Goal: Task Accomplishment & Management: Manage account settings

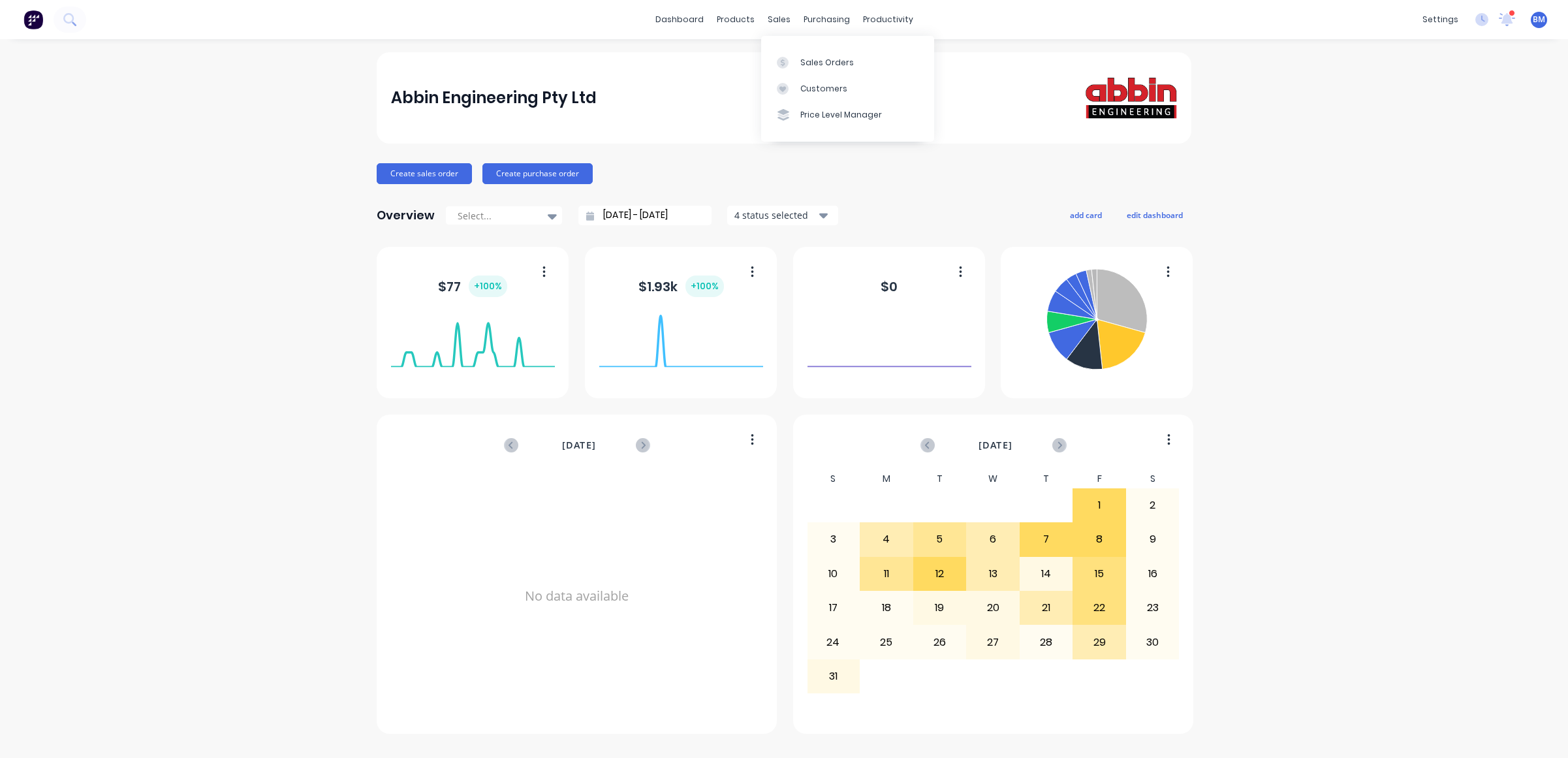
click at [778, 68] on link "Sales Orders" at bounding box center [847, 62] width 173 height 26
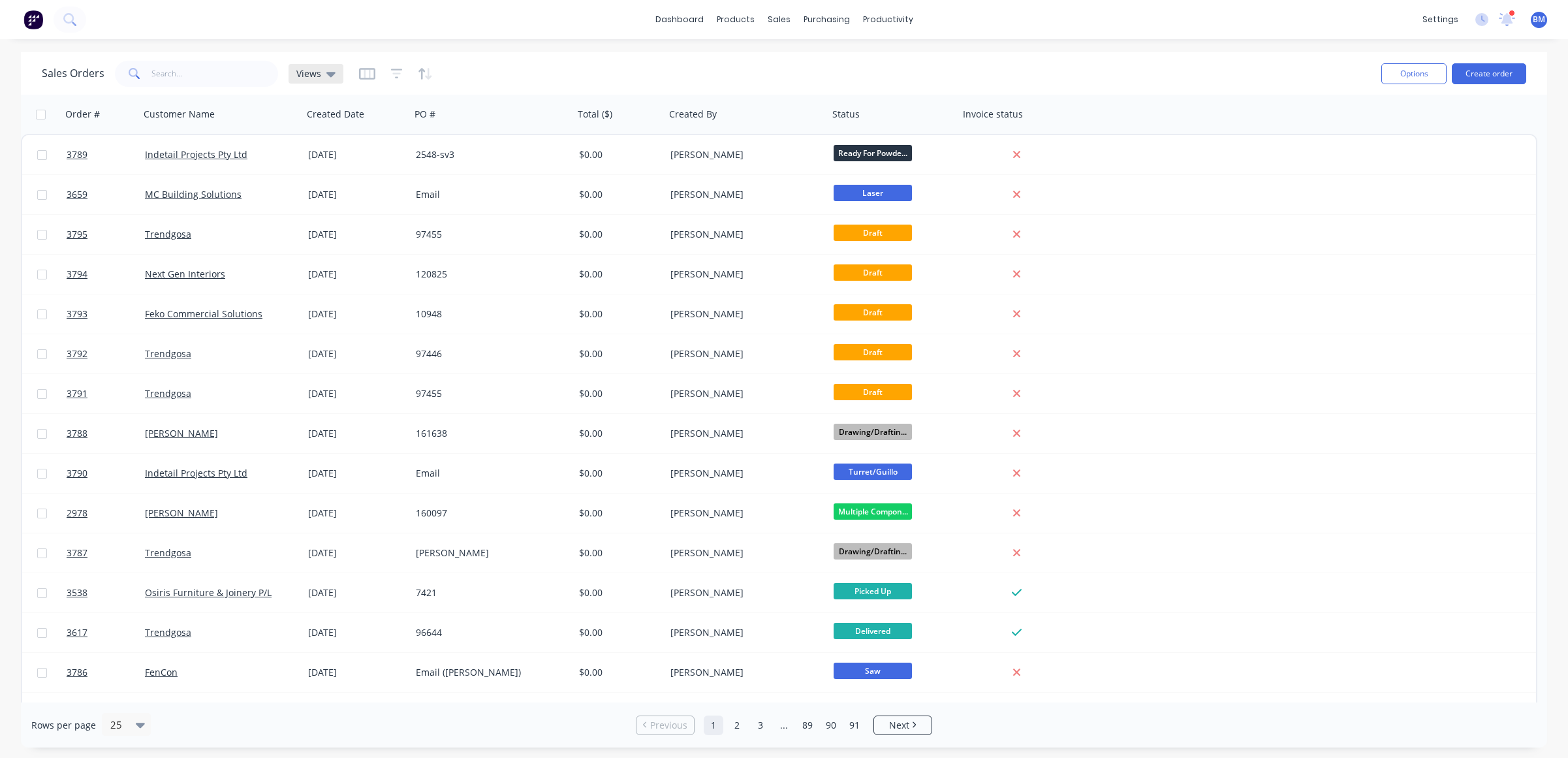
click at [327, 67] on icon at bounding box center [331, 74] width 9 height 14
click at [320, 216] on button "drafts" at bounding box center [367, 211] width 149 height 15
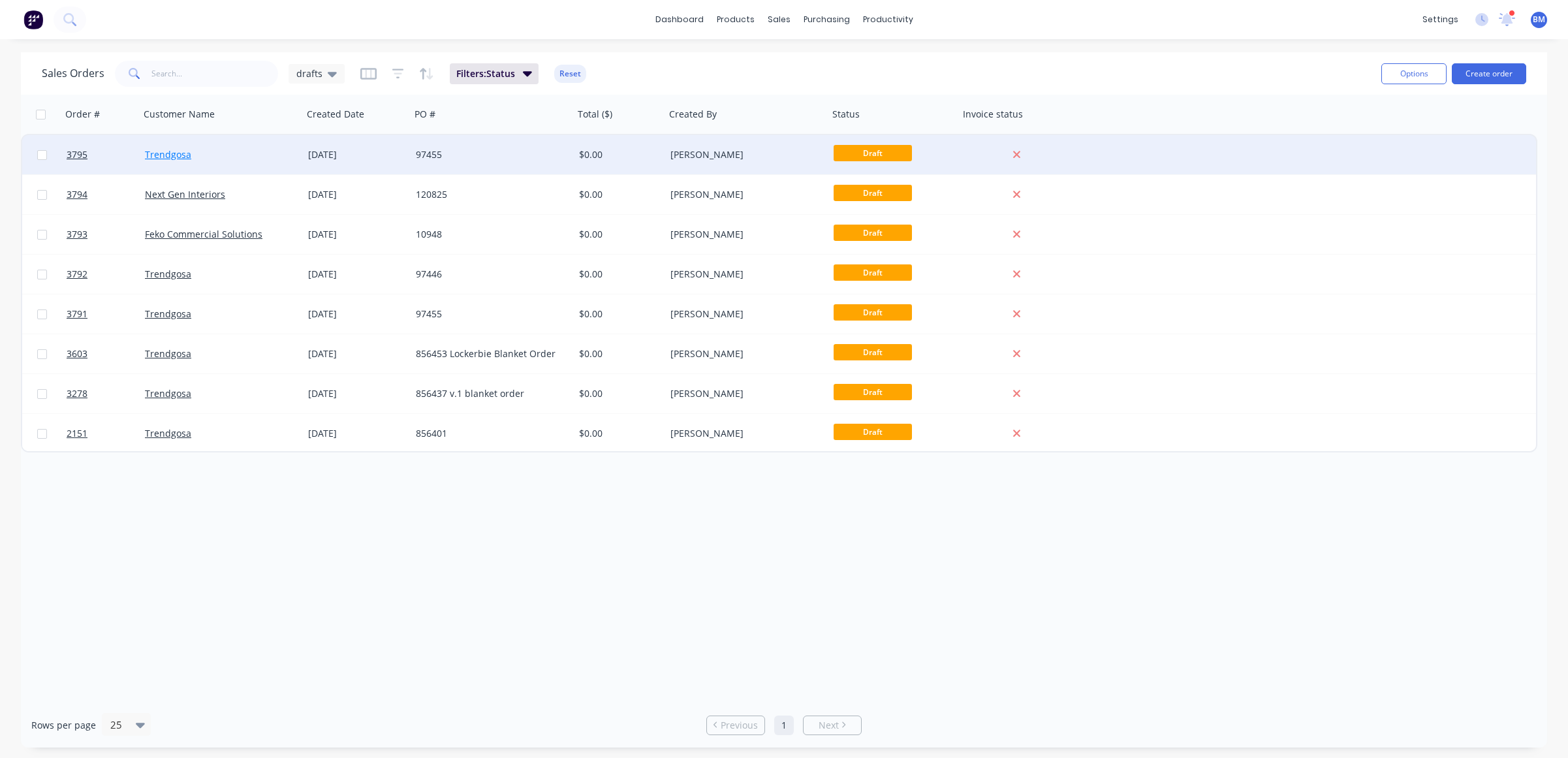
click at [180, 157] on link "Trendgosa" at bounding box center [168, 154] width 46 height 13
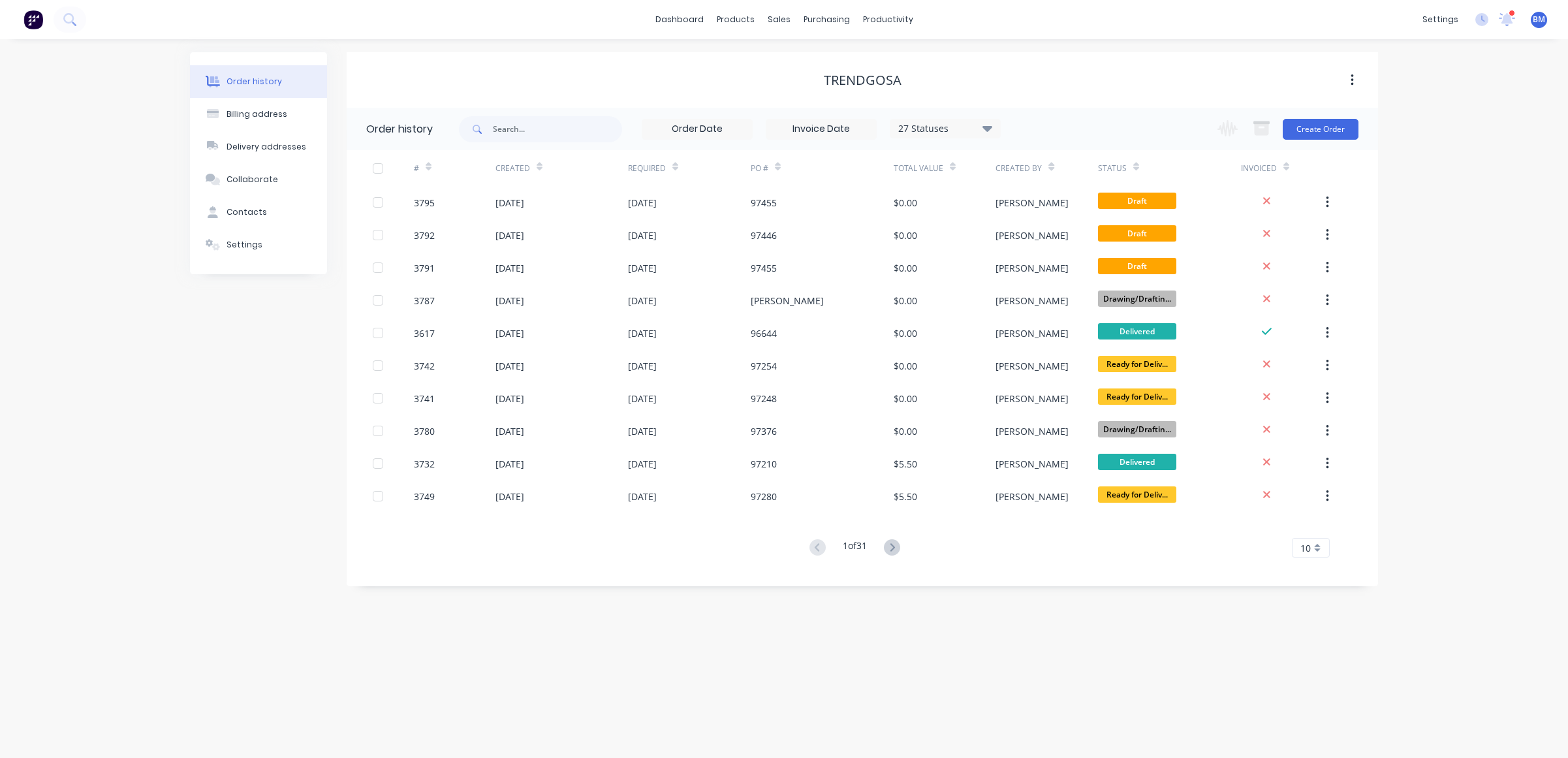
click at [40, 25] on img at bounding box center [33, 19] width 19 height 19
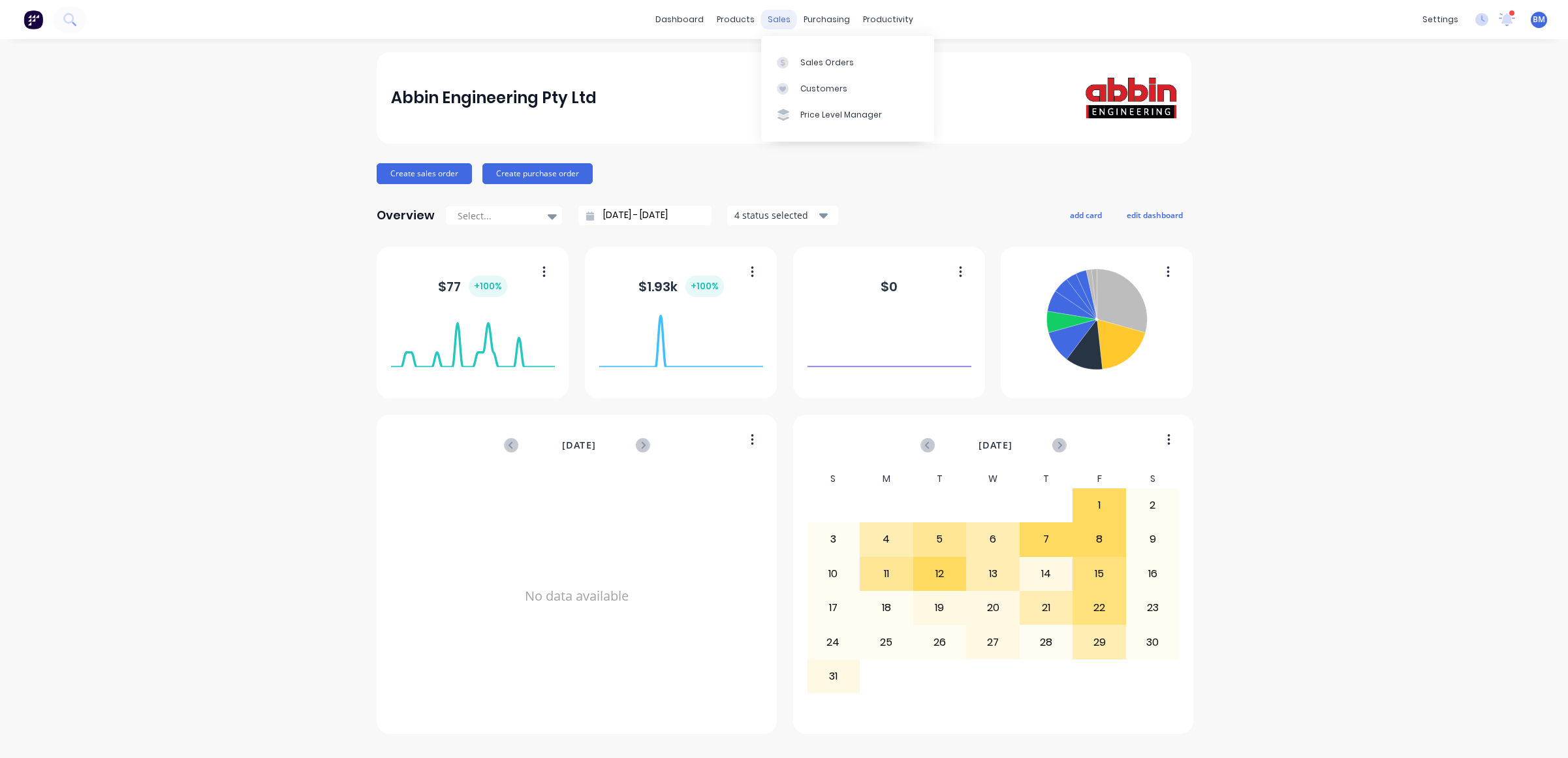
click at [771, 17] on div "sales" at bounding box center [779, 19] width 36 height 19
click at [791, 54] on link "Sales Orders" at bounding box center [847, 62] width 173 height 26
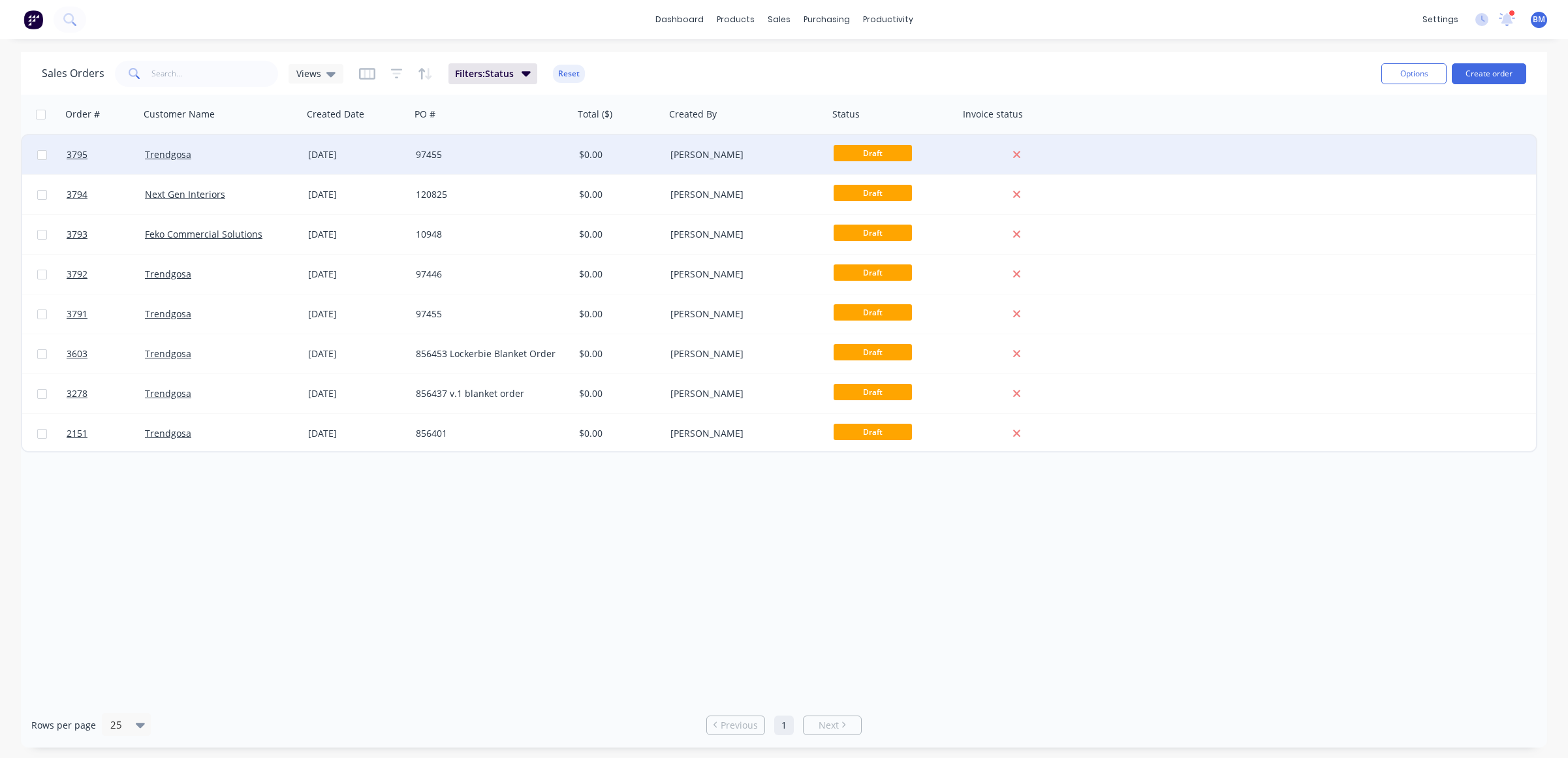
click at [704, 147] on div "[PERSON_NAME]" at bounding box center [747, 155] width 163 height 39
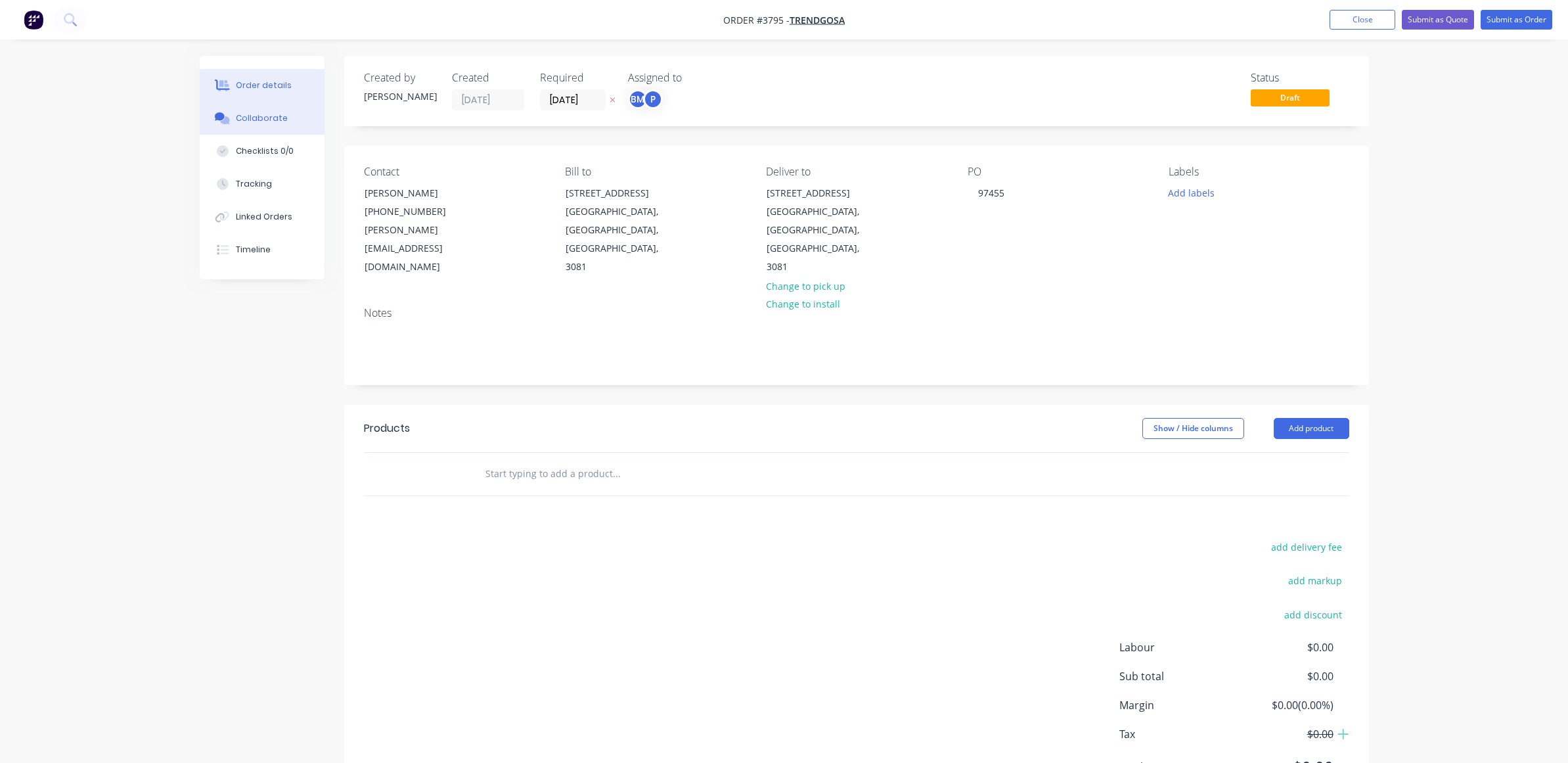
click at [280, 113] on div "Collaborate" at bounding box center [261, 118] width 52 height 12
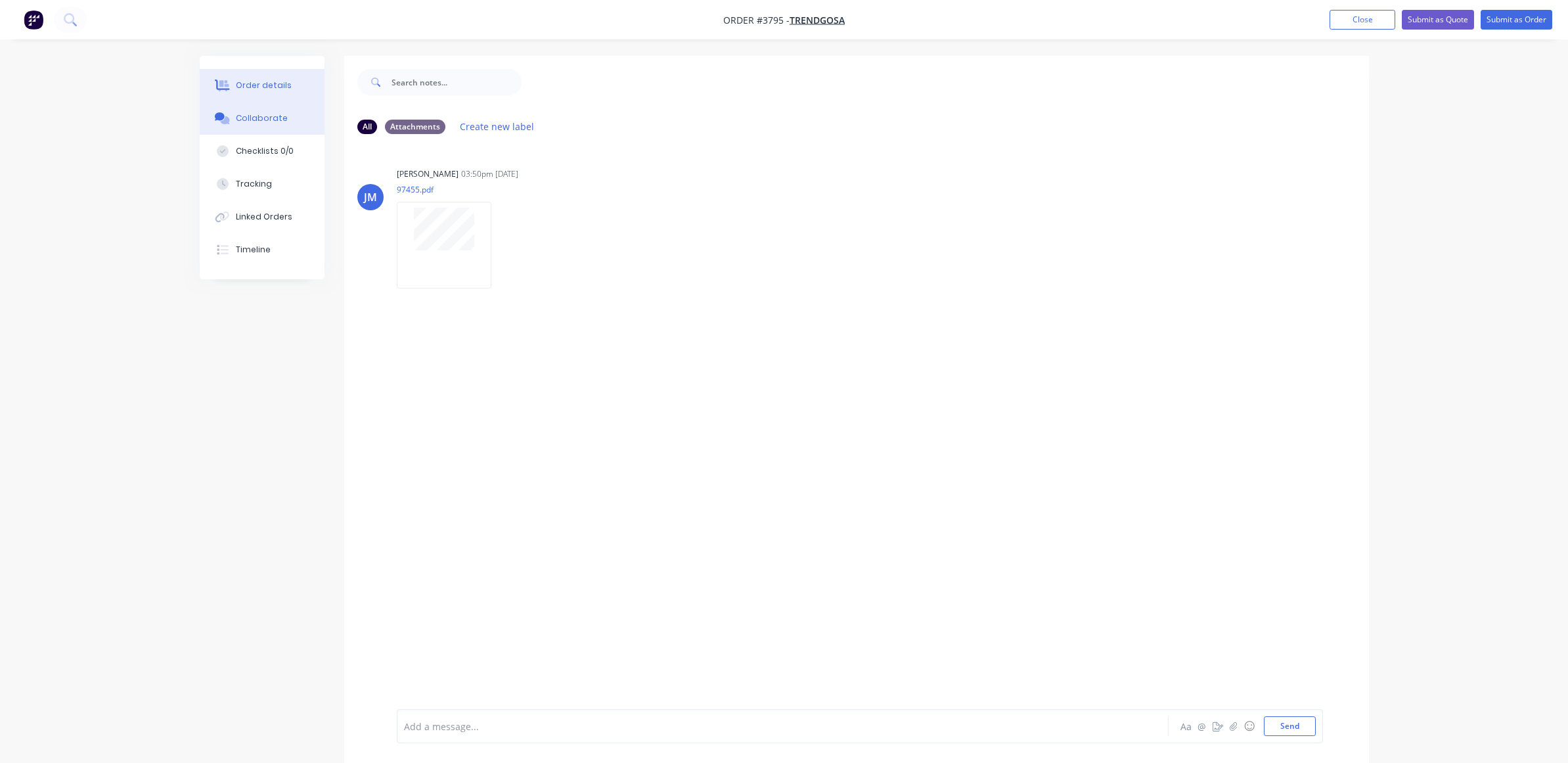
click at [236, 87] on div "Order details" at bounding box center [263, 85] width 56 height 12
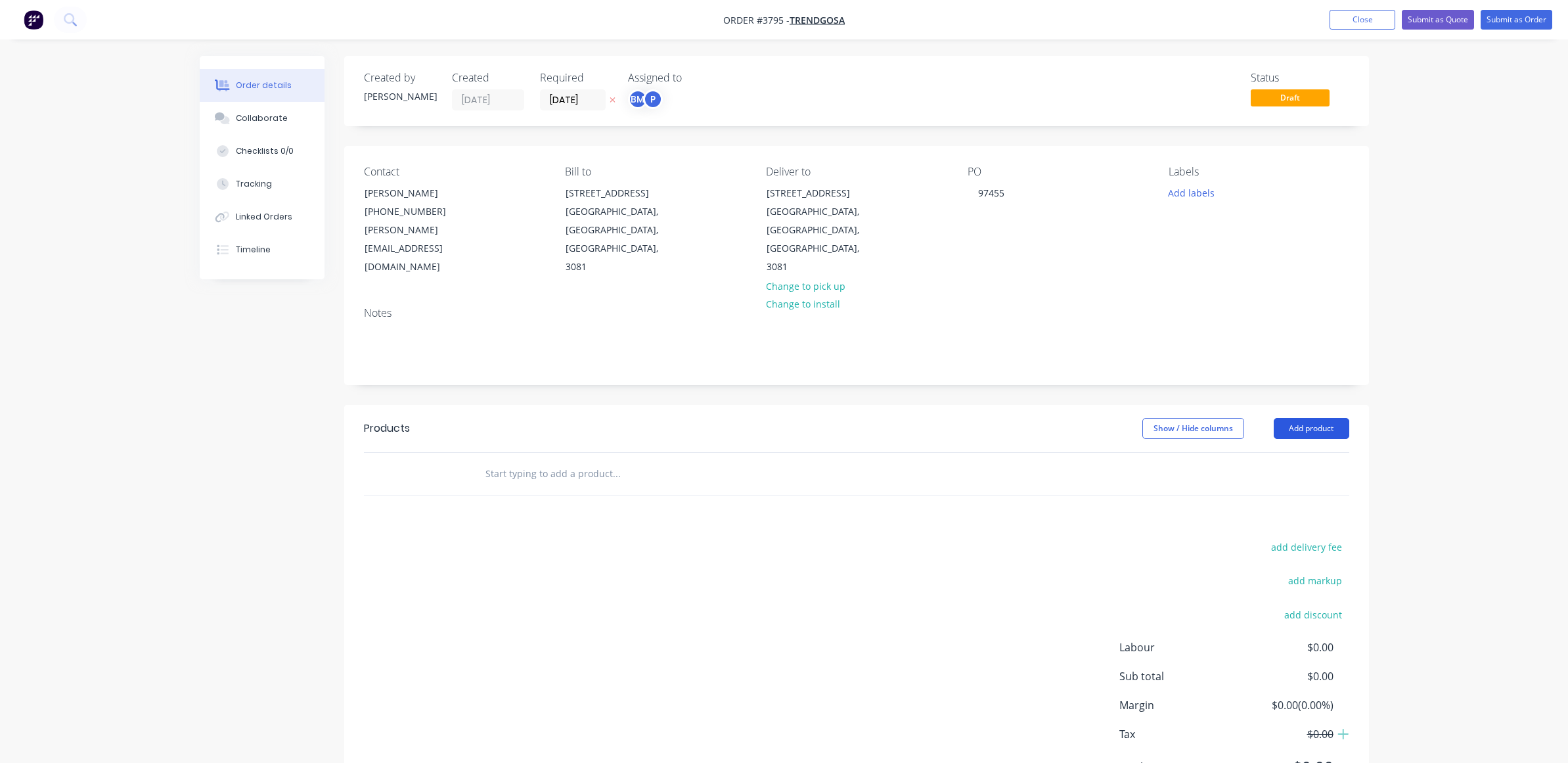
click at [1315, 418] on button "Add product" at bounding box center [1312, 429] width 76 height 21
click at [1382, 355] on div "Order details Collaborate Checklists 0/0 Tracking Linked Orders Timeline Order …" at bounding box center [784, 444] width 1196 height 776
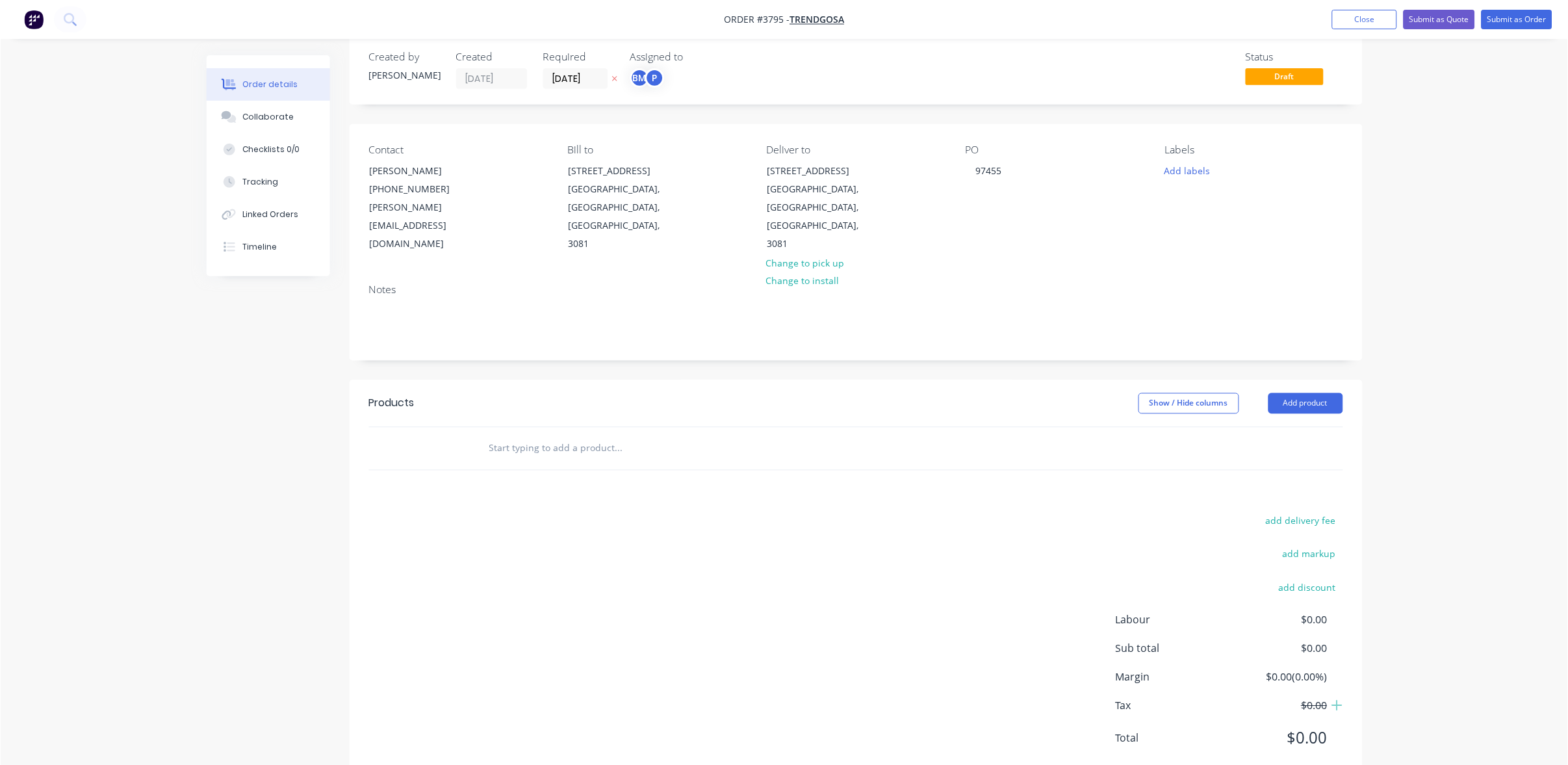
scroll to position [19, 0]
click at [1421, 457] on div "Order details Collaborate Checklists 0/0 Tracking Linked Orders Timeline Order …" at bounding box center [784, 391] width 1568 height 822
drag, startPoint x: 396, startPoint y: 255, endPoint x: 359, endPoint y: 243, distance: 38.9
click at [359, 274] on div "Notes" at bounding box center [856, 317] width 1014 height 87
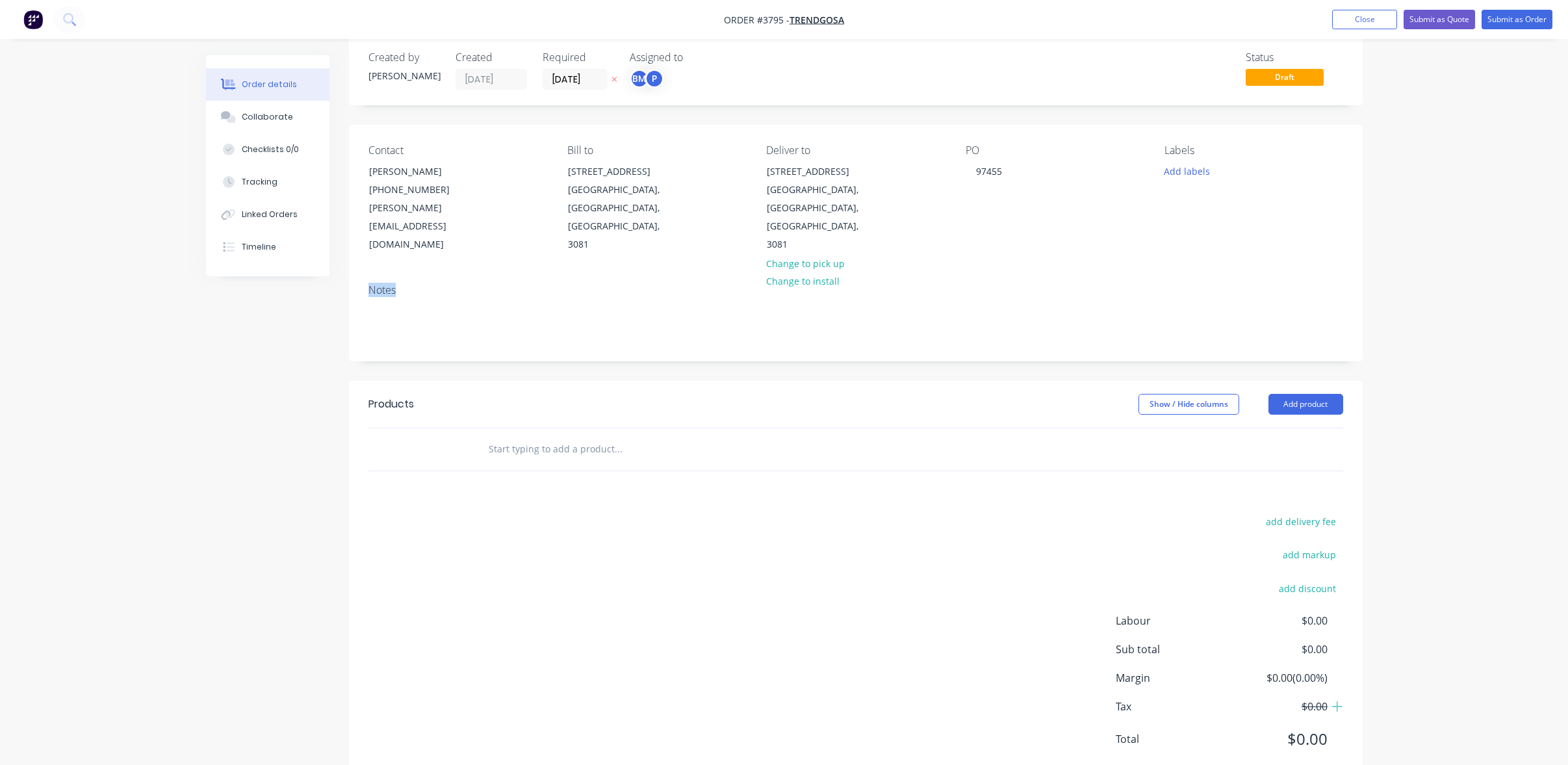
drag, startPoint x: 370, startPoint y: 250, endPoint x: 402, endPoint y: 262, distance: 34.2
click at [402, 274] on div "Notes" at bounding box center [856, 317] width 1014 height 87
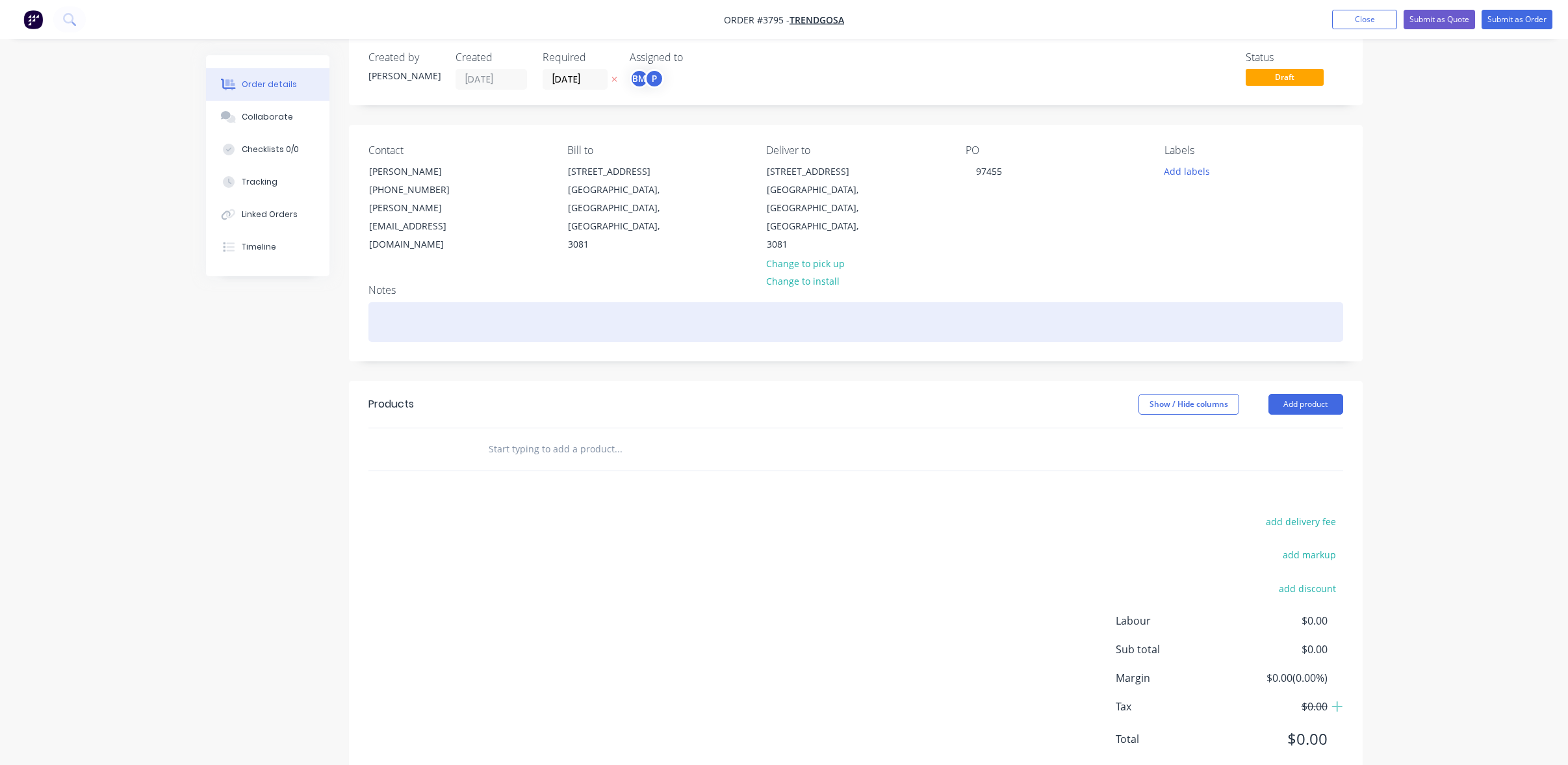
click at [402, 303] on div at bounding box center [856, 323] width 975 height 40
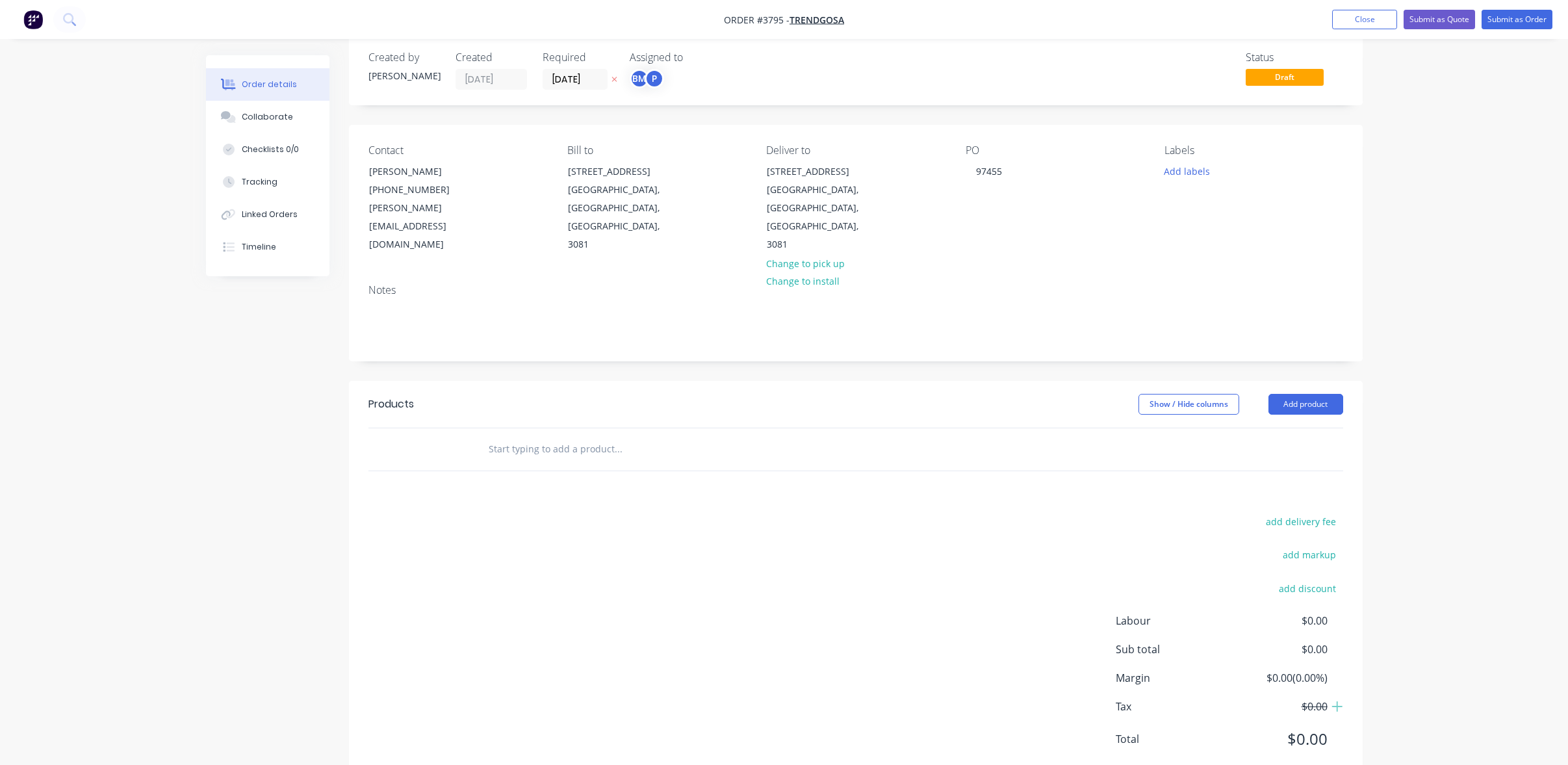
drag, startPoint x: 479, startPoint y: 410, endPoint x: 615, endPoint y: 411, distance: 136.0
click at [610, 437] on div at bounding box center [672, 449] width 390 height 26
click at [616, 437] on input "text" at bounding box center [618, 449] width 260 height 26
drag, startPoint x: 624, startPoint y: 413, endPoint x: 487, endPoint y: 406, distance: 137.2
click at [490, 437] on input "text" at bounding box center [618, 449] width 260 height 26
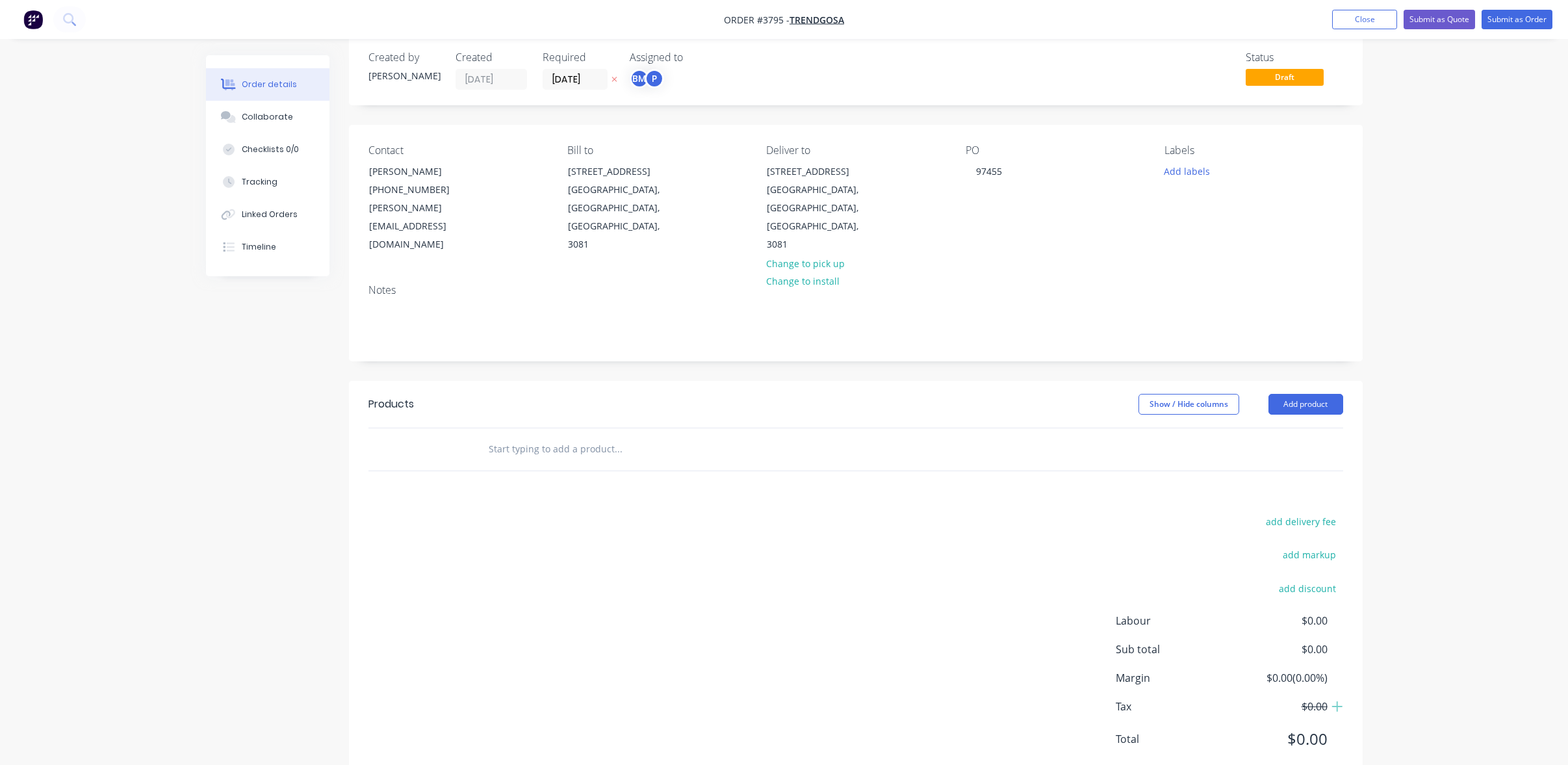
drag, startPoint x: 480, startPoint y: 410, endPoint x: 501, endPoint y: 411, distance: 21.0
click at [501, 437] on div at bounding box center [672, 449] width 390 height 26
click at [501, 437] on input "text" at bounding box center [618, 449] width 260 height 26
click at [260, 109] on button "Collaborate" at bounding box center [268, 117] width 124 height 33
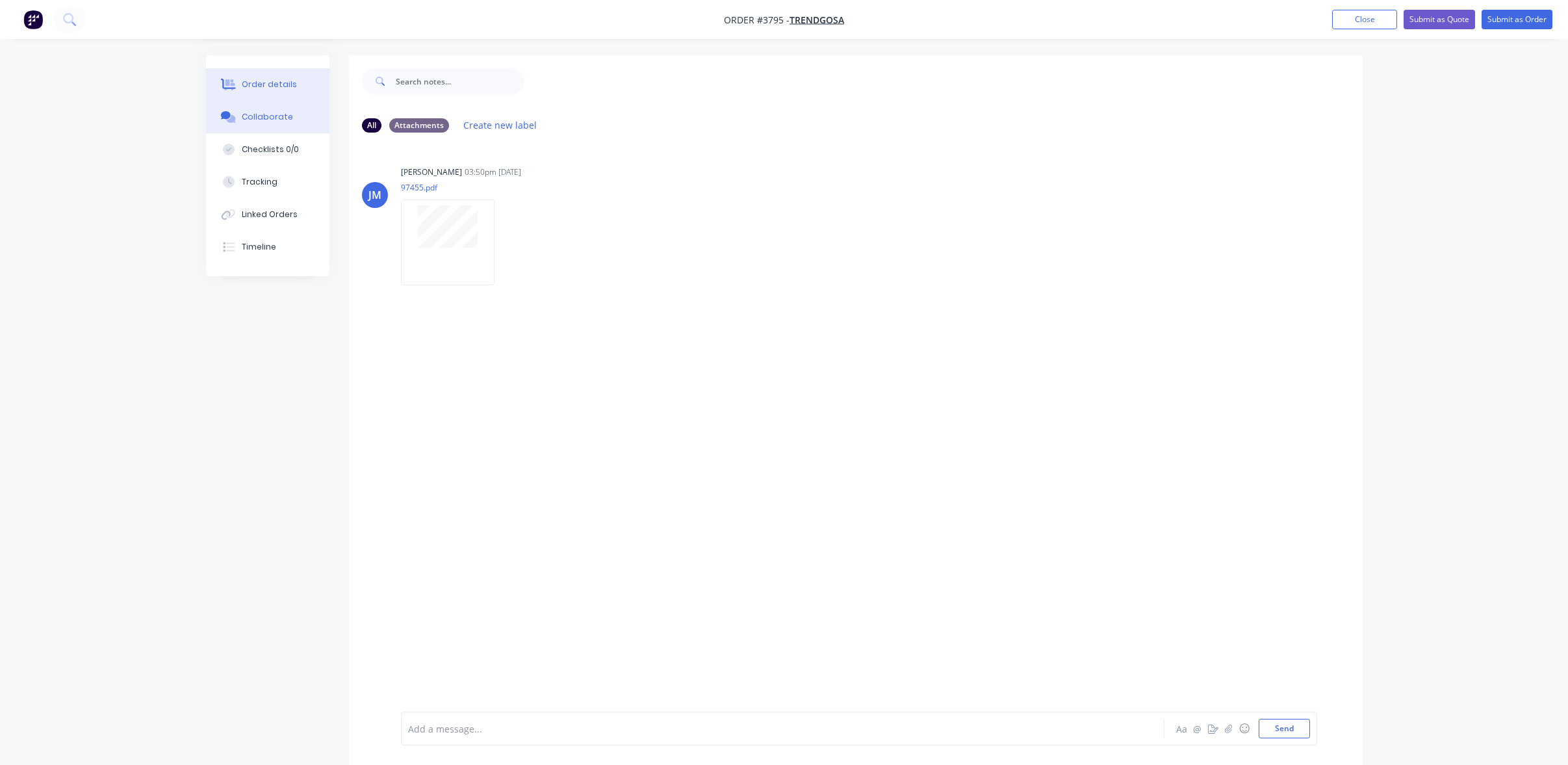
click at [242, 74] on button "Order details" at bounding box center [268, 84] width 124 height 33
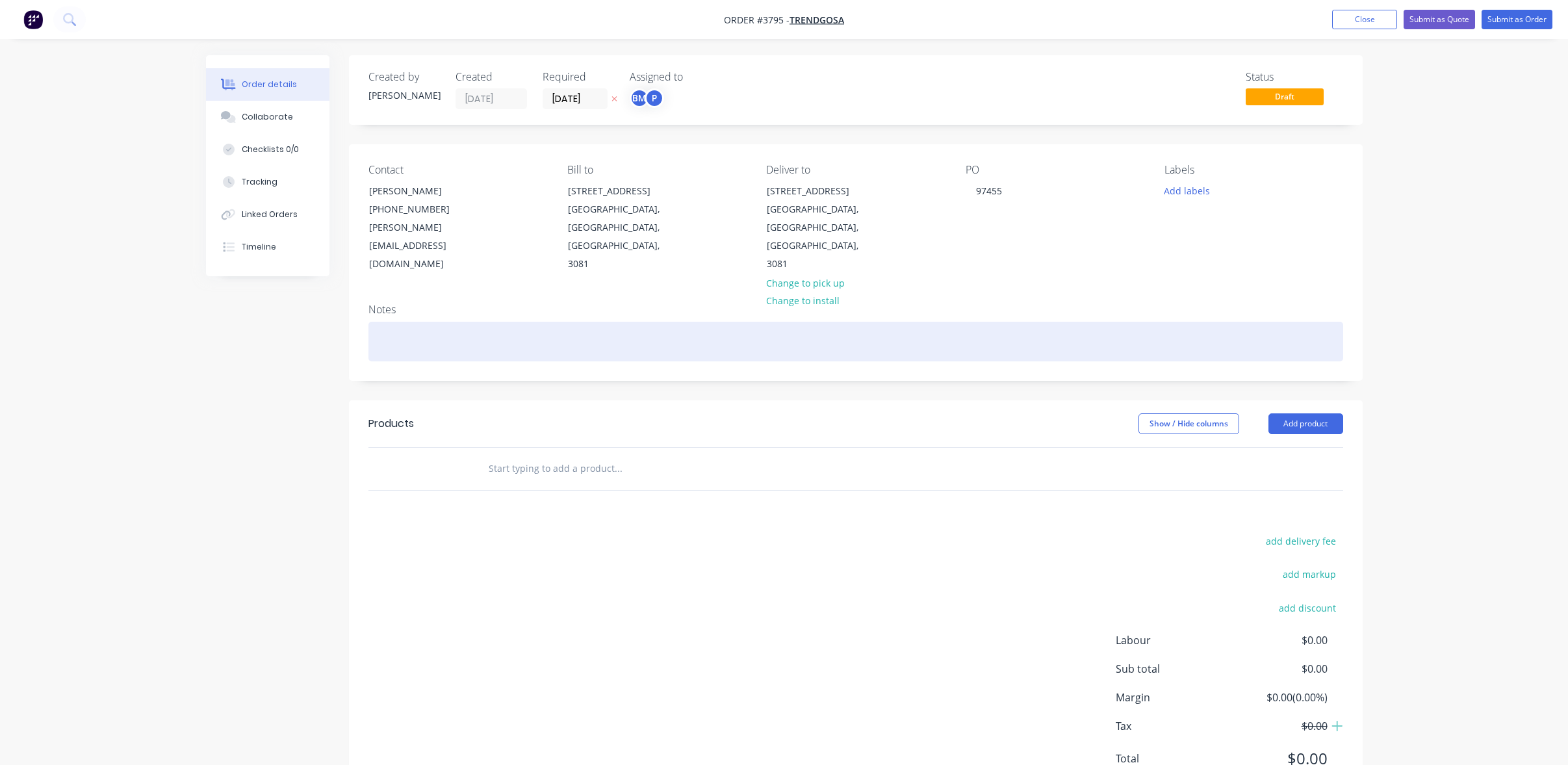
click at [580, 322] on div at bounding box center [856, 342] width 975 height 40
paste div
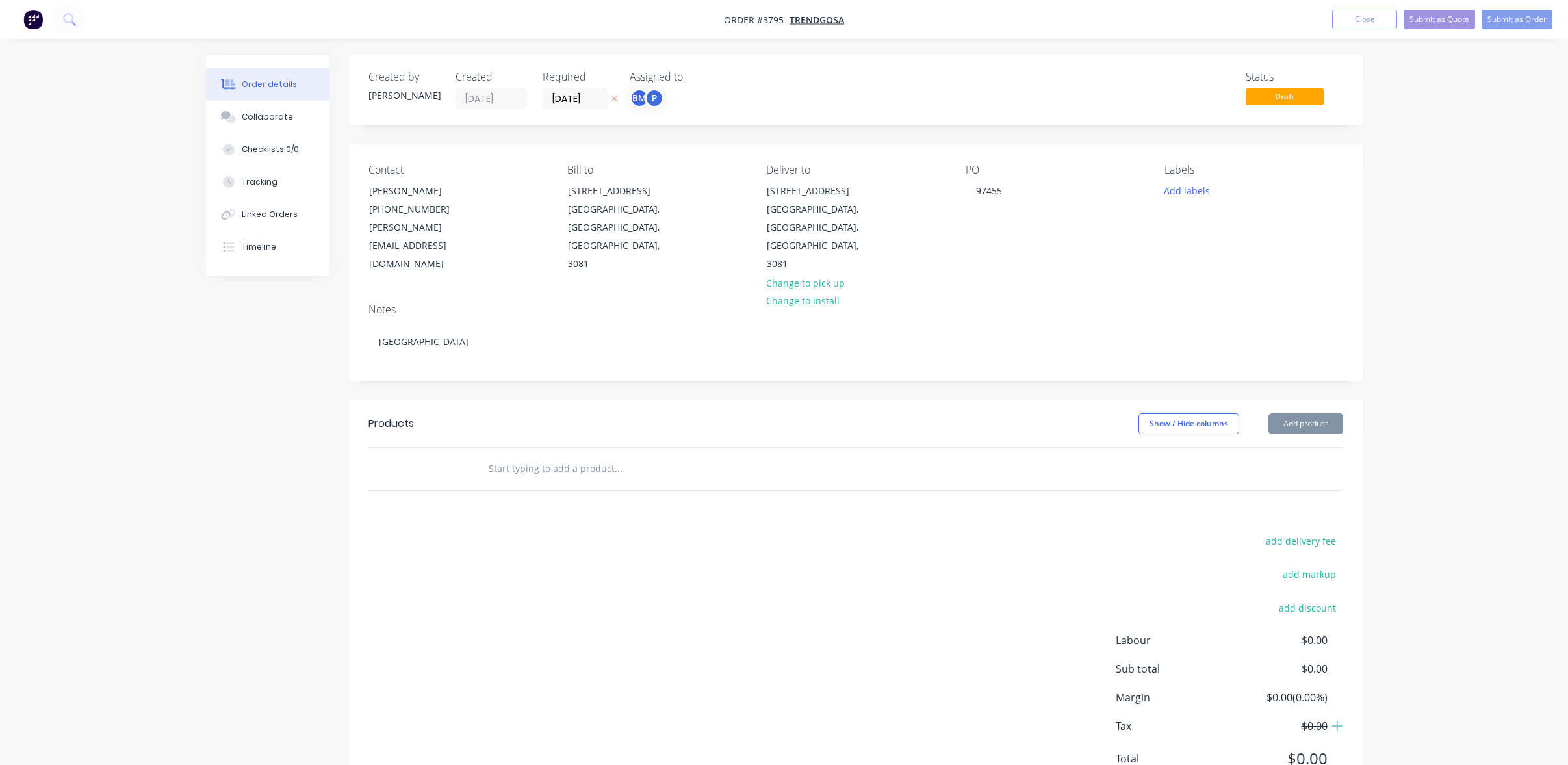
click at [441, 533] on div "add delivery fee add markup add discount Labour $0.00 Sub total $0.00 Margin $0…" at bounding box center [856, 658] width 975 height 251
click at [1306, 414] on button "Add product" at bounding box center [1305, 424] width 75 height 21
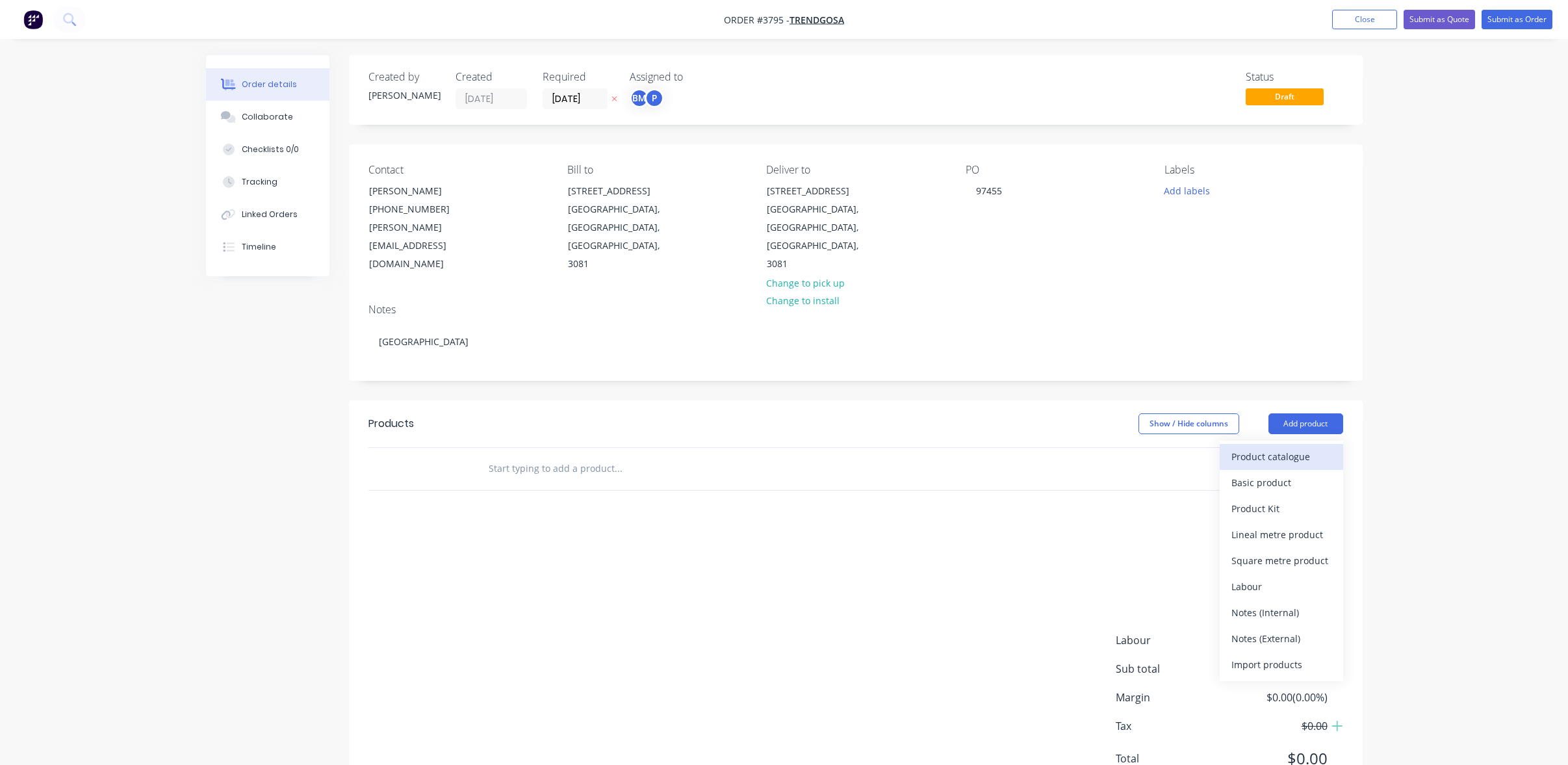
click at [1300, 447] on div "Product catalogue" at bounding box center [1281, 456] width 100 height 18
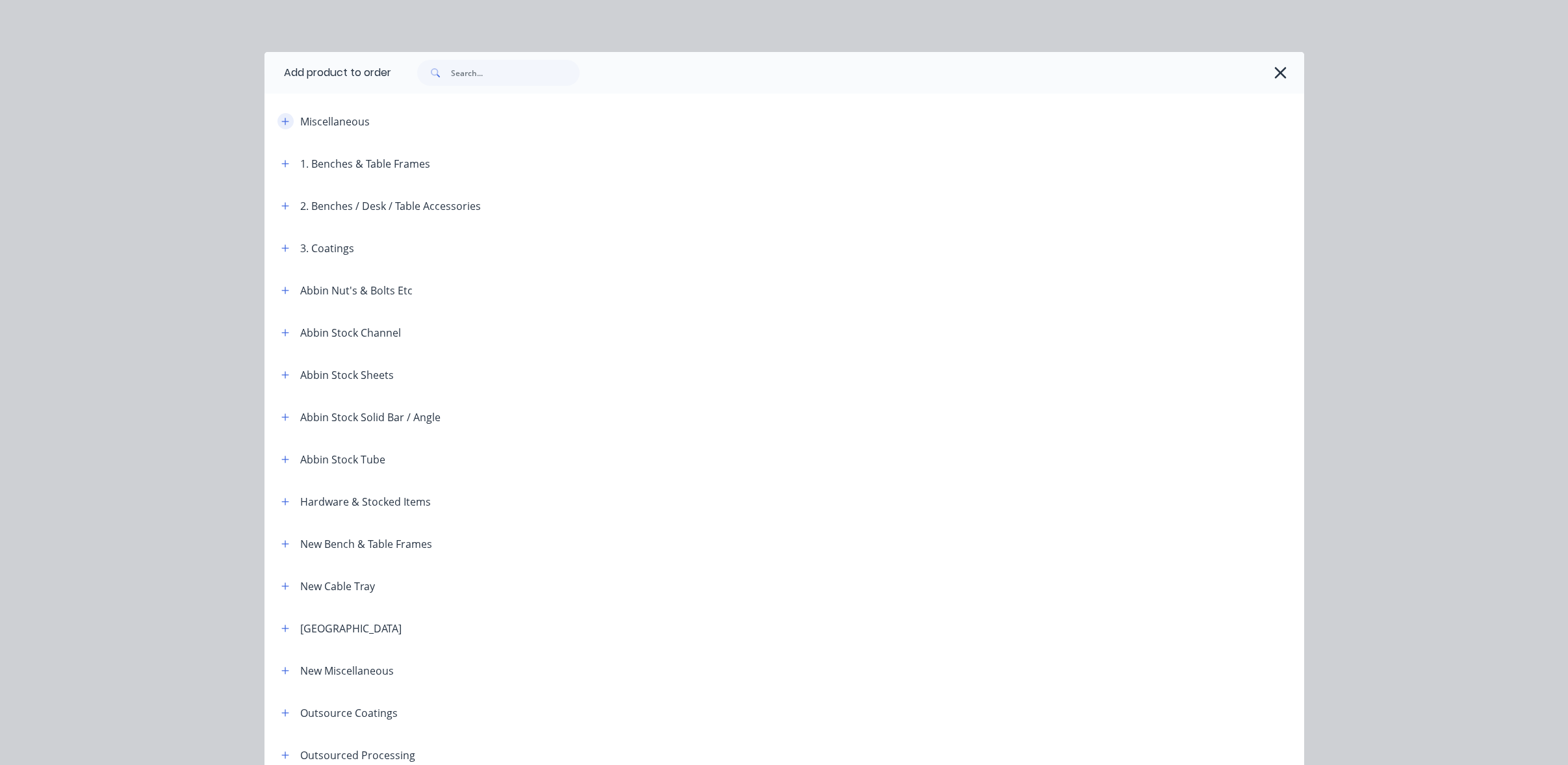
click at [285, 115] on button "button" at bounding box center [285, 121] width 16 height 16
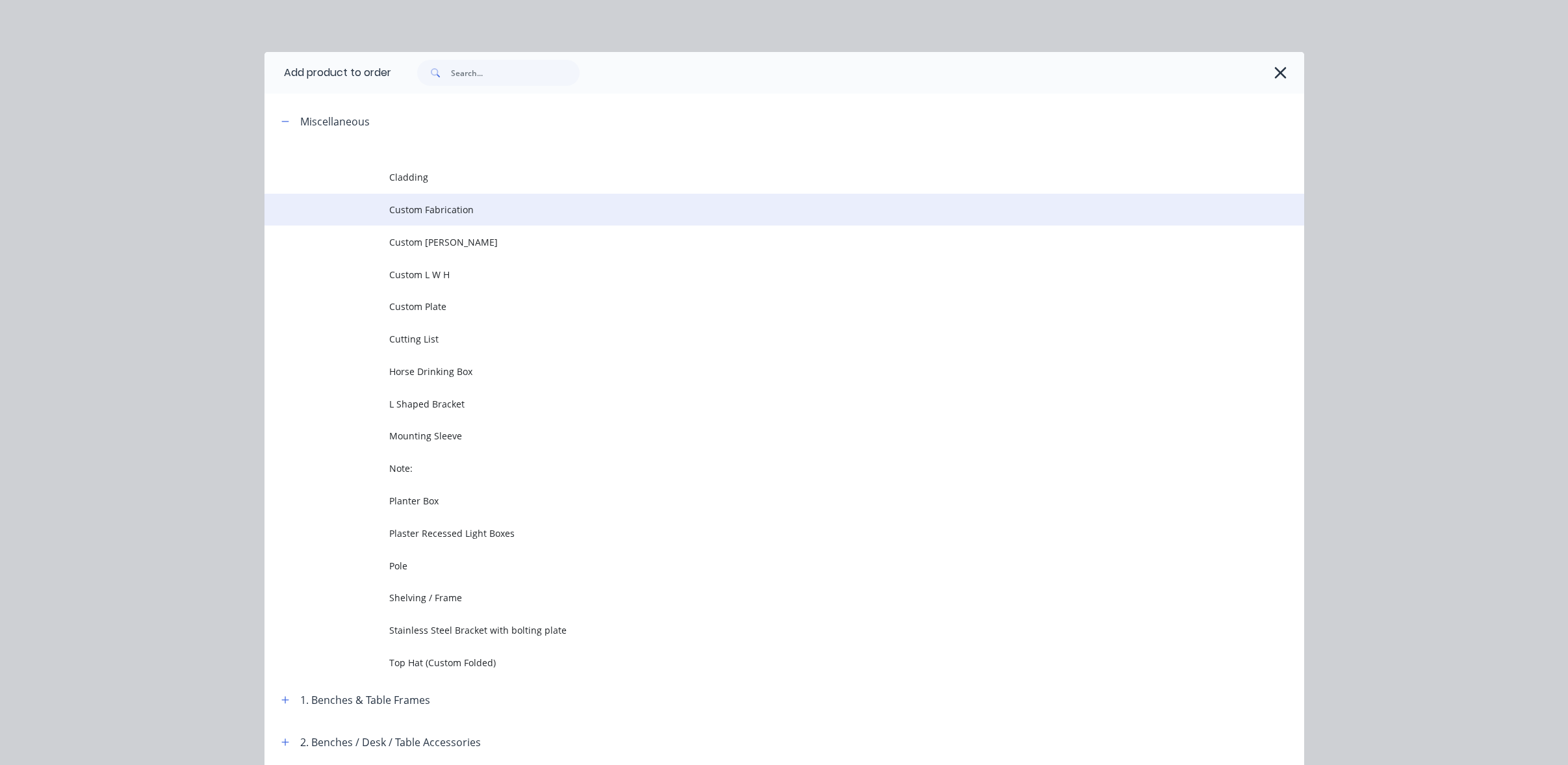
click at [325, 212] on td at bounding box center [327, 210] width 125 height 33
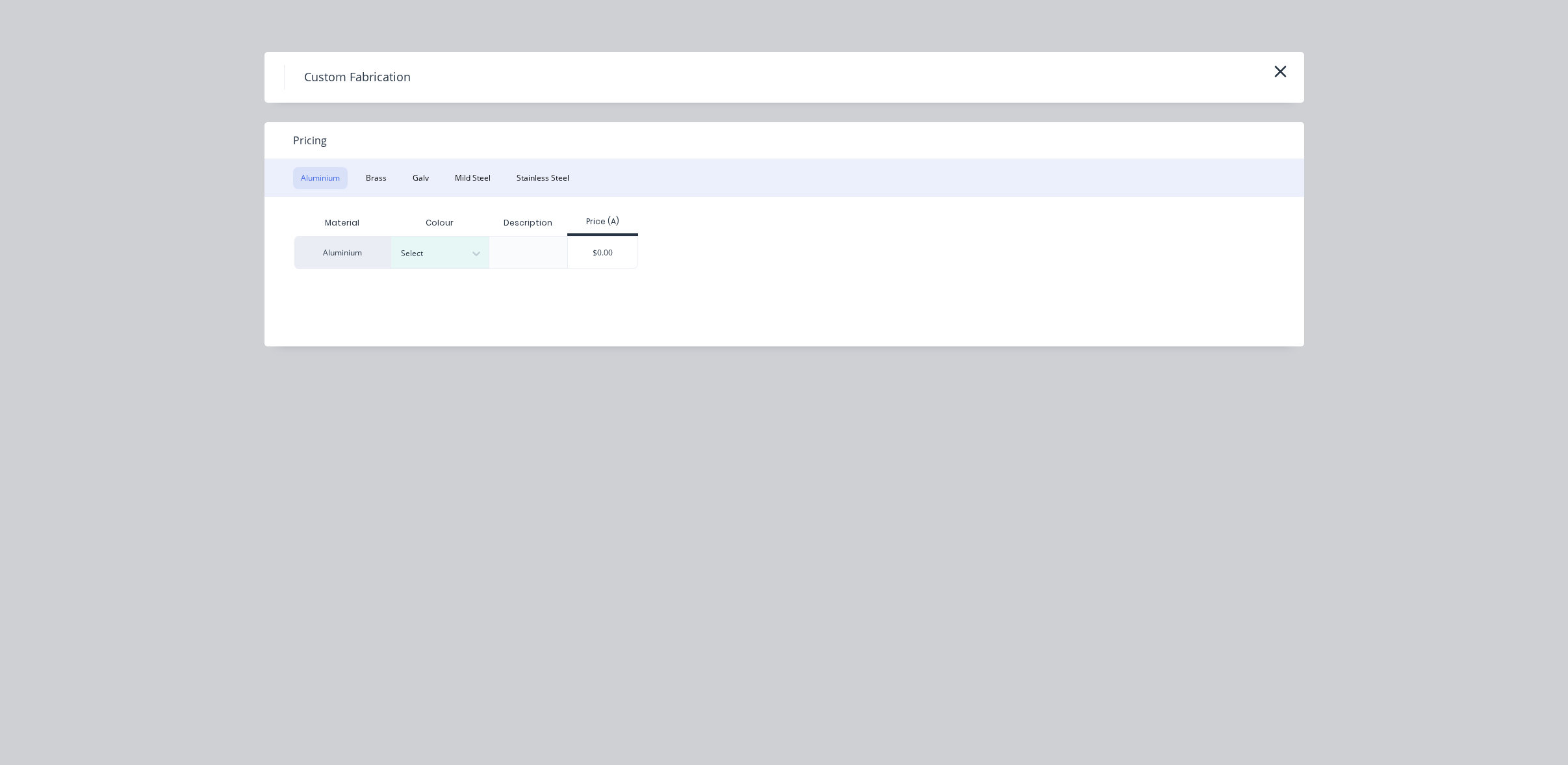
click at [473, 176] on button "Mild Steel" at bounding box center [472, 178] width 51 height 22
click at [497, 271] on div "Material Description Price (A) Mild Steel $0.00" at bounding box center [774, 262] width 1020 height 130
click at [490, 256] on div "$0.00" at bounding box center [505, 252] width 70 height 31
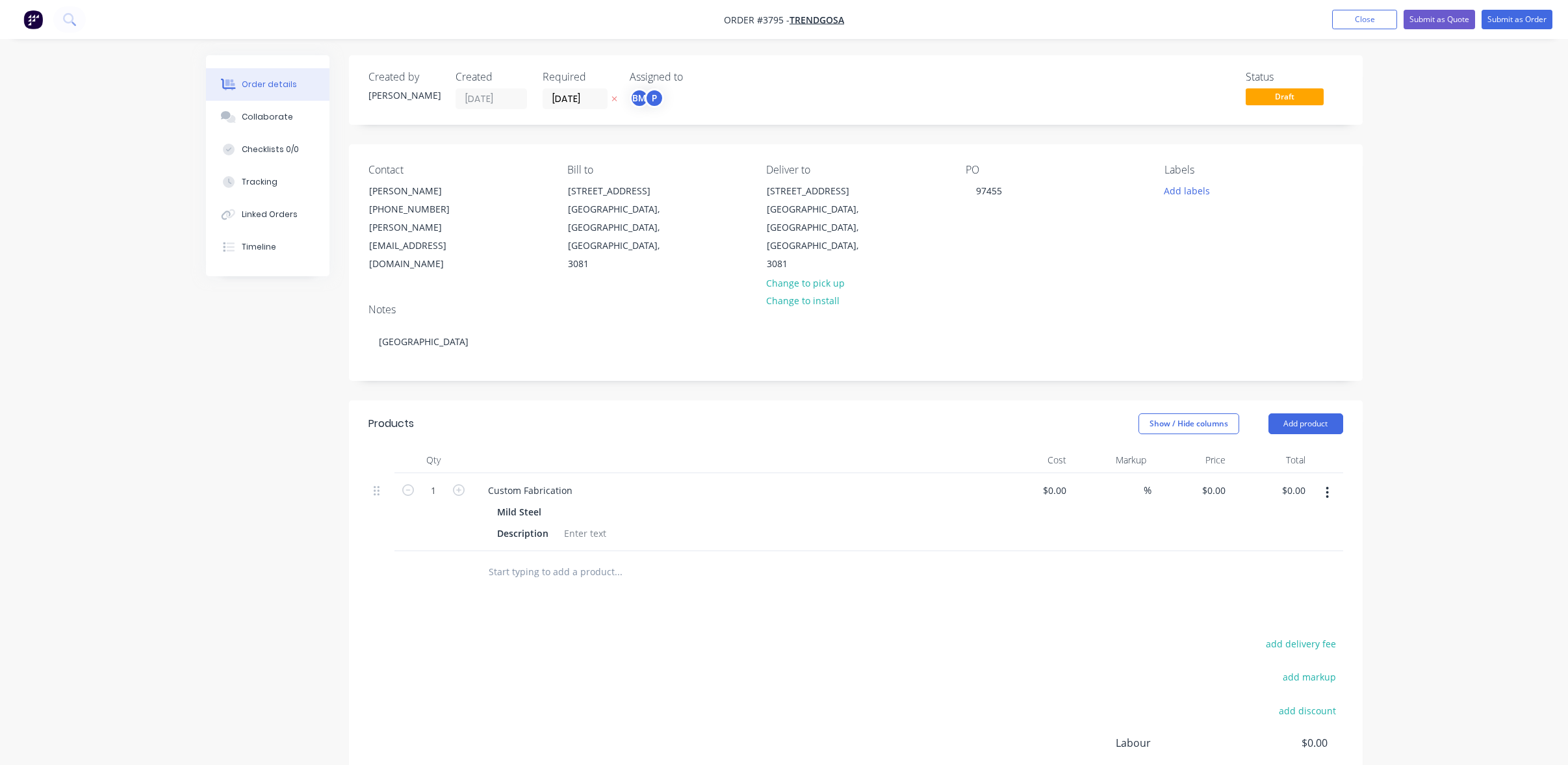
click at [1319, 481] on button "button" at bounding box center [1327, 493] width 30 height 24
click at [1320, 513] on button "Edit" at bounding box center [1281, 526] width 124 height 26
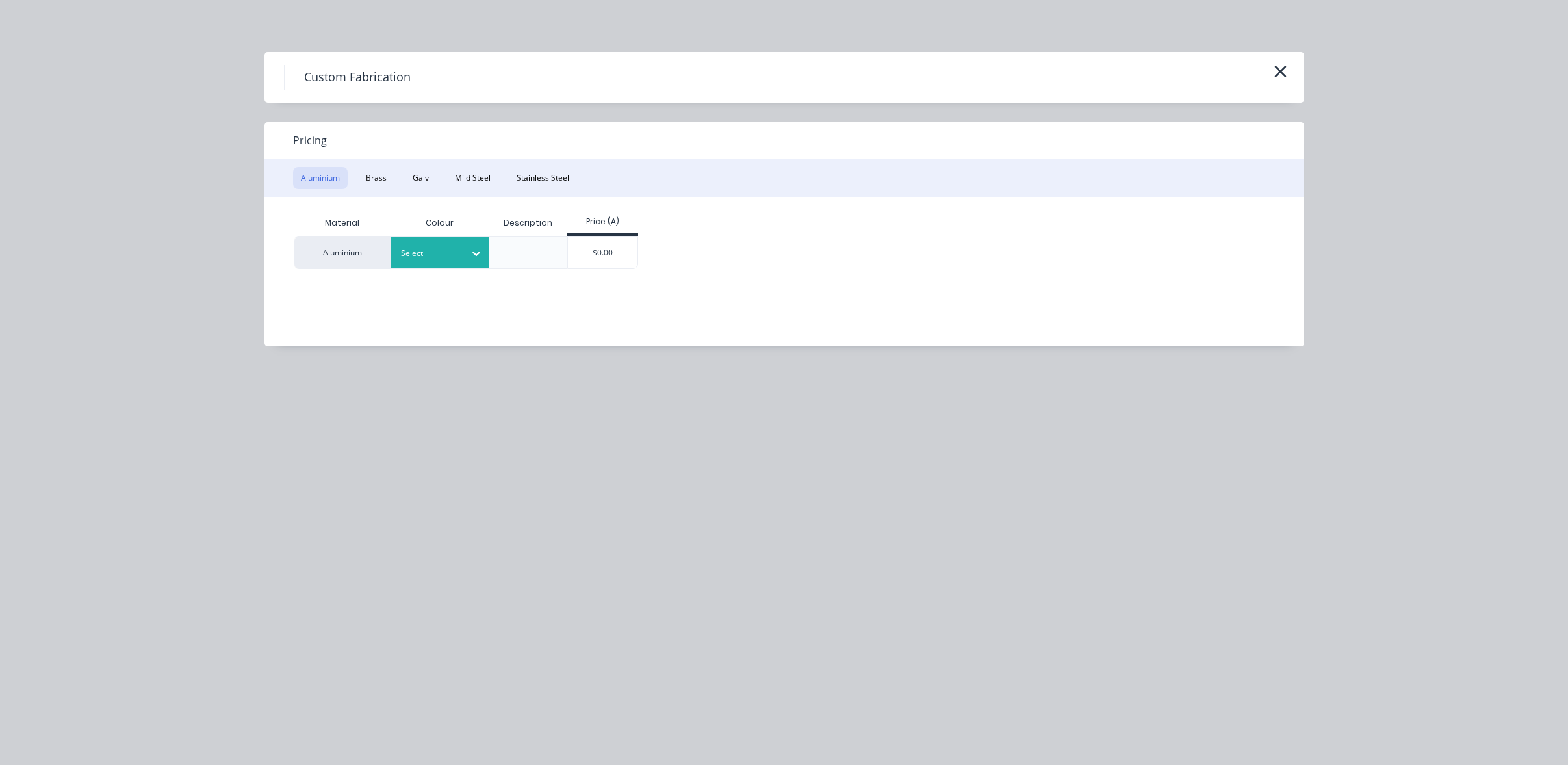
click at [447, 257] on div at bounding box center [430, 253] width 58 height 14
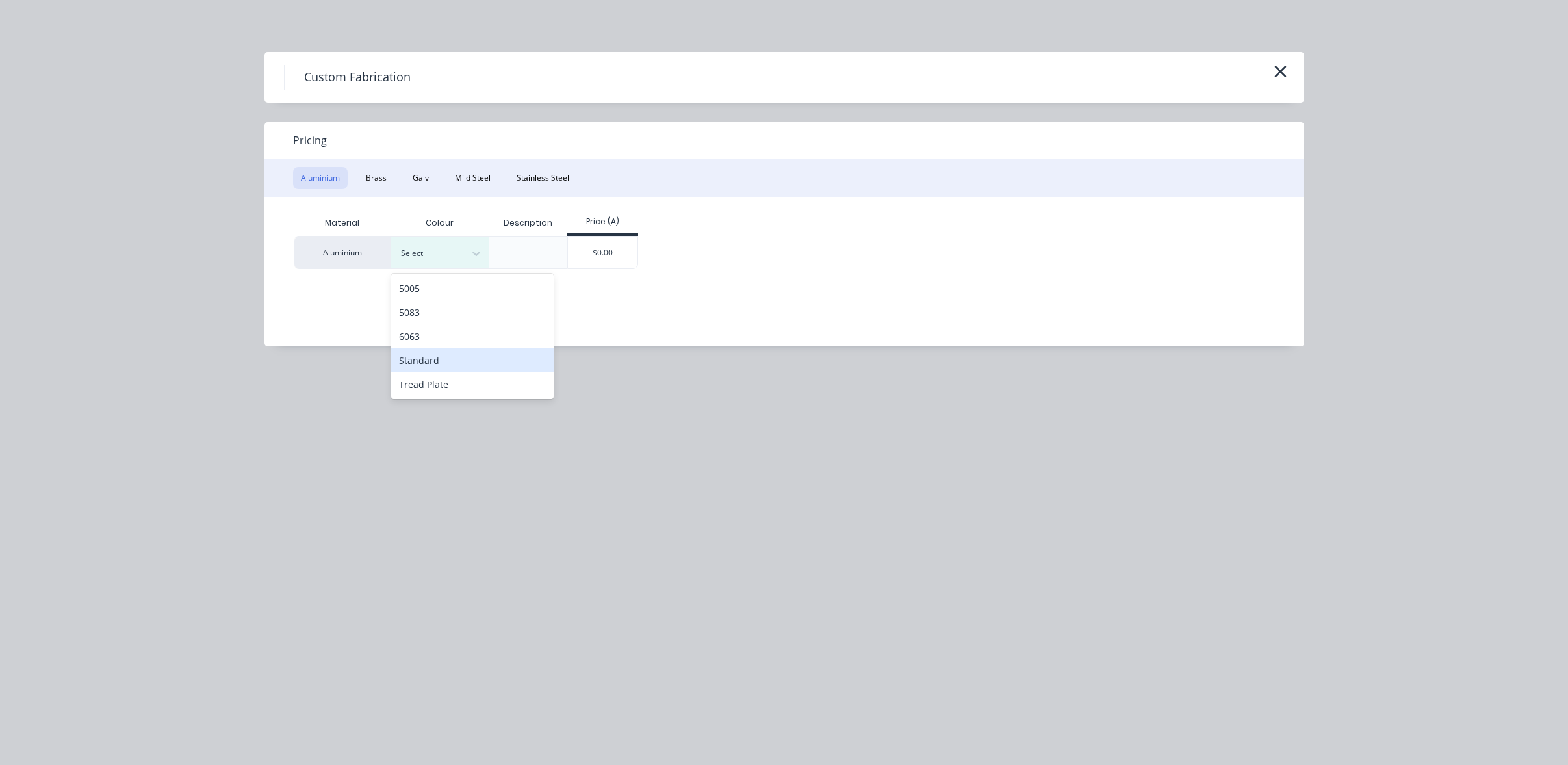
click at [447, 367] on div "Standard" at bounding box center [473, 360] width 163 height 24
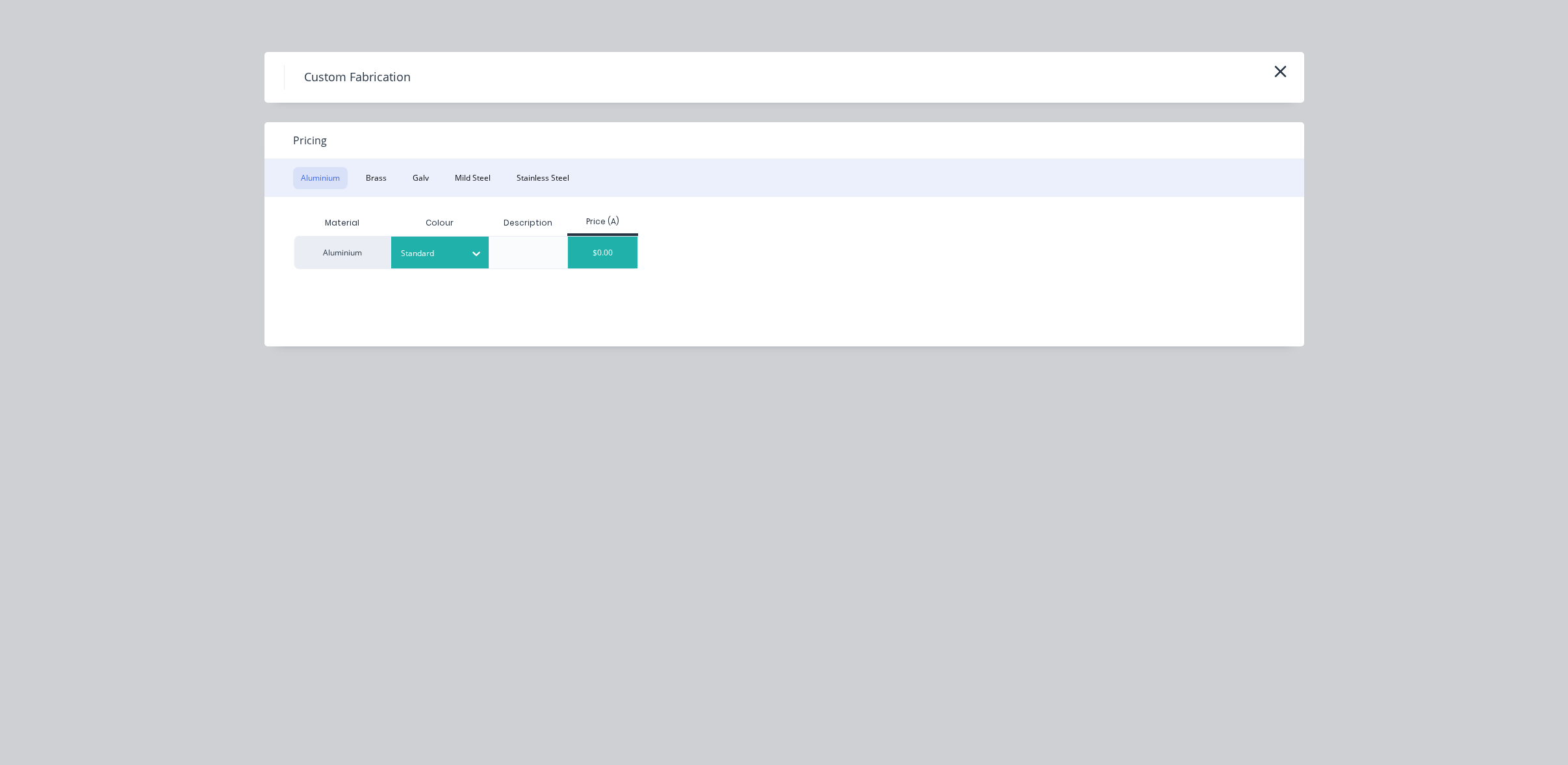
click at [584, 237] on div "$0.00" at bounding box center [603, 252] width 70 height 32
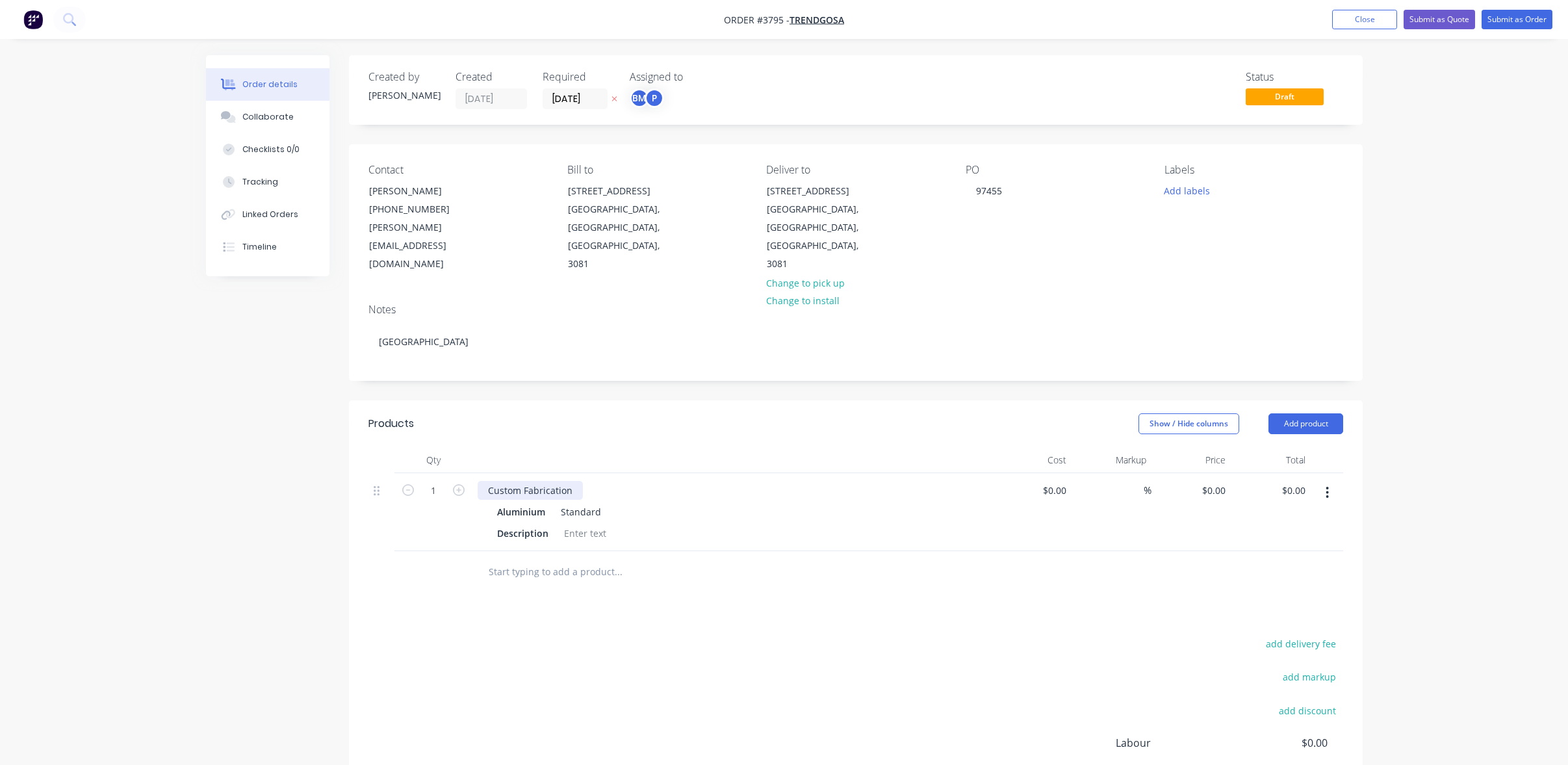
click at [570, 481] on div "Custom Fabrication" at bounding box center [530, 490] width 105 height 18
drag, startPoint x: 572, startPoint y: 450, endPoint x: 395, endPoint y: 431, distance: 178.0
click at [386, 474] on div "1 Custom Fabrication Aluminium Standard Description $0.00 $0.00 % $0.00 $0.00 $…" at bounding box center [856, 512] width 975 height 78
paste div
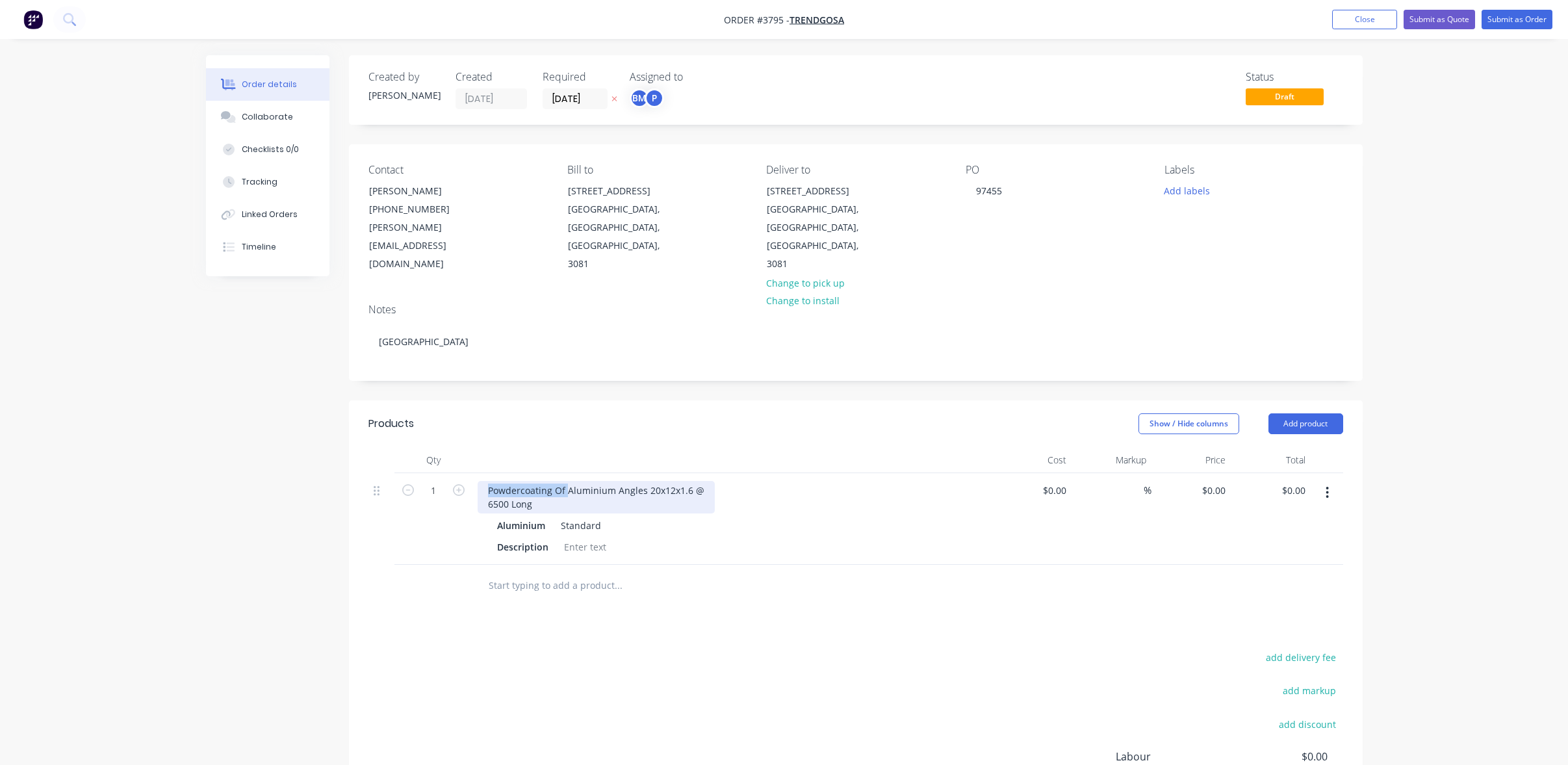
drag, startPoint x: 567, startPoint y: 447, endPoint x: 359, endPoint y: 405, distance: 212.2
click at [310, 420] on div "Created by Joe Created 12/08/25 Required 12/08/25 Assigned to BM P Status Draft…" at bounding box center [785, 497] width 1157 height 883
drag, startPoint x: 564, startPoint y: 449, endPoint x: -45, endPoint y: 359, distance: 615.6
click at [0, 359] on html "Order #3795 - Trendgosa Add product Close Submit as Quote Submit as Order Order…" at bounding box center [784, 469] width 1568 height 939
click at [768, 538] on div "Description" at bounding box center [729, 547] width 476 height 18
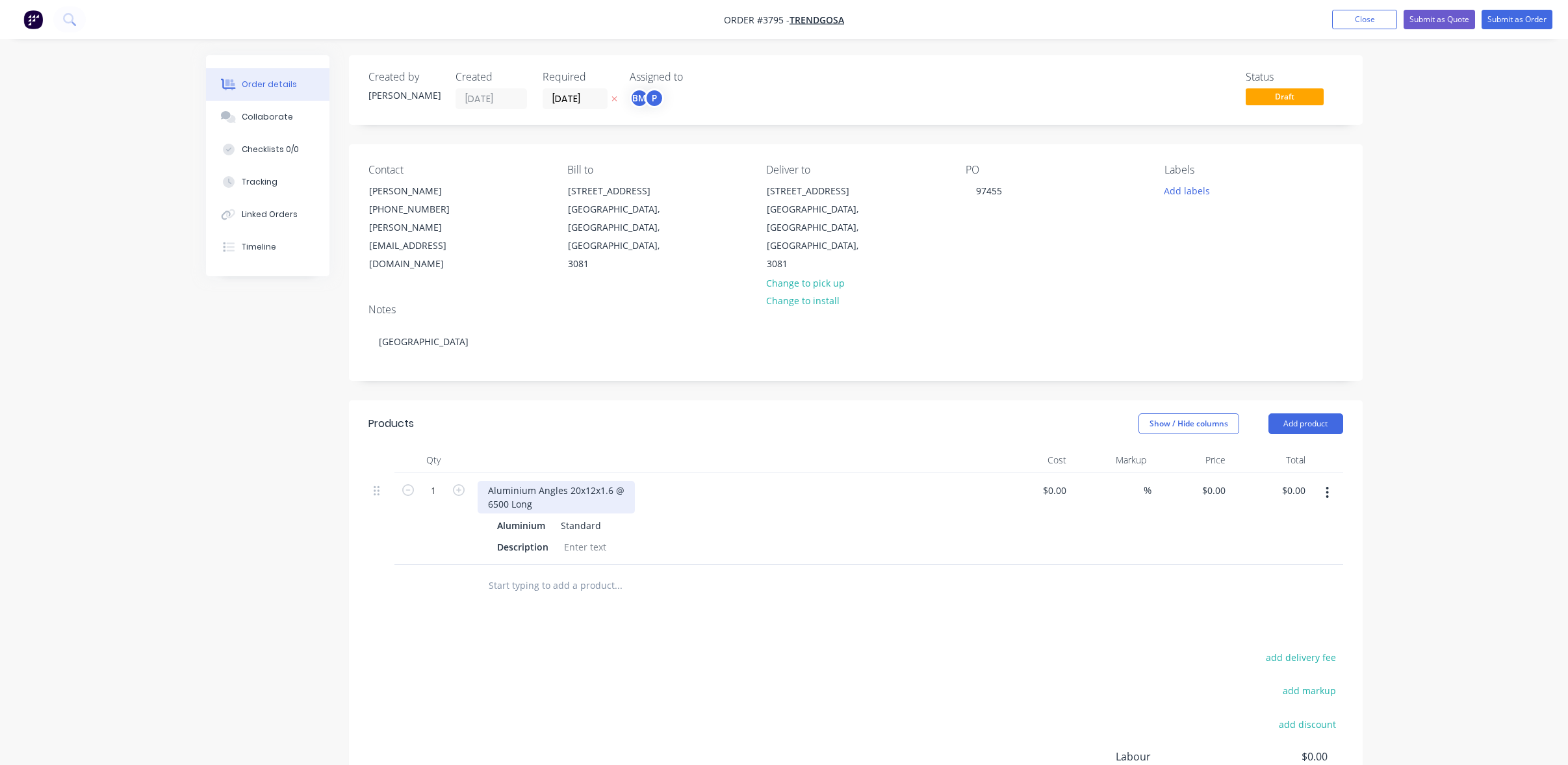
click at [509, 481] on div "Aluminium Angles 20x12x1.6 @ 6500 Long" at bounding box center [556, 497] width 158 height 33
drag, startPoint x: 509, startPoint y: 455, endPoint x: 860, endPoint y: 487, distance: 352.5
click at [860, 516] on div "Aluminium Standard" at bounding box center [732, 525] width 470 height 18
click at [510, 481] on div "Aluminium Angles 20x12x1.6 @ 6500 Long" at bounding box center [556, 497] width 158 height 33
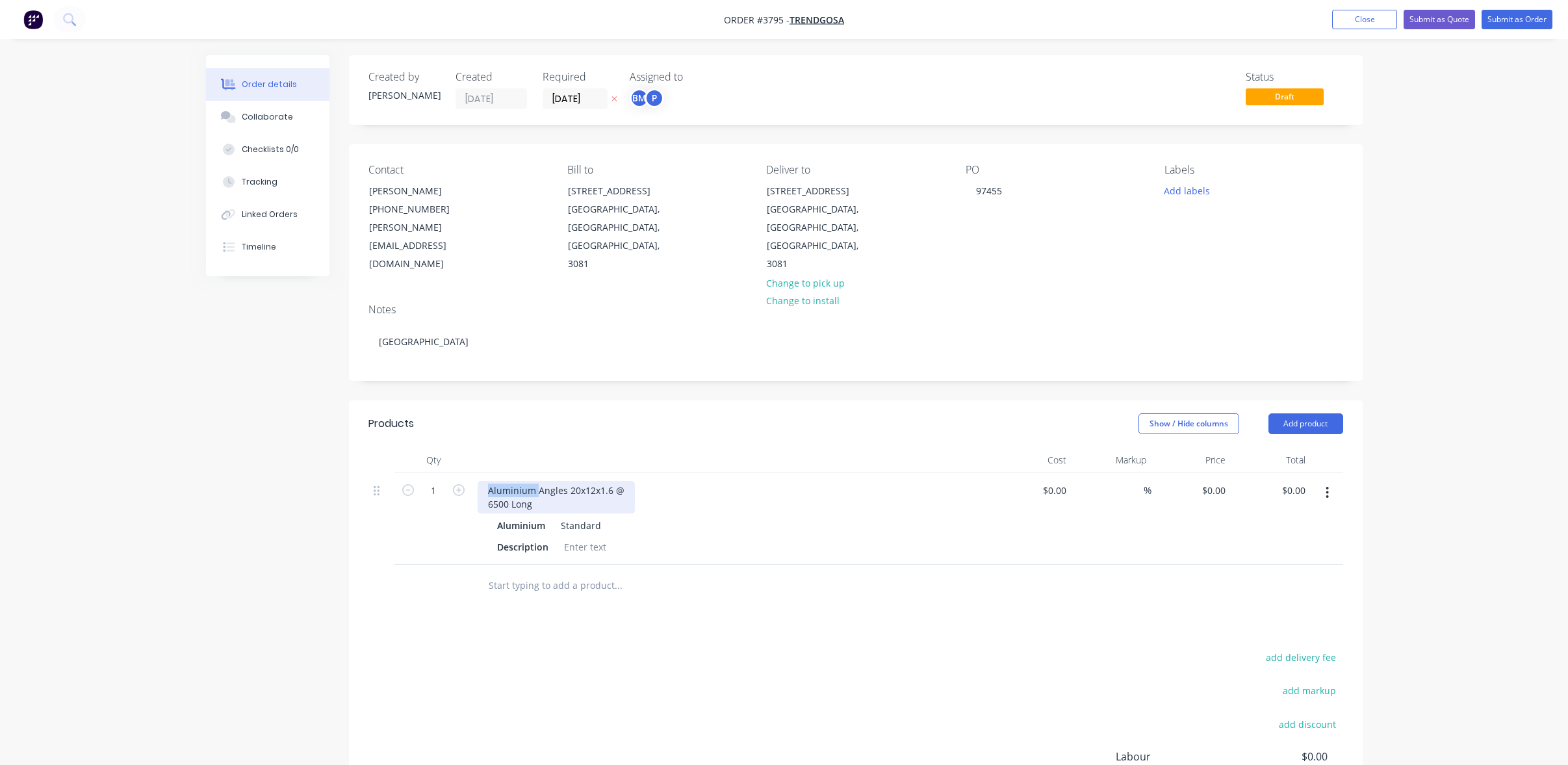
click at [510, 481] on div "Aluminium Angles 20x12x1.6 @ 6500 Long" at bounding box center [556, 497] width 158 height 33
click at [785, 516] on div "Aluminium Standard" at bounding box center [732, 525] width 470 height 18
click at [483, 481] on div "Aluminum Angles 20x12x1.6 @ 6500 Long" at bounding box center [555, 497] width 155 height 33
click at [813, 524] on div "Description" at bounding box center [729, 533] width 476 height 18
click at [581, 481] on div "Aluminum Angles 20x12x1.6 @ 6500 Long" at bounding box center [578, 490] width 201 height 18
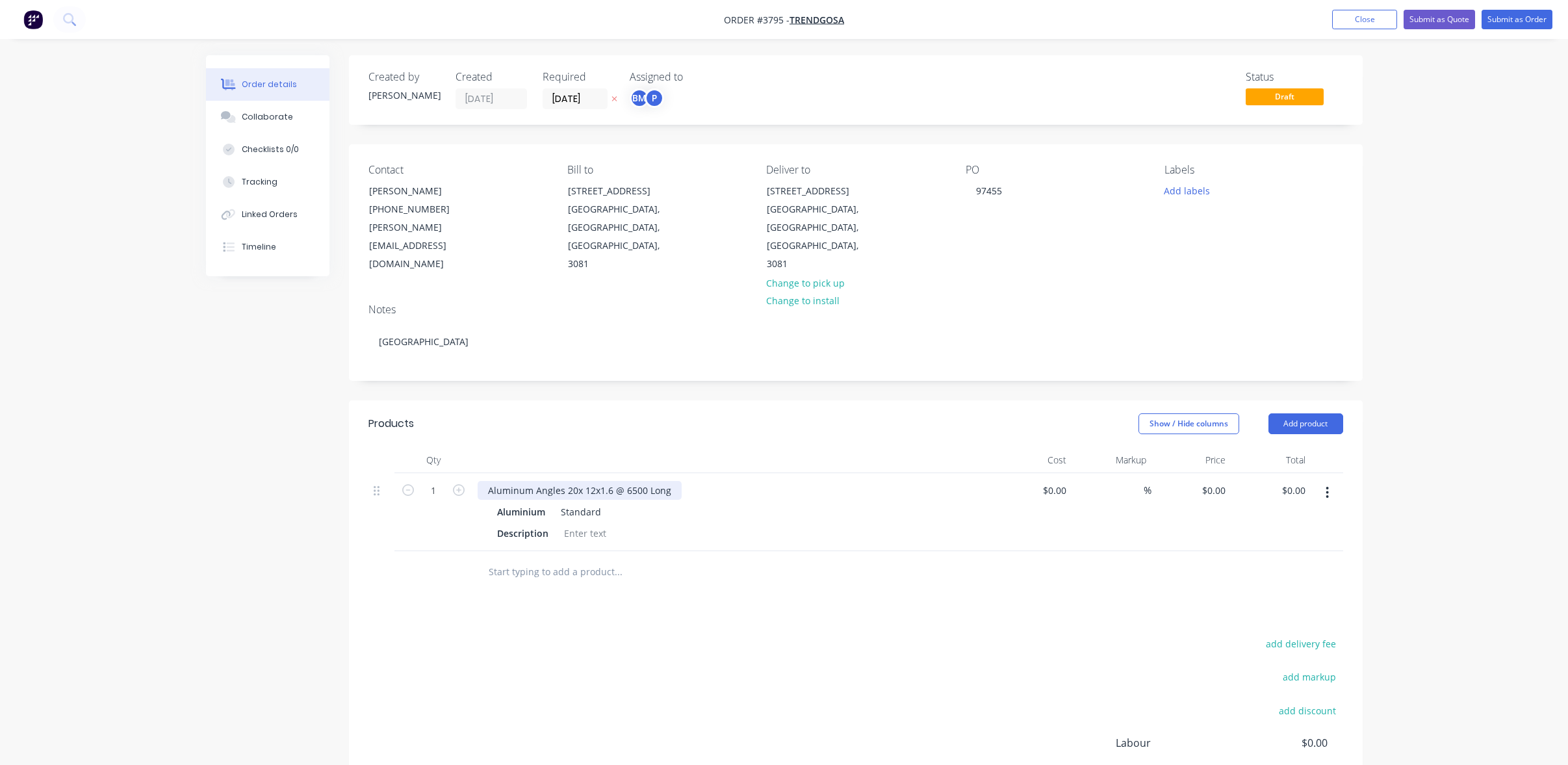
click at [595, 481] on div "Aluminum Angles 20x 12x1.6 @ 6500 Long" at bounding box center [580, 490] width 204 height 18
click at [592, 481] on div "Aluminum Angles 20x 12x 1.6 @ 6500 Long" at bounding box center [581, 490] width 206 height 18
click at [575, 481] on div "Aluminum Angles 20x 12 x 1.6 @ 6500 Long" at bounding box center [582, 490] width 209 height 18
click at [847, 524] on div "Description" at bounding box center [729, 533] width 476 height 18
click at [777, 447] on div at bounding box center [732, 459] width 520 height 26
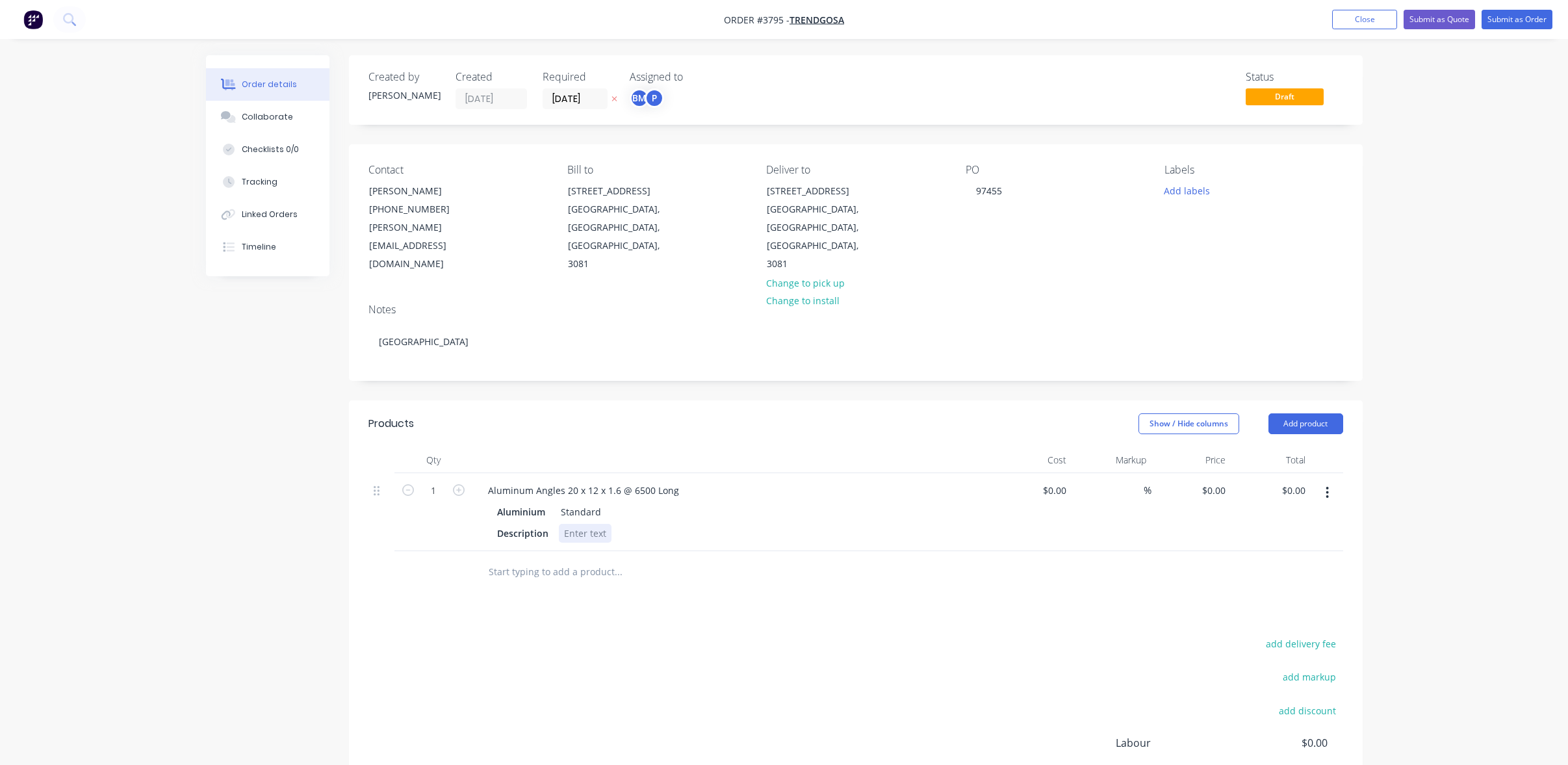
click at [578, 524] on div at bounding box center [585, 533] width 53 height 18
click at [462, 485] on icon "button" at bounding box center [459, 491] width 12 height 12
type input "2"
click at [527, 524] on div "Description" at bounding box center [522, 533] width 61 height 18
drag, startPoint x: 500, startPoint y: 496, endPoint x: 653, endPoint y: 487, distance: 153.3
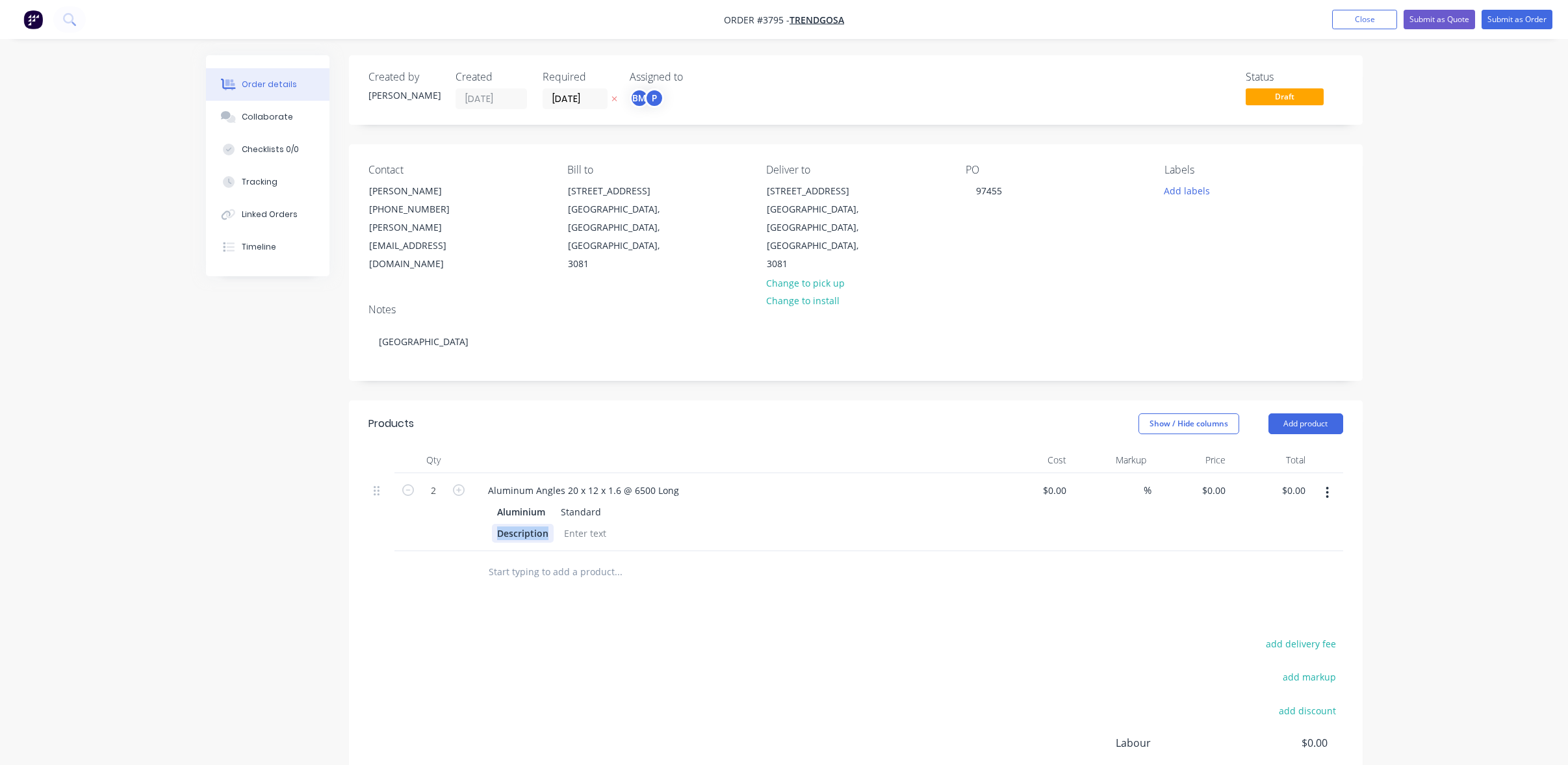
click at [652, 524] on div "Description" at bounding box center [729, 533] width 476 height 18
click at [541, 524] on div at bounding box center [548, 533] width 53 height 18
paste div
drag, startPoint x: 573, startPoint y: 500, endPoint x: 514, endPoint y: 497, distance: 59.1
click at [510, 524] on div "P/C DULUX 1.6 DURALLOY ANOTEC MID BRONZE" at bounding box center [729, 533] width 476 height 18
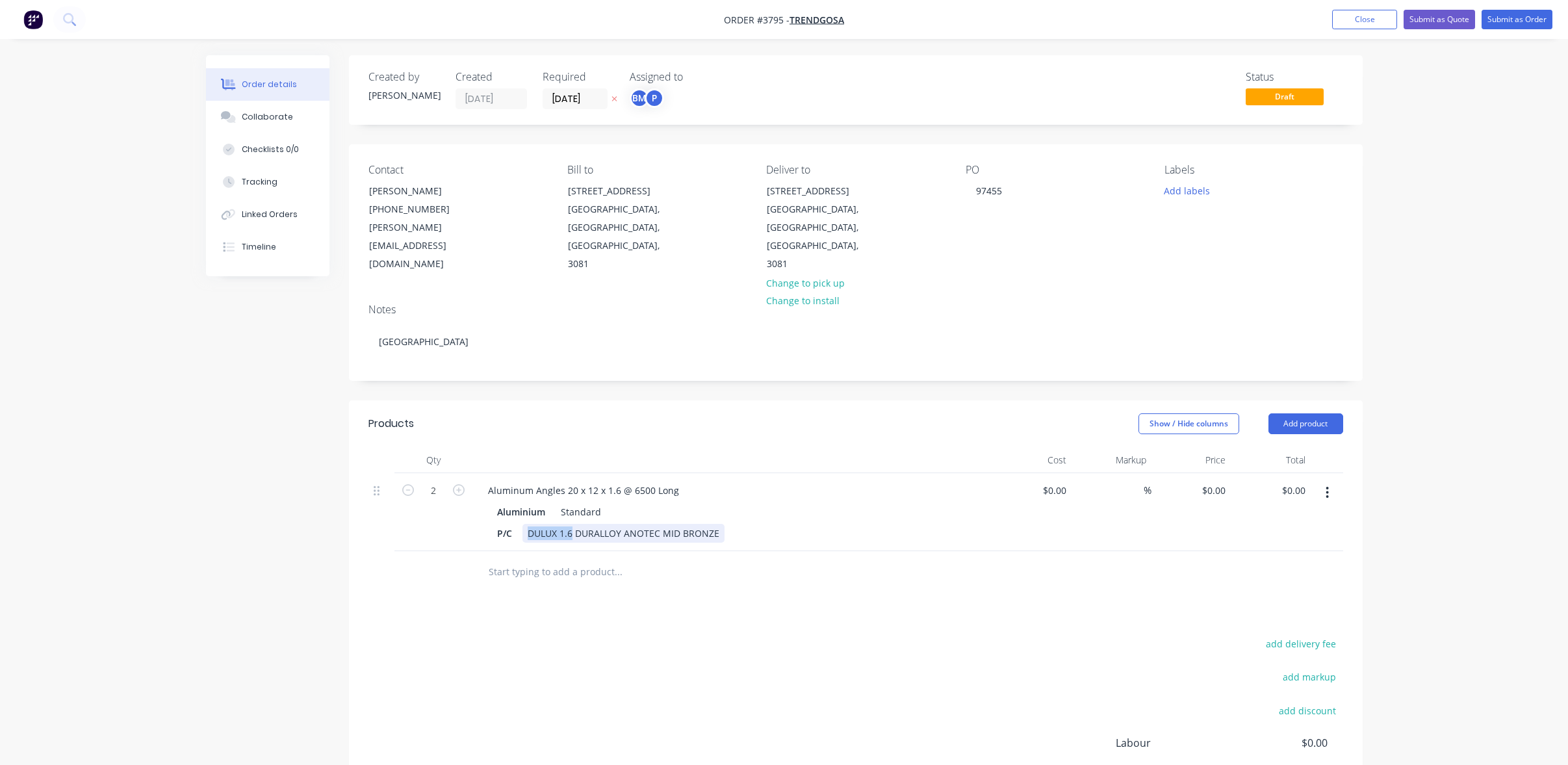
click at [572, 524] on div "DULUX 1.6 DURALLOY ANOTEC MID BRONZE" at bounding box center [623, 533] width 202 height 18
click at [903, 524] on div "P/C DULUX DURALLOY ANOTEC MID BRONZE" at bounding box center [729, 533] width 476 height 18
click at [666, 524] on div "DULUX DURALLOY ANOTEC MID BRONZE" at bounding box center [615, 533] width 186 height 18
click at [716, 524] on div "P/C DULUX DURALLOY ANOTEC MID BRONZE" at bounding box center [729, 533] width 476 height 18
click at [790, 524] on div "P/C DULUX DURALLOY ANOTEC MID BRONZE" at bounding box center [729, 533] width 476 height 18
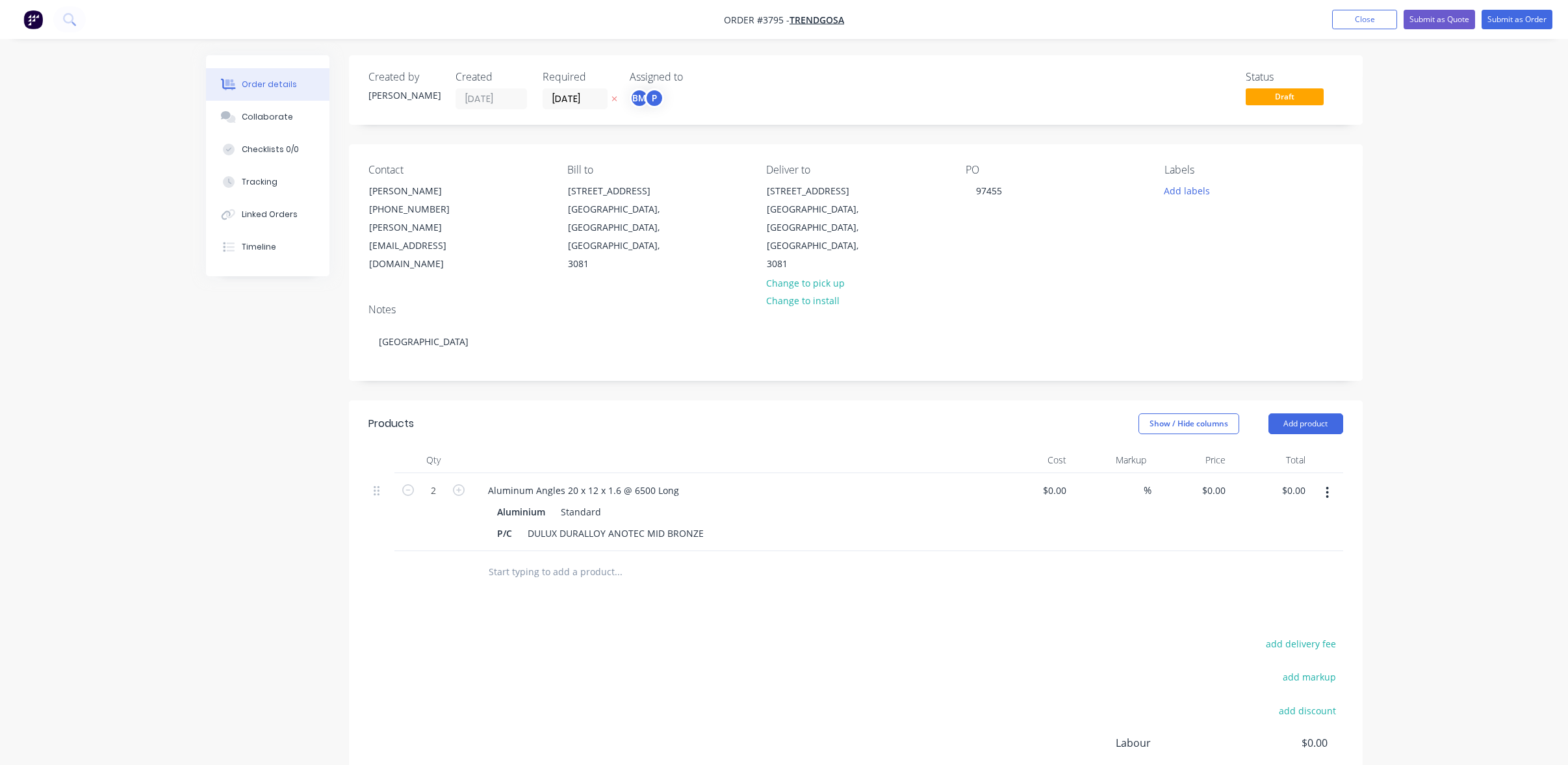
click at [592, 672] on div "add delivery fee add markup add discount Labour $0.00 Sub total $0.00 Margin $0…" at bounding box center [856, 760] width 975 height 251
click at [651, 108] on div "BM P" at bounding box center [646, 98] width 35 height 19
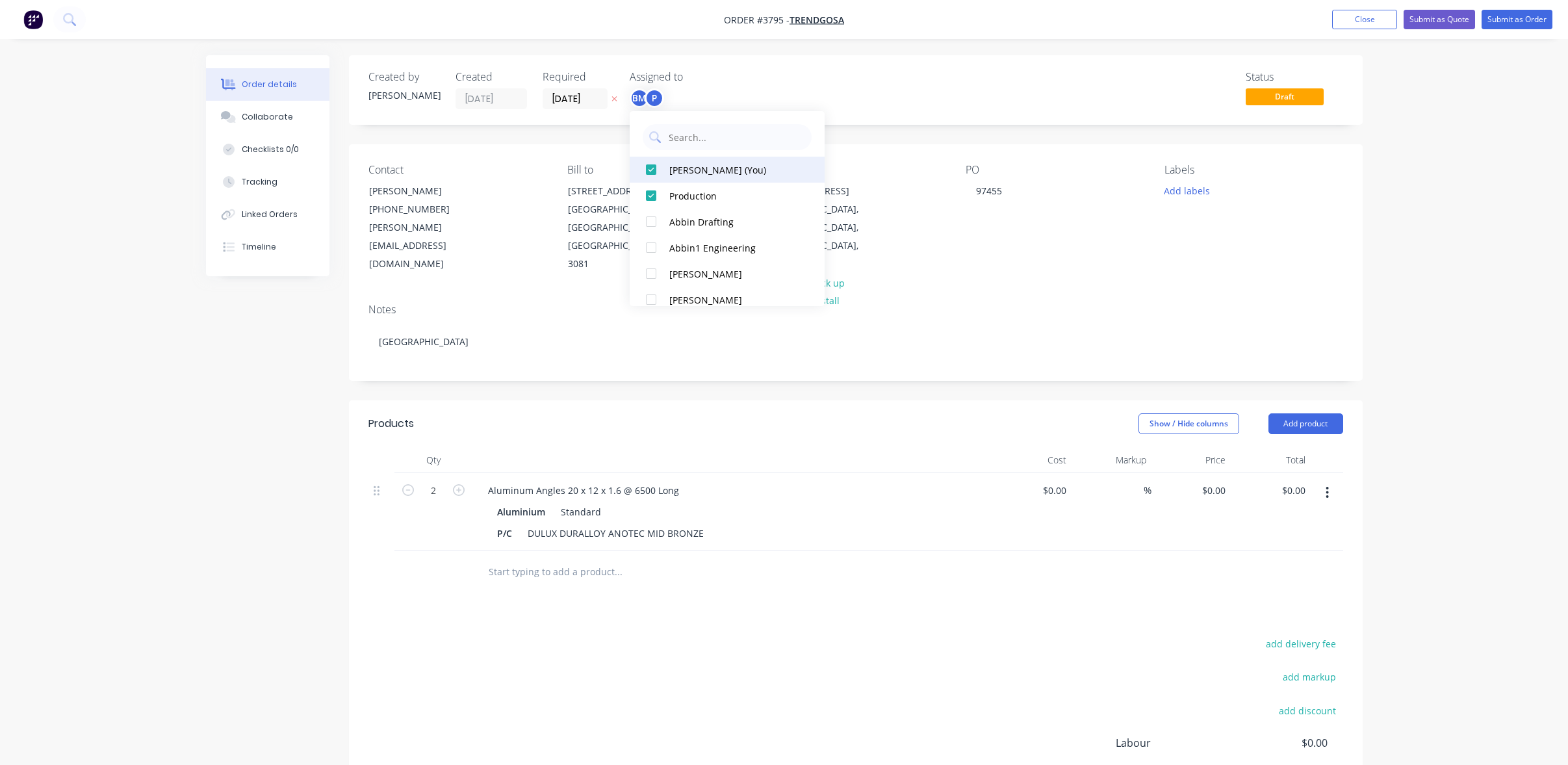
click at [655, 164] on div at bounding box center [651, 169] width 26 height 26
click at [923, 99] on div "Status Draft" at bounding box center [1051, 90] width 584 height 38
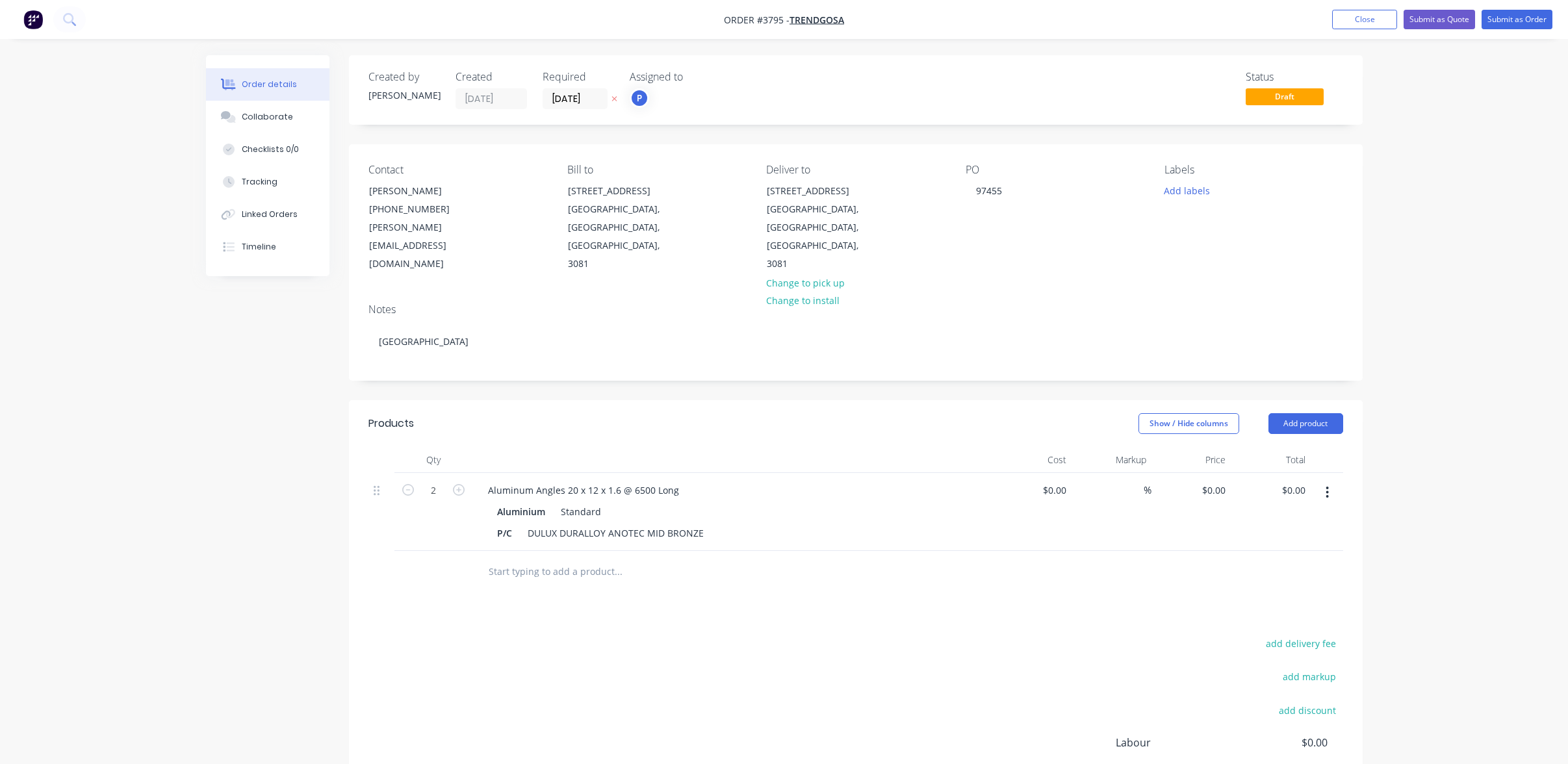
click at [576, 109] on div "Created by Joe Created 12/08/25 Required 12/08/25 Assigned to P Status Draft" at bounding box center [856, 90] width 1014 height 70
click at [574, 99] on input "[DATE]" at bounding box center [575, 98] width 64 height 19
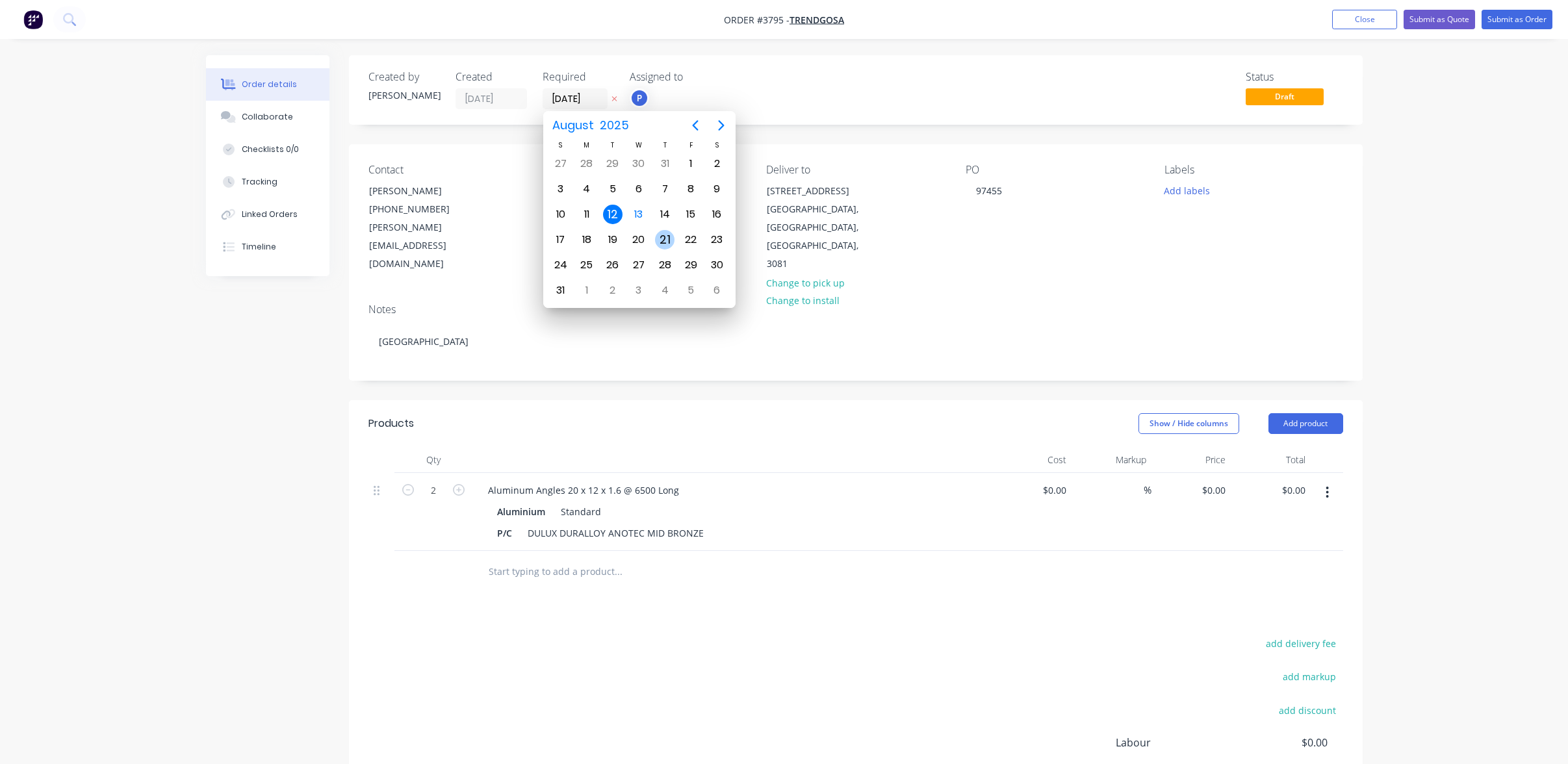
click at [658, 238] on div "21" at bounding box center [665, 240] width 19 height 19
type input "[DATE]"
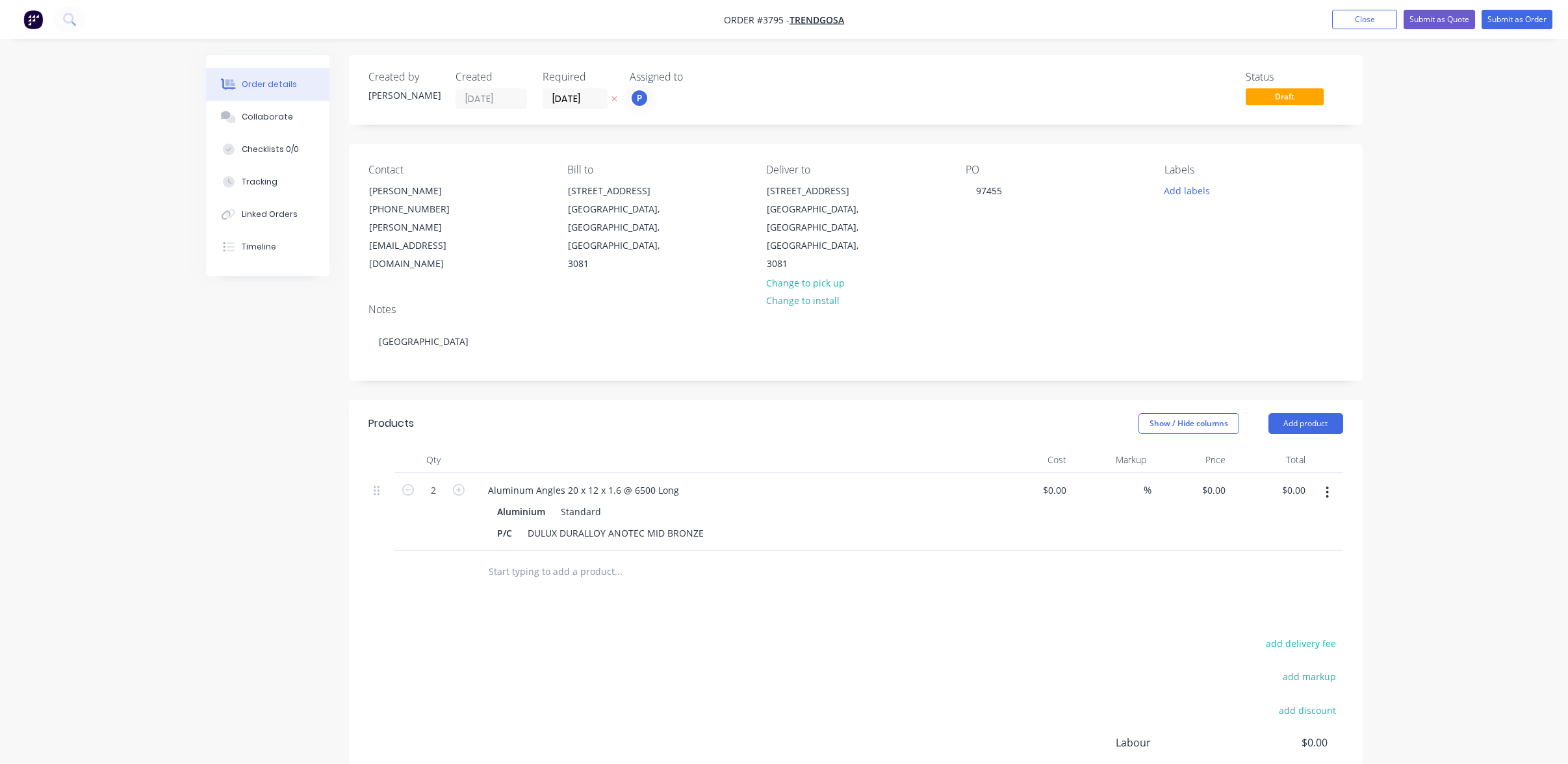
click at [754, 413] on div "Show / Hide columns Add product" at bounding box center [959, 424] width 768 height 21
drag, startPoint x: 800, startPoint y: 602, endPoint x: 776, endPoint y: 702, distance: 102.8
drag, startPoint x: 776, startPoint y: 702, endPoint x: 580, endPoint y: 607, distance: 217.8
click at [580, 635] on div "add delivery fee add markup add discount Labour $0.00 Sub total $0.00 Margin $0…" at bounding box center [856, 760] width 975 height 251
click at [1183, 195] on button "Add labels" at bounding box center [1187, 190] width 60 height 18
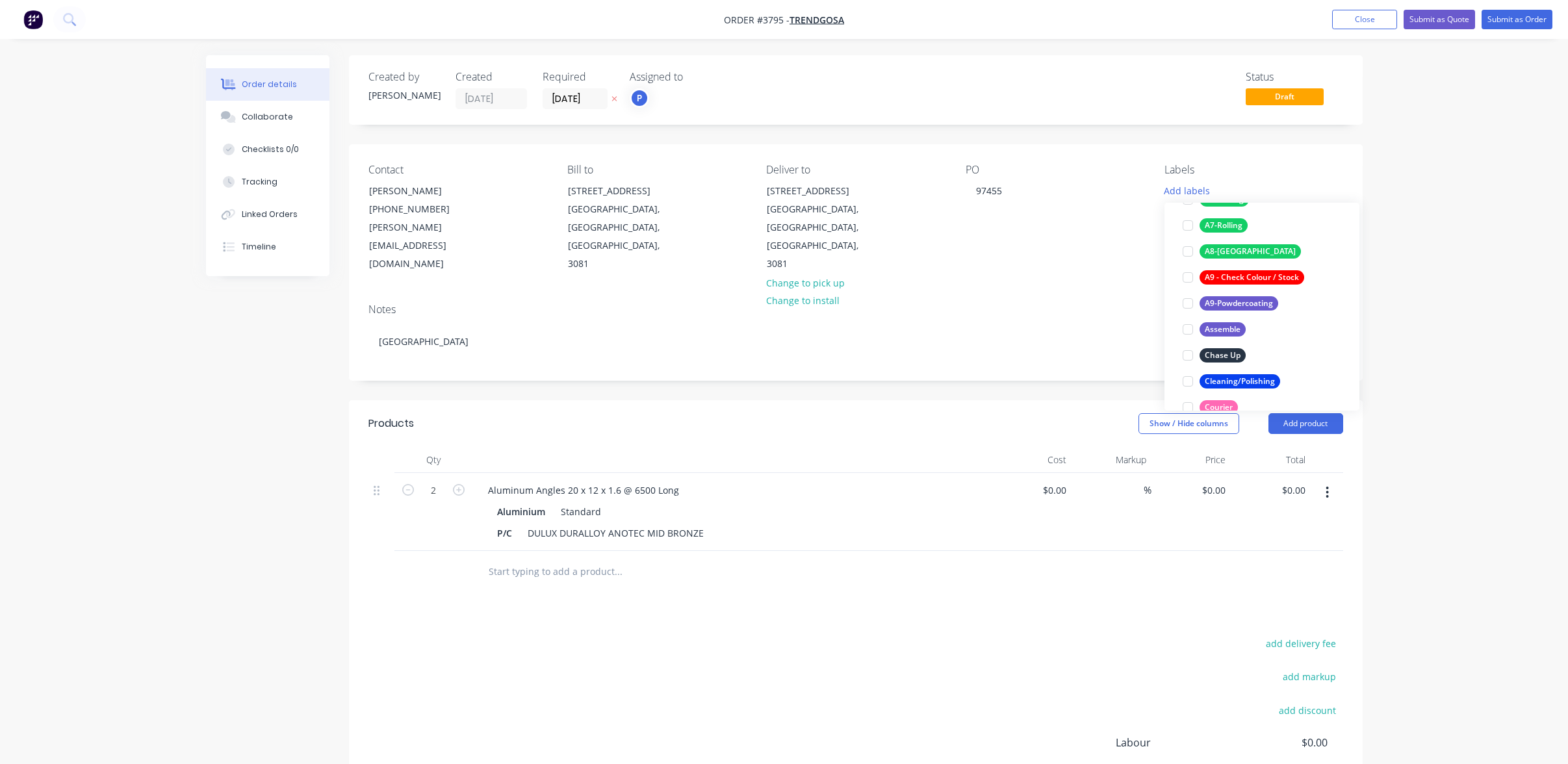
scroll to position [325, 0]
click at [1240, 296] on div "A9-Powdercoating" at bounding box center [1239, 293] width 78 height 14
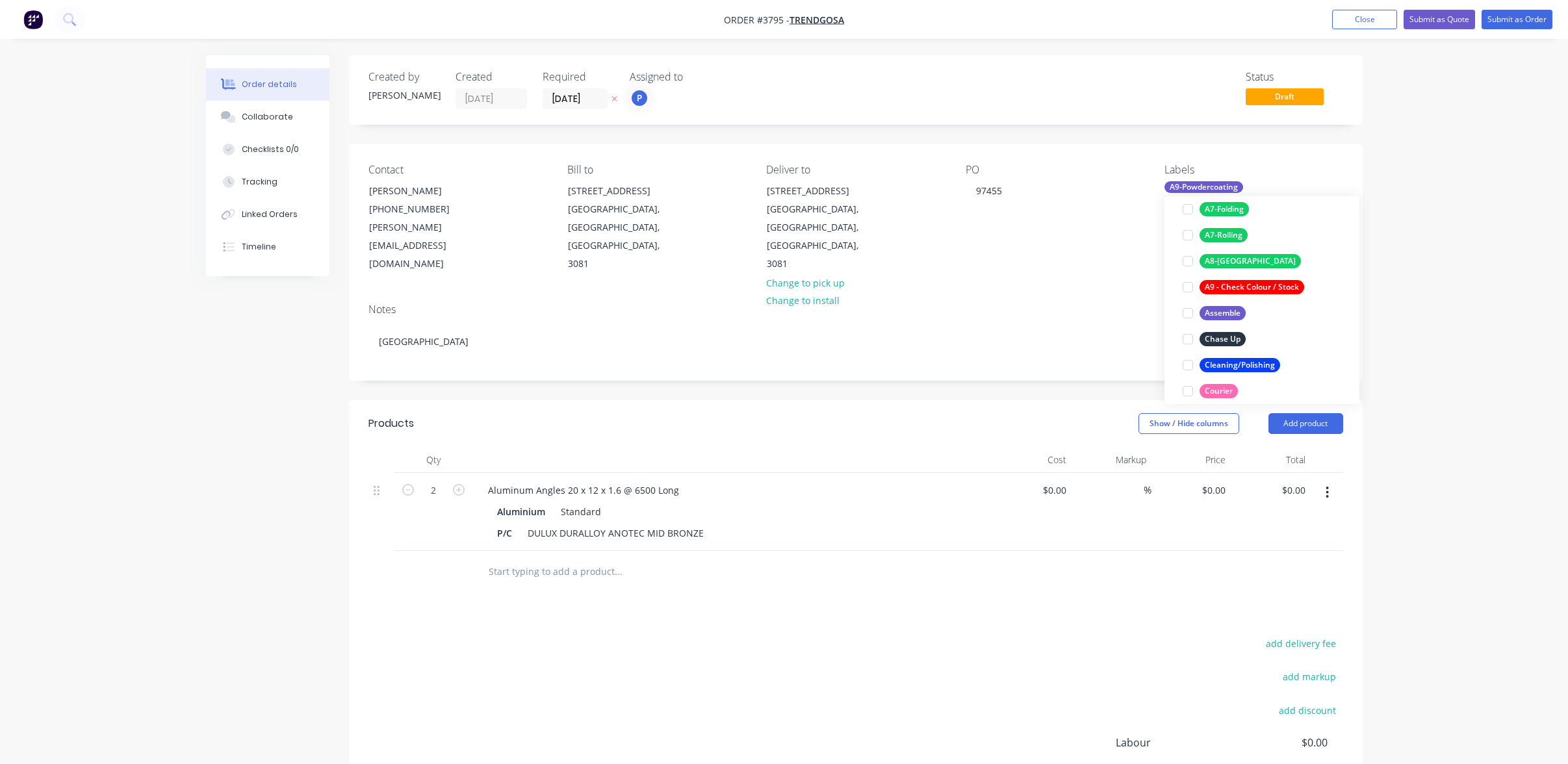
scroll to position [13, 0]
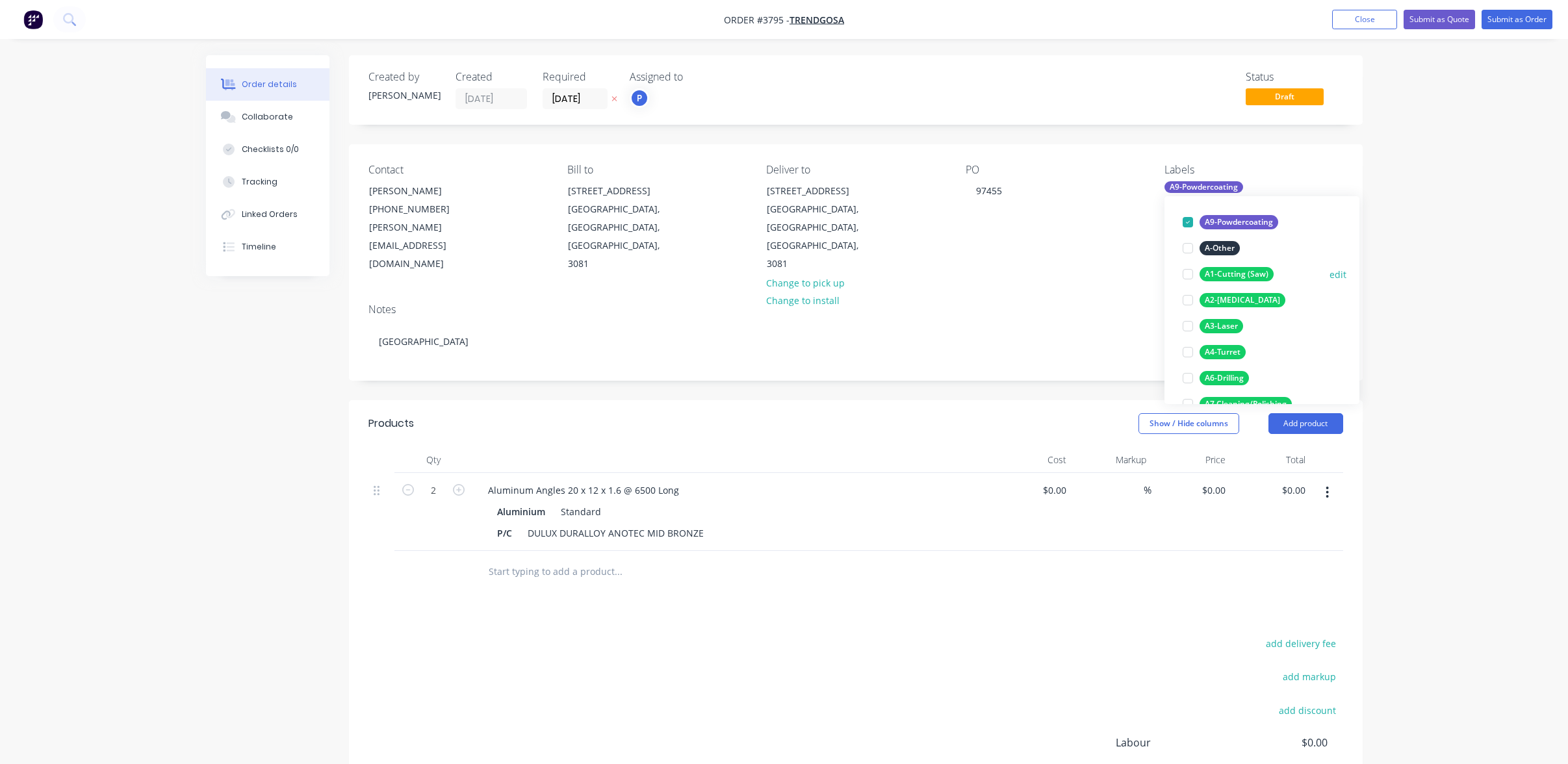
click at [1247, 270] on div "A1-Cutting (Saw)" at bounding box center [1237, 274] width 74 height 14
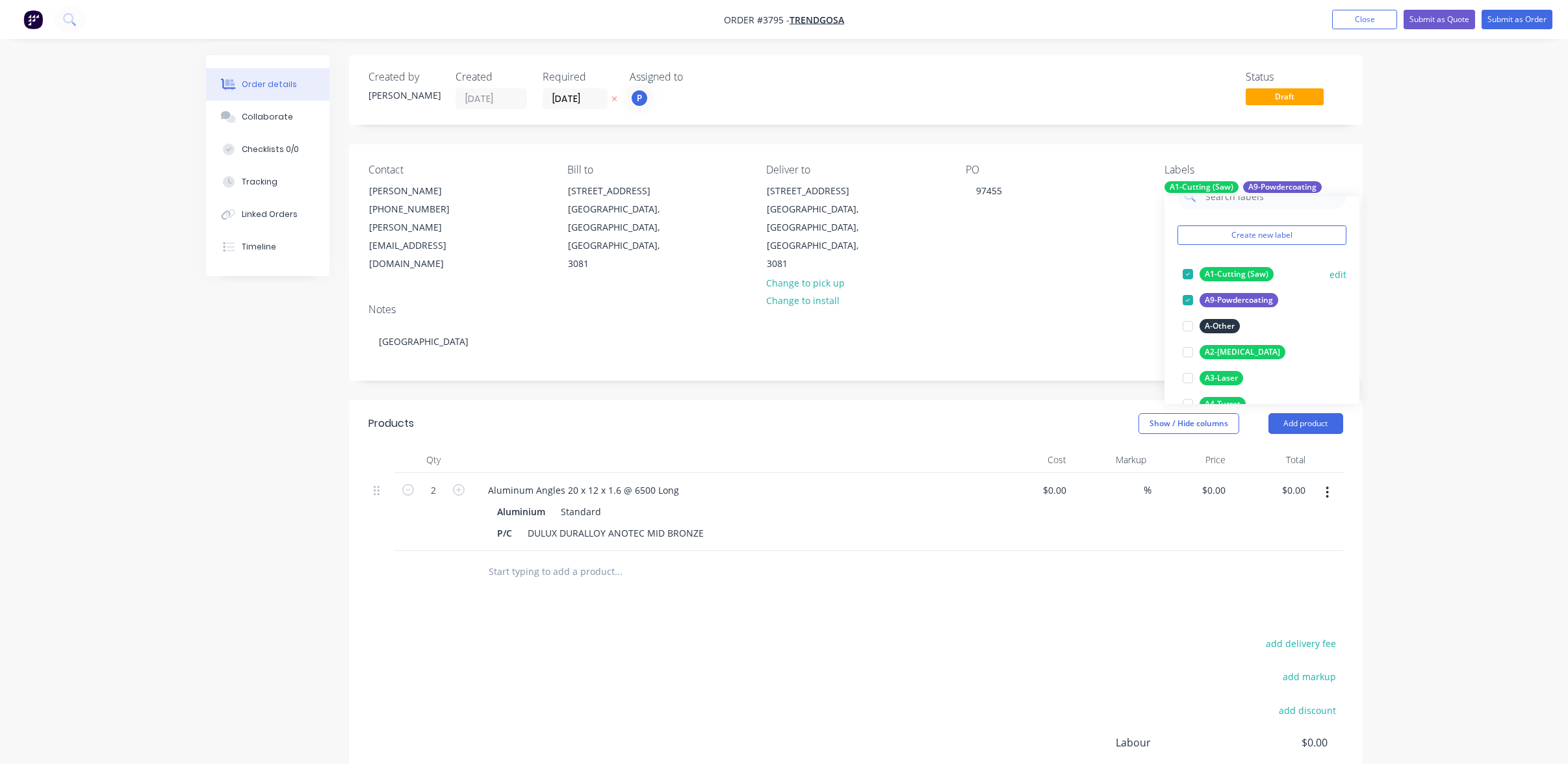
click at [1247, 270] on div "A1-Cutting (Saw)" at bounding box center [1237, 274] width 74 height 14
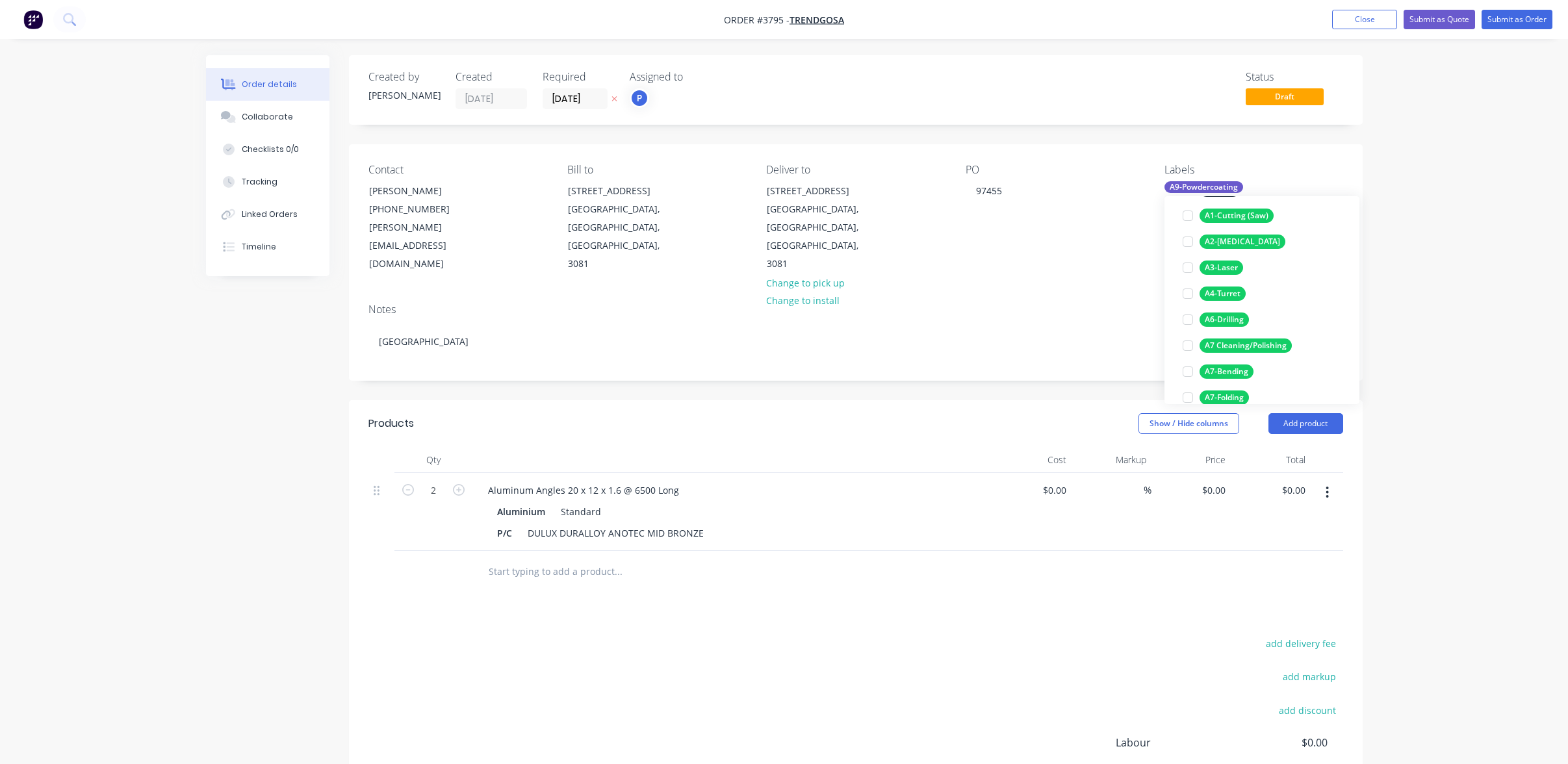
scroll to position [156, 0]
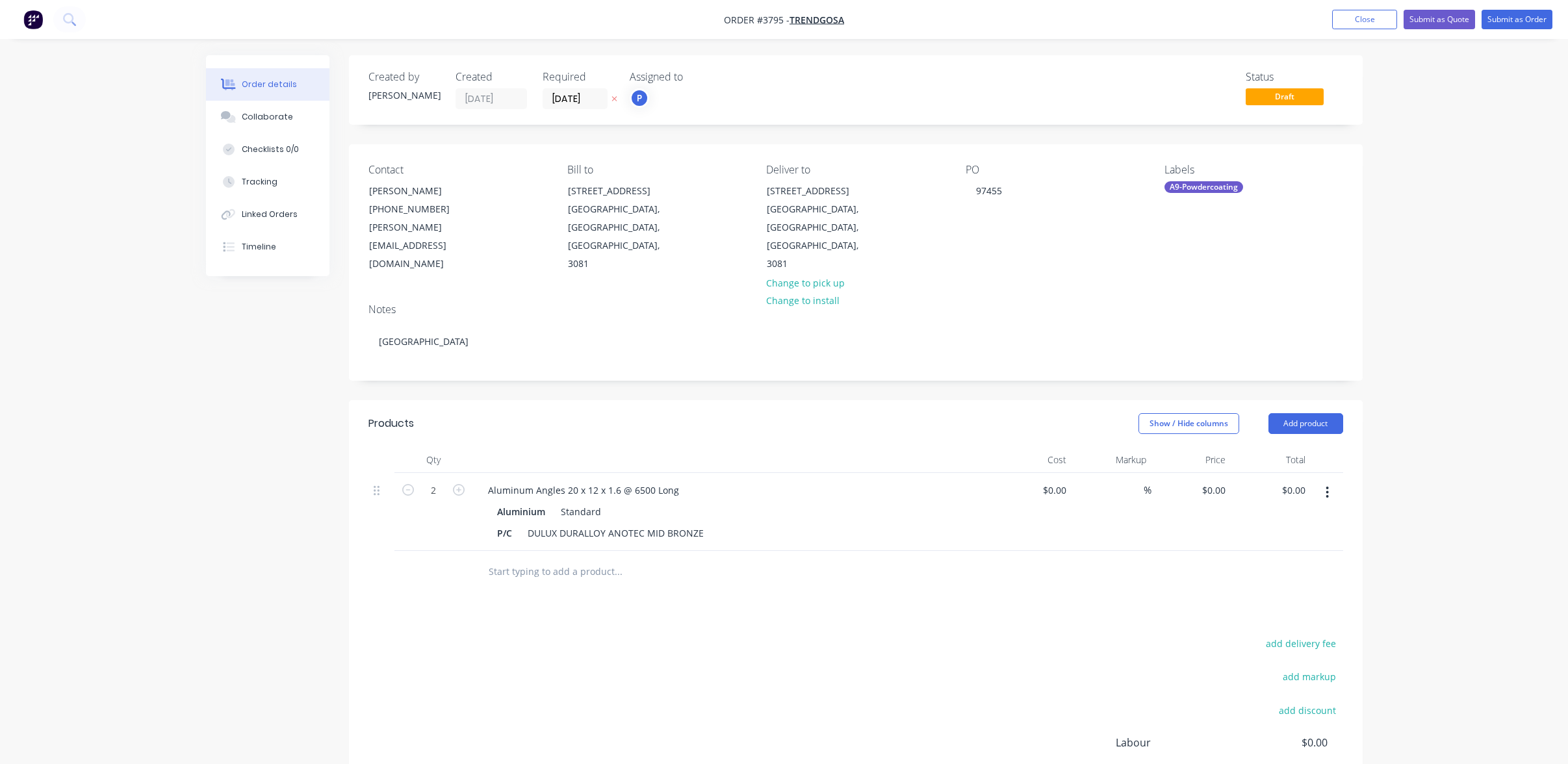
click at [1409, 304] on div "Order details Collaborate Checklists 0/0 Tracking Linked Orders Timeline Order …" at bounding box center [784, 462] width 1568 height 924
click at [1540, 18] on button "Submit as Order" at bounding box center [1517, 19] width 71 height 19
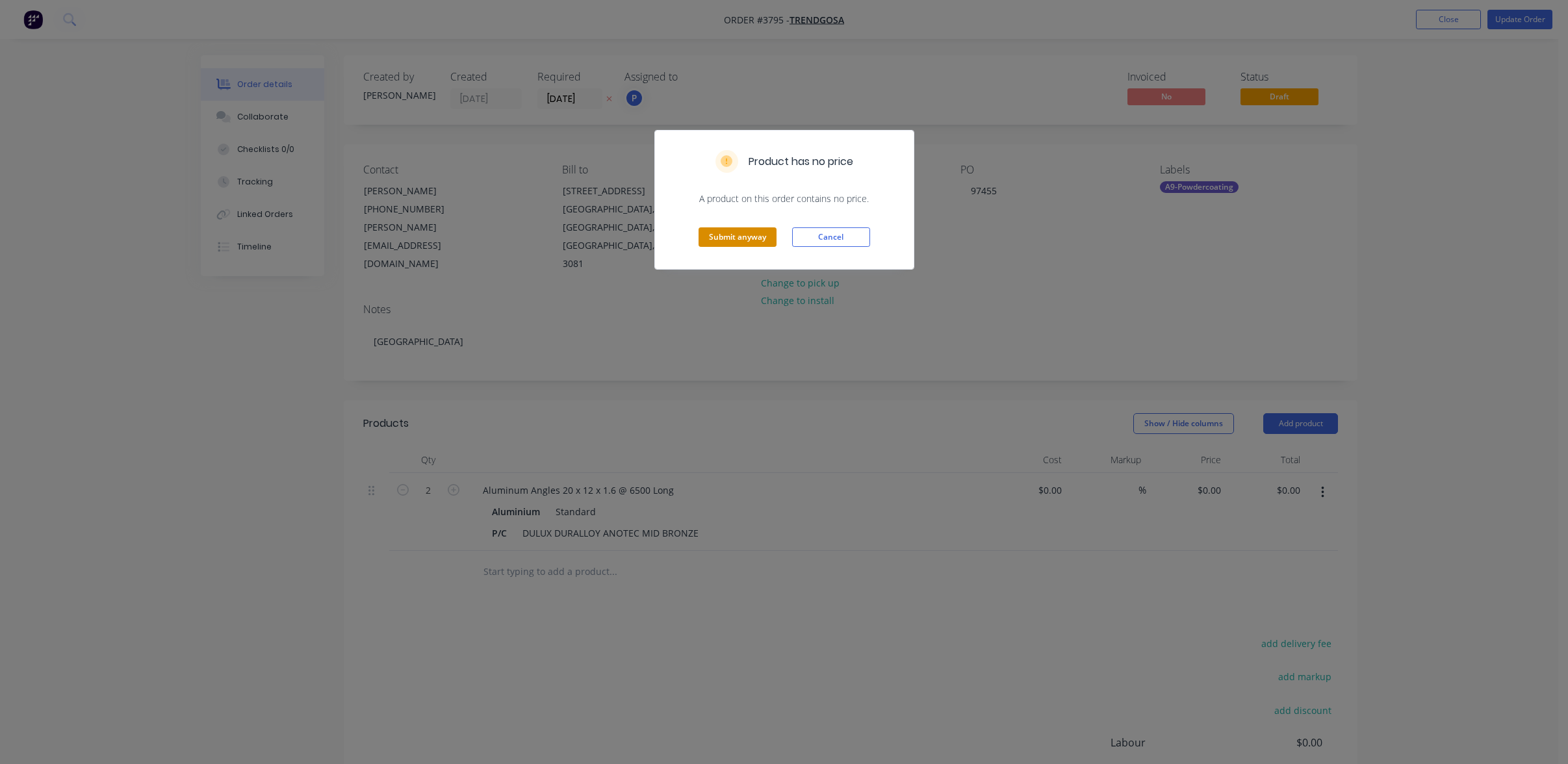
click at [721, 237] on button "Submit anyway" at bounding box center [737, 237] width 78 height 19
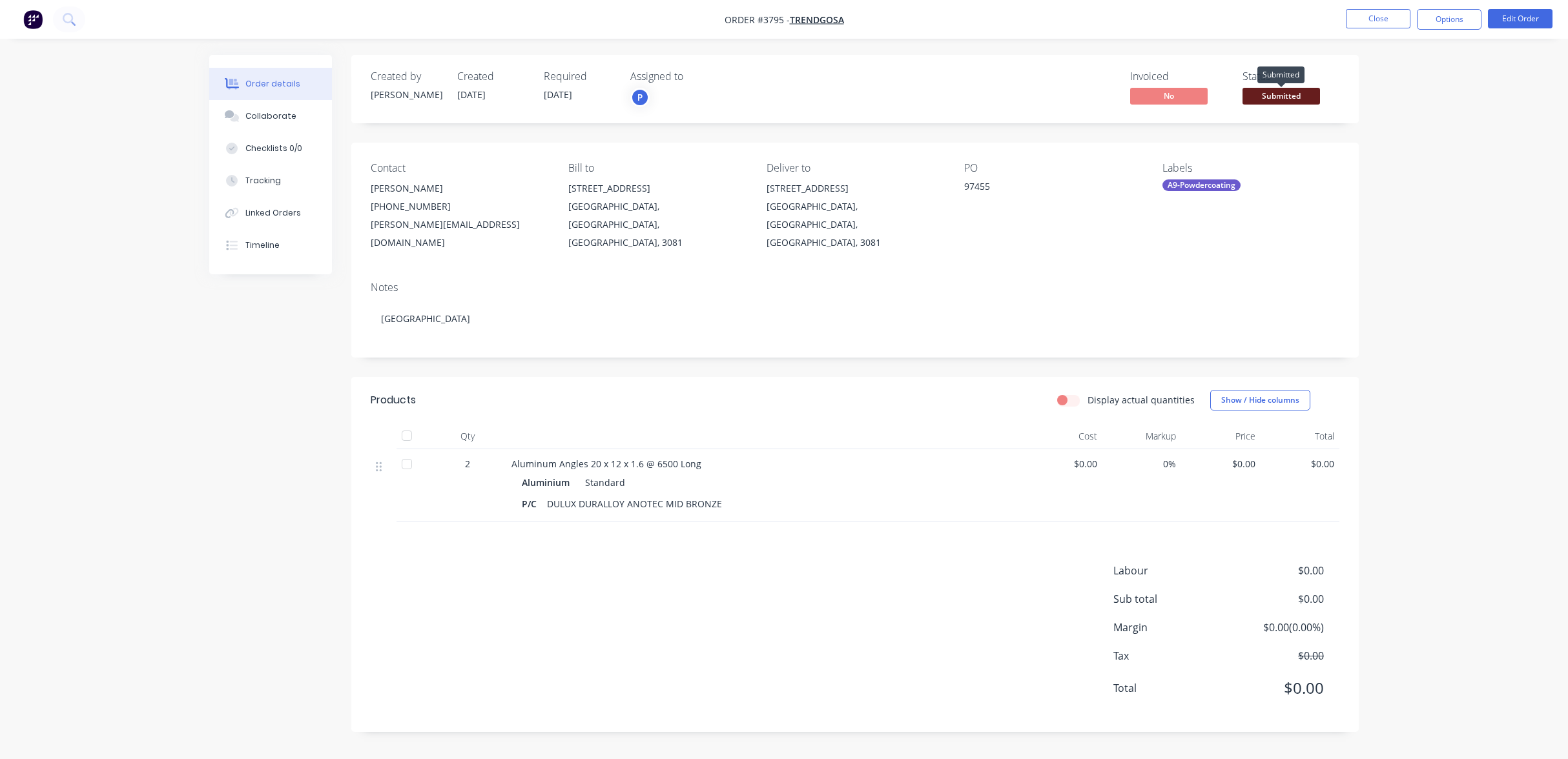
click at [1297, 100] on span "Submitted" at bounding box center [1281, 96] width 77 height 16
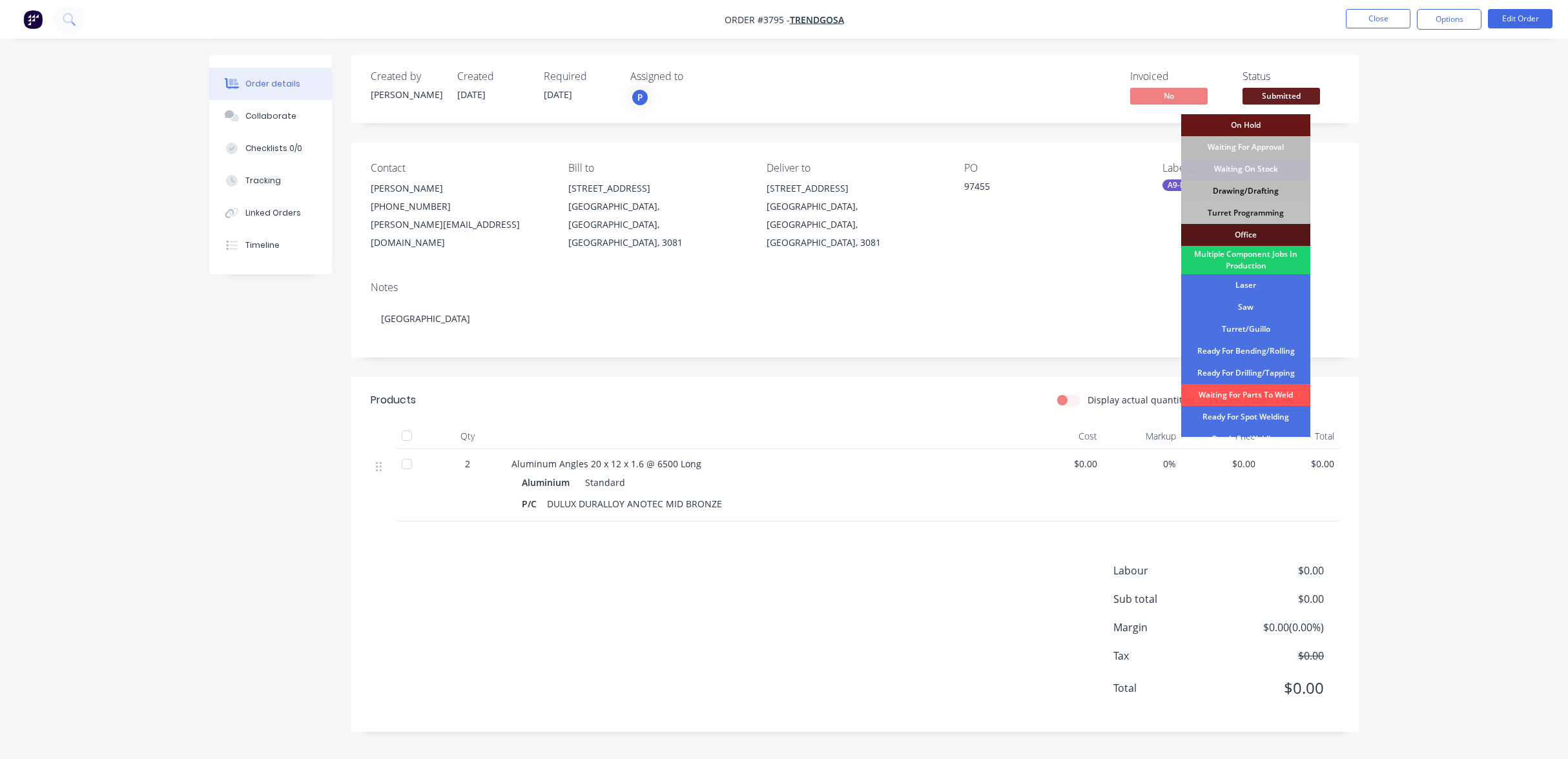
click at [1253, 189] on div "Drawing/Drafting" at bounding box center [1246, 191] width 129 height 22
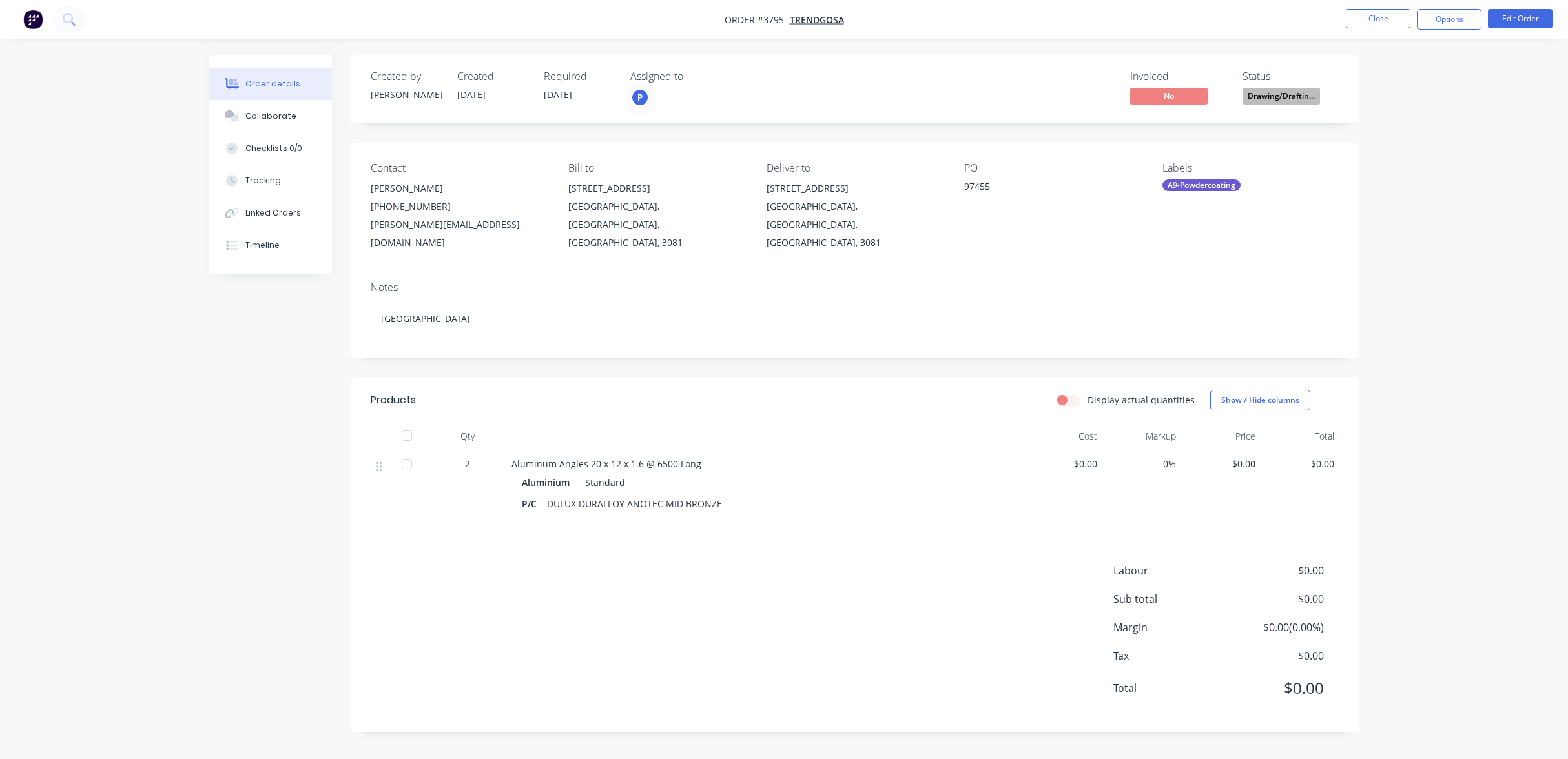
click at [1459, 8] on nav "Order #3795 - Trendgosa Close Options Edit Order" at bounding box center [784, 19] width 1568 height 39
click at [1452, 26] on button "Options" at bounding box center [1450, 19] width 65 height 21
click at [1406, 157] on div "Work Order" at bounding box center [1411, 155] width 119 height 18
click at [1408, 130] on div "Without pricing" at bounding box center [1411, 129] width 119 height 18
click at [1225, 187] on div "A9-Powdercoating" at bounding box center [1201, 185] width 78 height 12
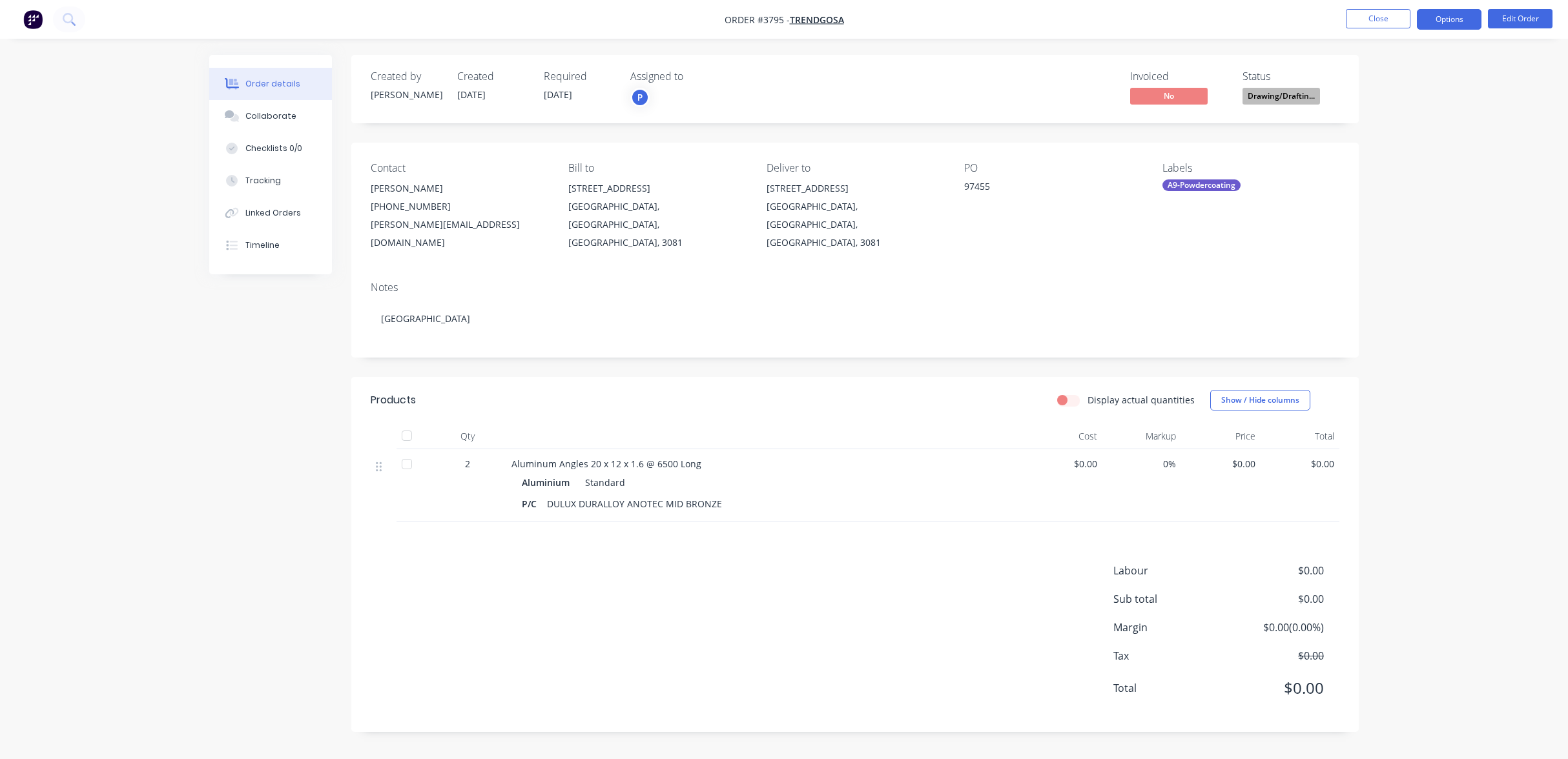
click at [1469, 21] on button "Options" at bounding box center [1450, 19] width 65 height 21
click at [1430, 150] on div "Work Order" at bounding box center [1411, 155] width 119 height 18
click at [1415, 130] on div "Without pricing" at bounding box center [1411, 129] width 119 height 18
click at [205, 392] on div "Order details Collaborate Checklists 0/0 Tracking Linked Orders Timeline Order …" at bounding box center [784, 403] width 1175 height 697
click at [1361, 28] on button "Close" at bounding box center [1378, 18] width 65 height 19
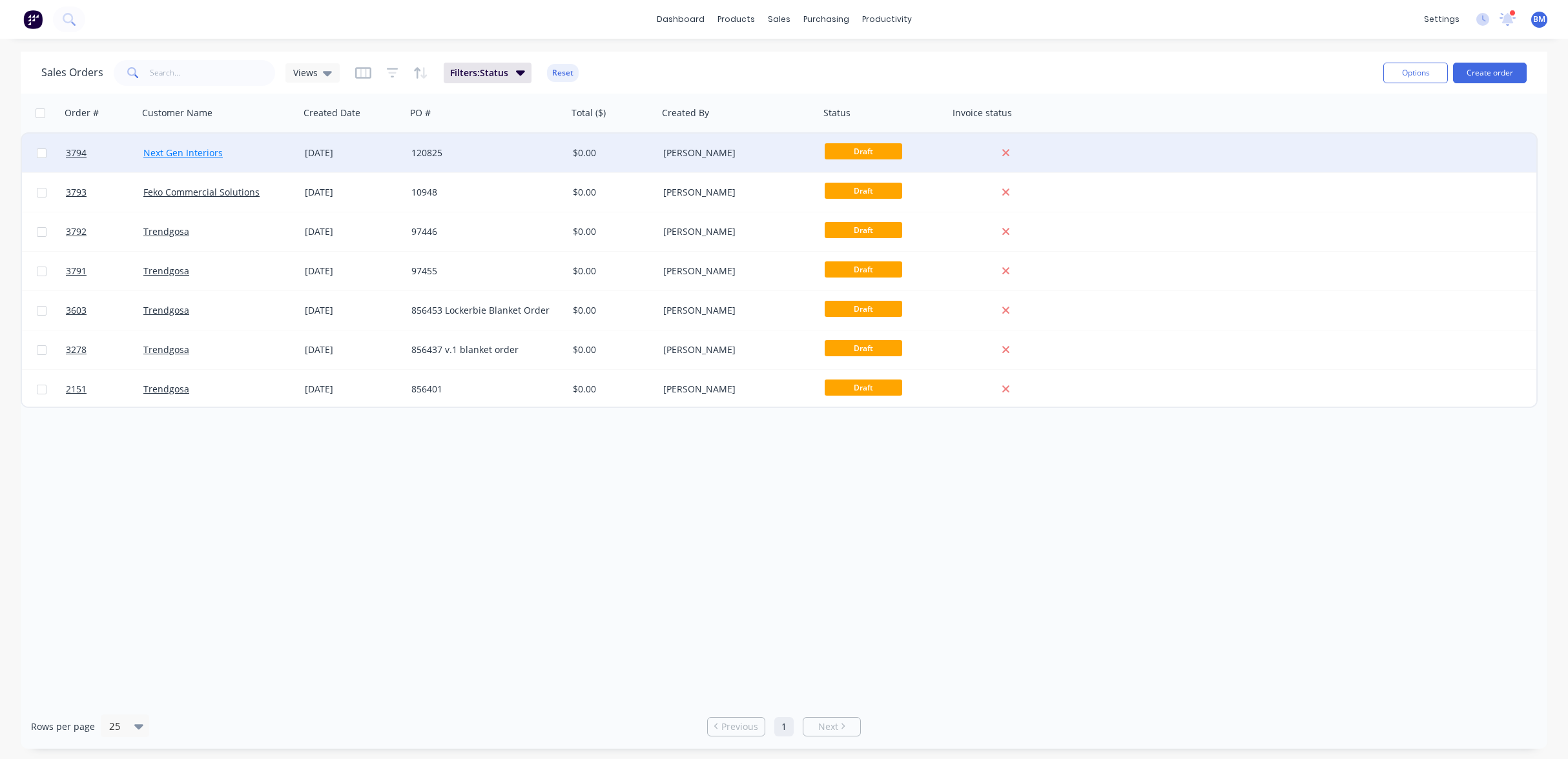
click at [143, 157] on link "Next Gen Interiors" at bounding box center [183, 152] width 79 height 12
click at [254, 151] on div "Next Gen Interiors" at bounding box center [215, 153] width 143 height 13
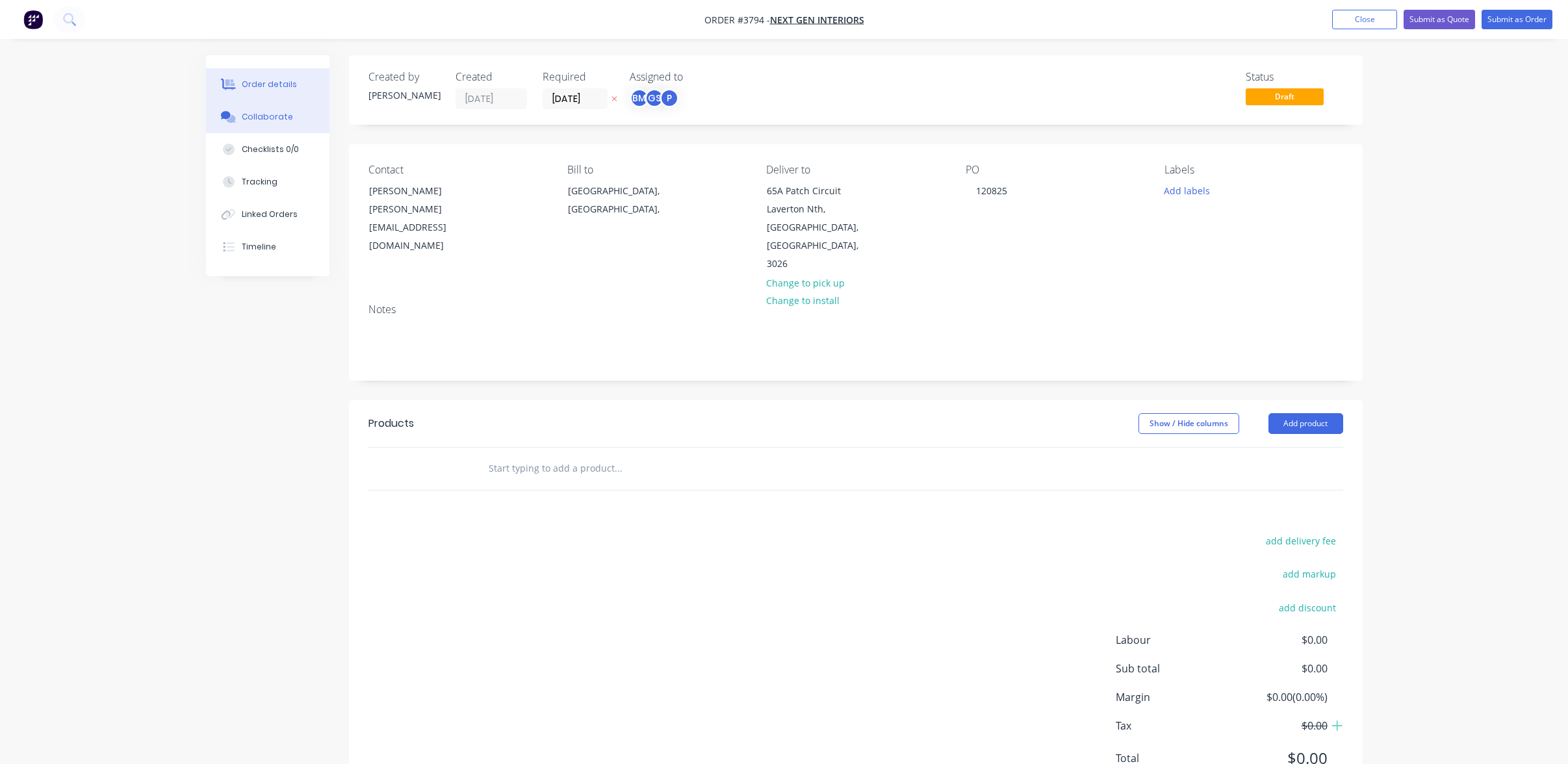
click at [237, 121] on div at bounding box center [229, 117] width 19 height 12
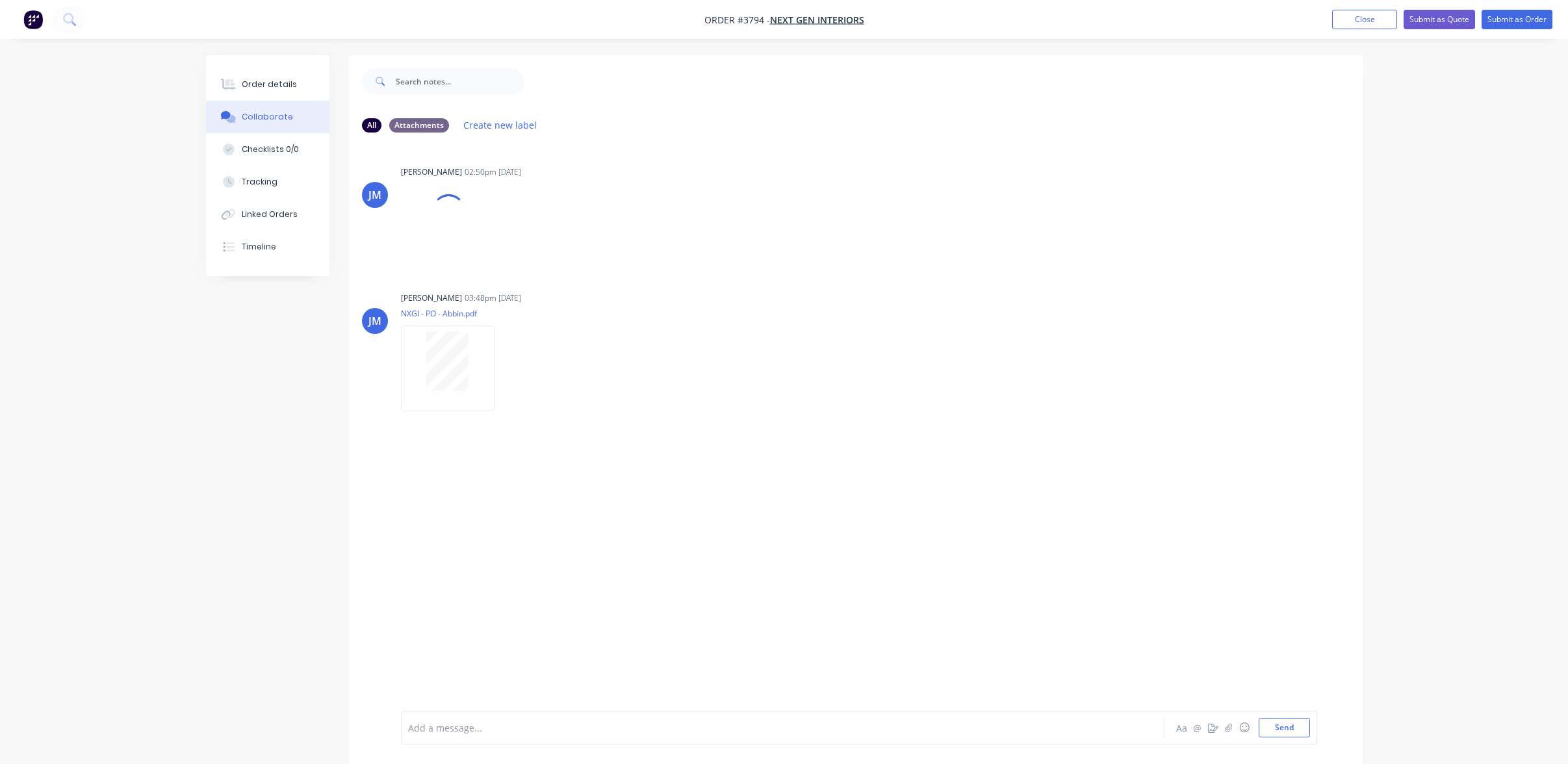
drag, startPoint x: 447, startPoint y: 239, endPoint x: 243, endPoint y: 430, distance: 279.5
click at [214, 442] on div "All Attachments Create new label JM Joe Muscari 02:50pm 12/08/25 NXGI - Orange …" at bounding box center [785, 419] width 1157 height 728
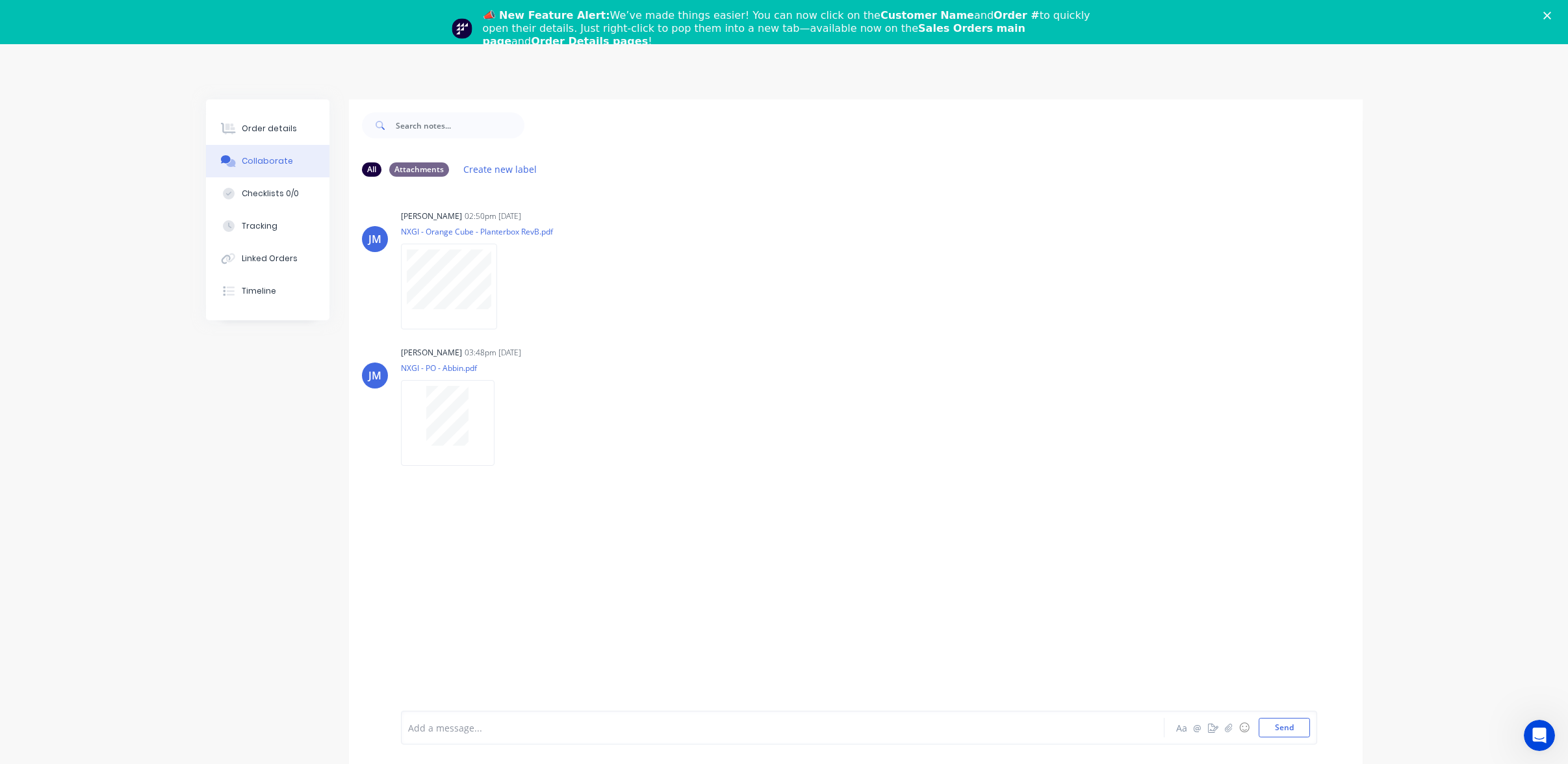
click at [33, 30] on div "📣 New Feature Alert: We’ve made things easier! You can now click on the Custome…" at bounding box center [784, 28] width 1568 height 47
drag, startPoint x: 24, startPoint y: 109, endPoint x: 223, endPoint y: 72, distance: 202.4
click at [30, 106] on div "Order details Collaborate Checklists 0/0 Tracking Linked Orders Timeline Order …" at bounding box center [784, 436] width 1568 height 784
click at [1551, 13] on icon "Close" at bounding box center [1547, 16] width 8 height 8
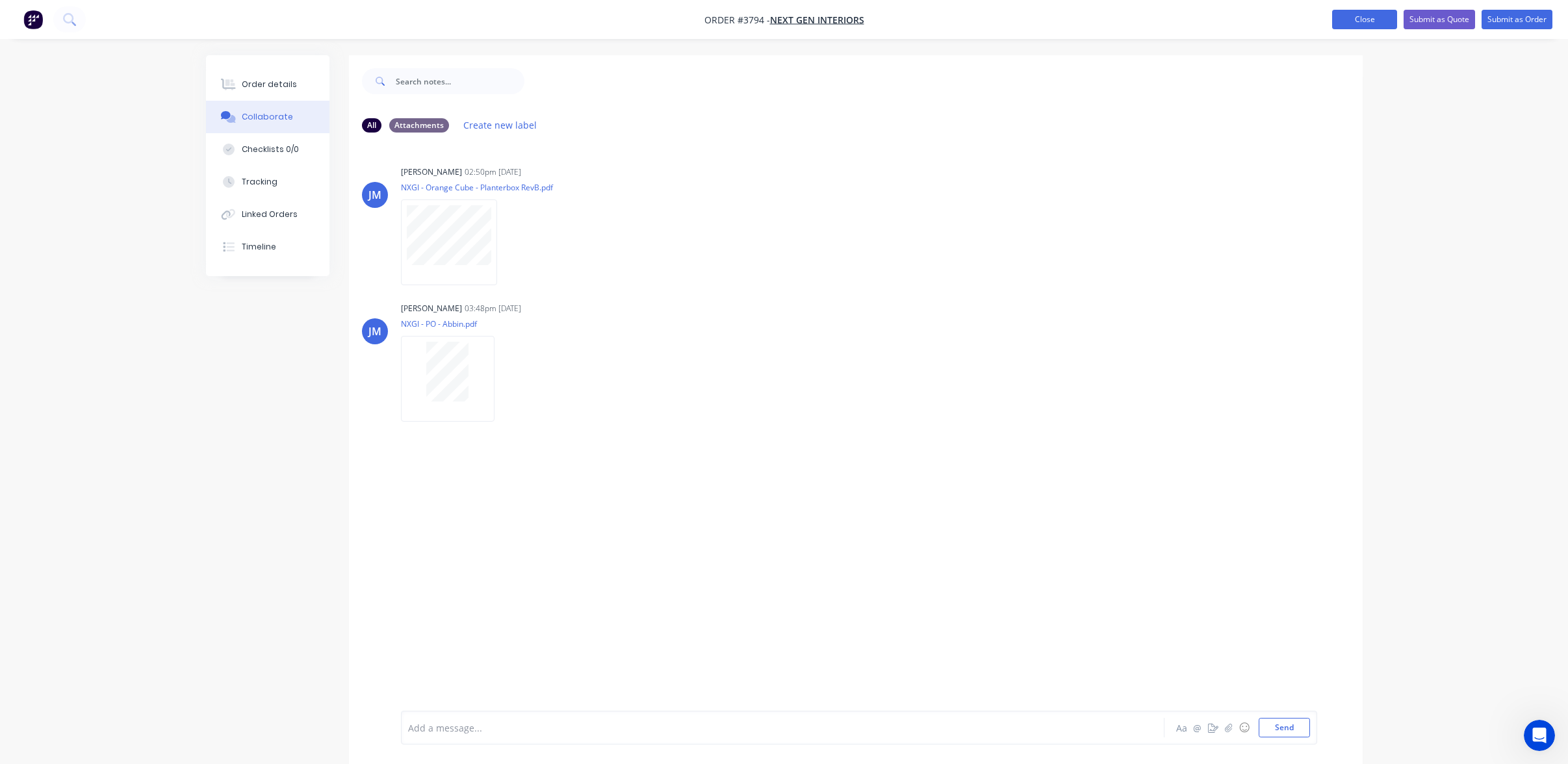
click at [1354, 24] on button "Close" at bounding box center [1365, 19] width 65 height 19
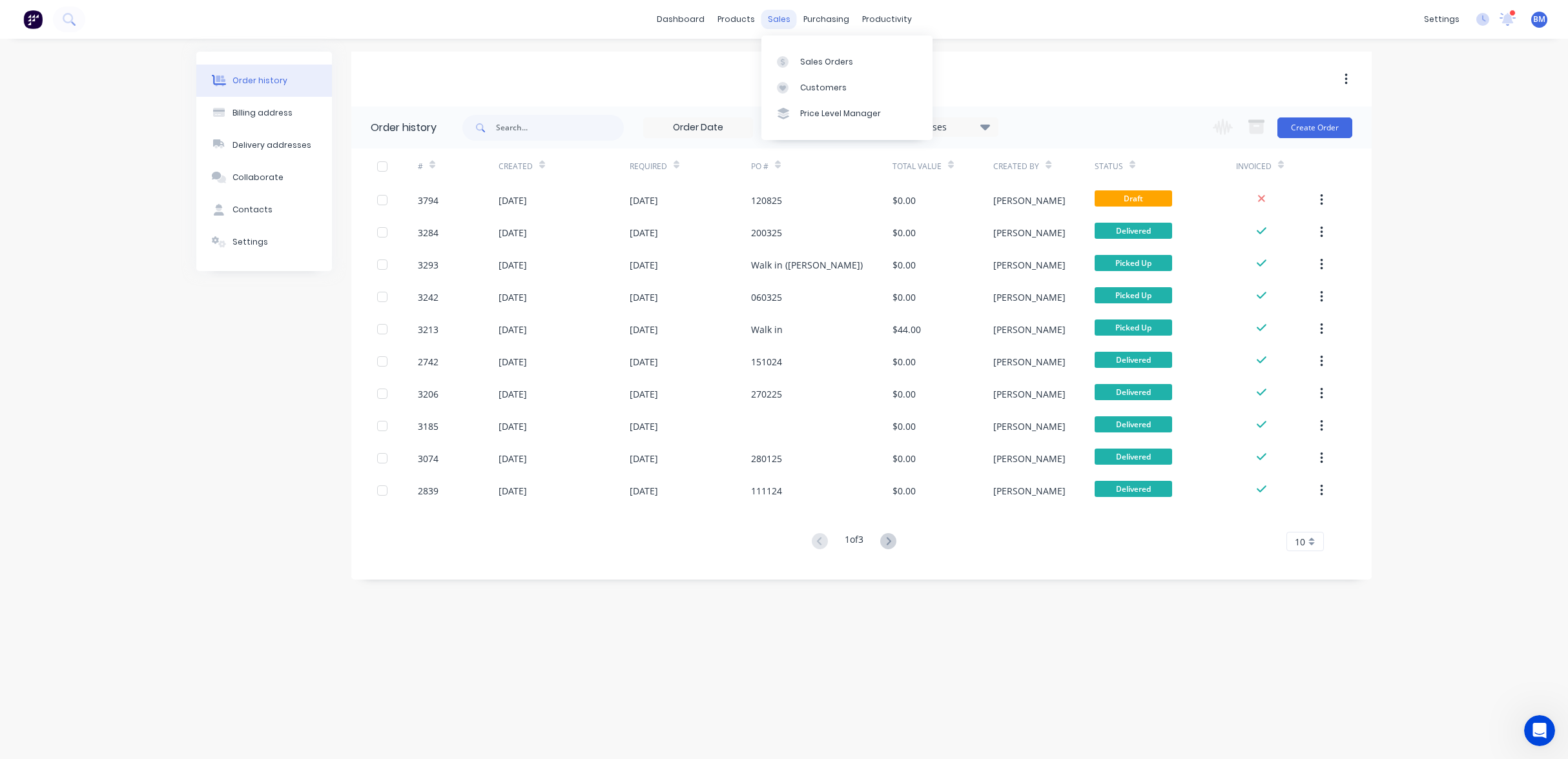
click at [778, 26] on div "sales" at bounding box center [779, 19] width 35 height 19
click at [786, 57] on icon at bounding box center [783, 62] width 12 height 12
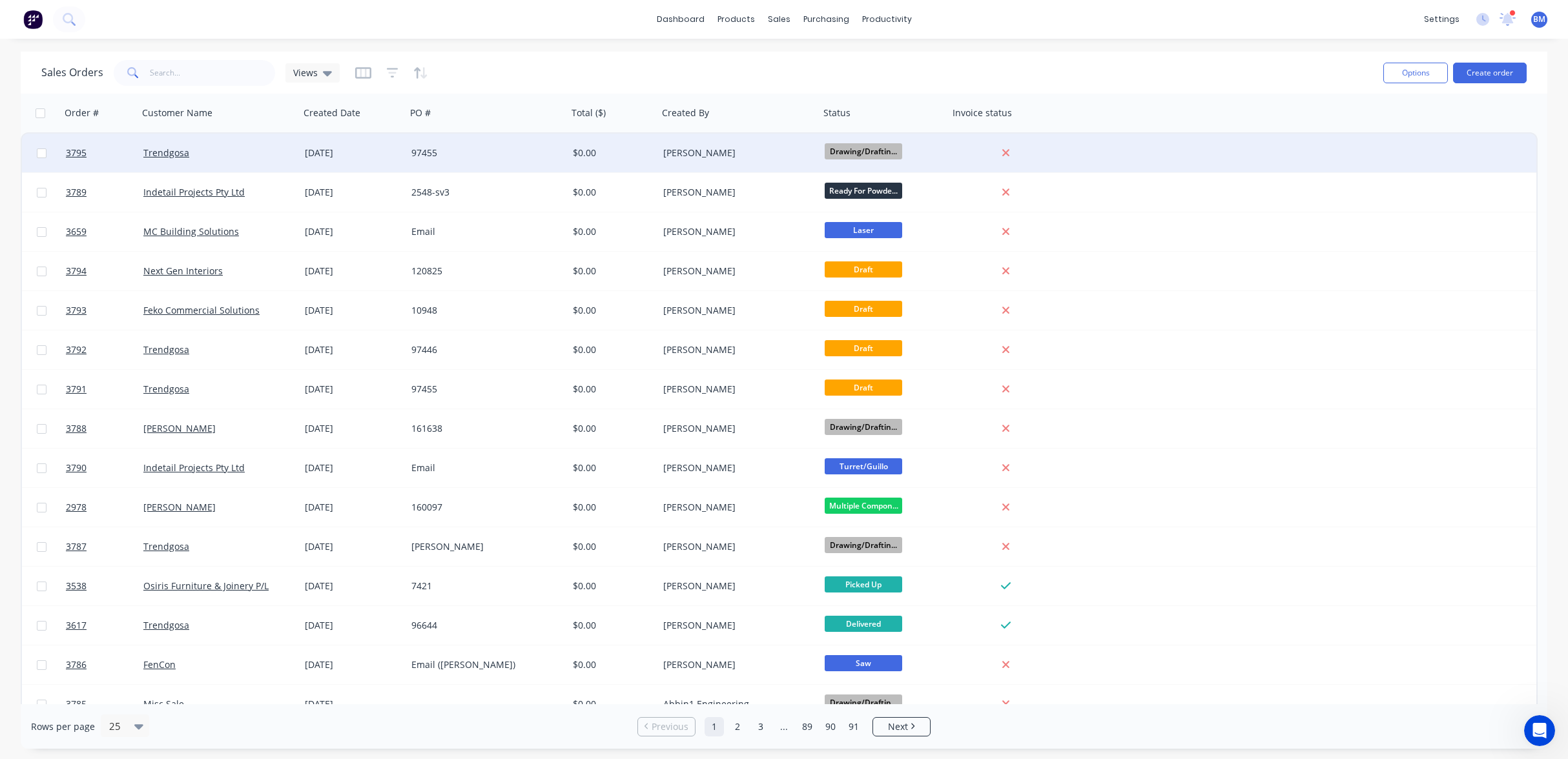
click at [337, 143] on div "[DATE]" at bounding box center [353, 153] width 107 height 39
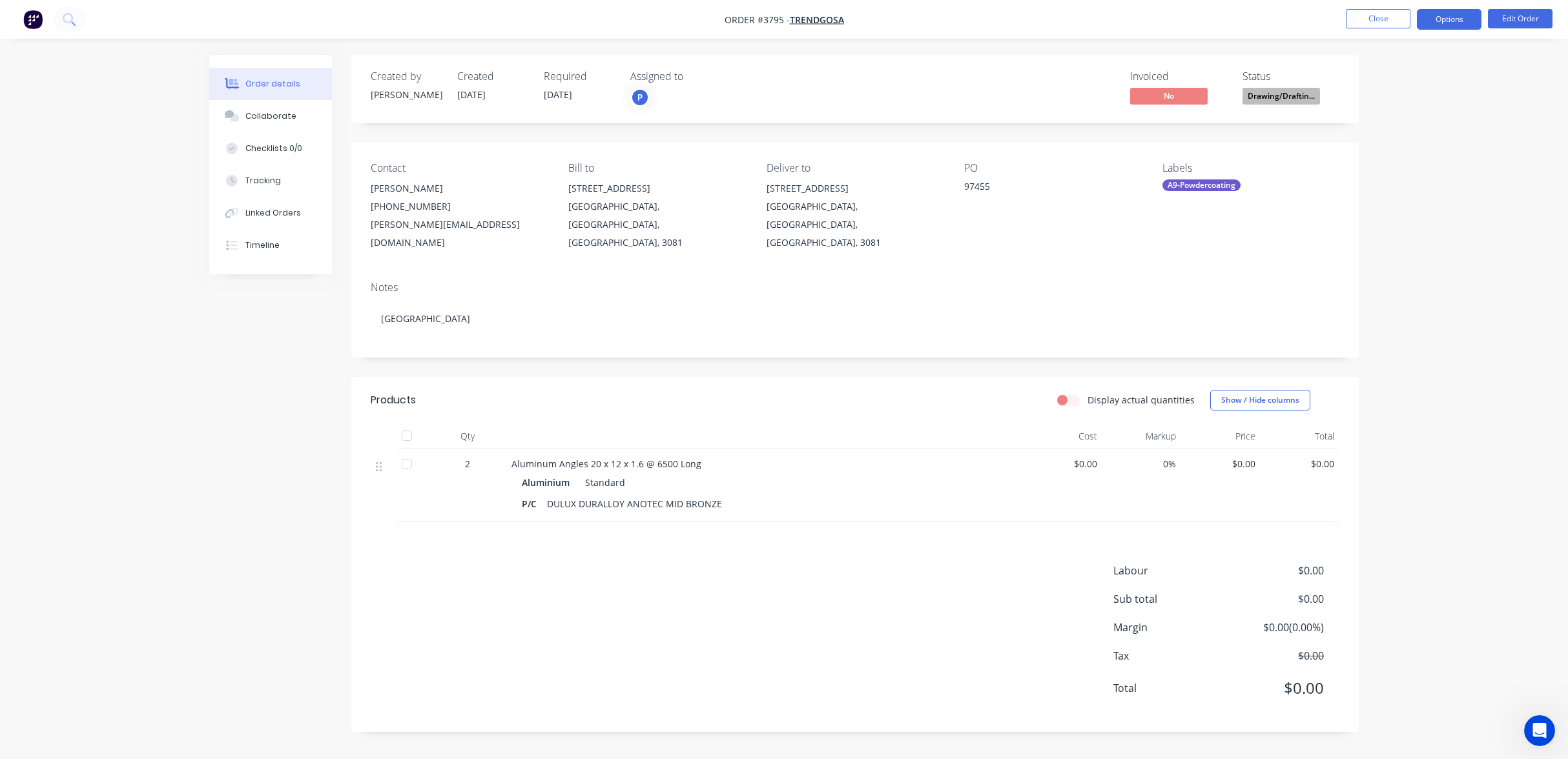
click at [1462, 21] on button "Options" at bounding box center [1450, 19] width 65 height 21
click at [1422, 162] on div "Work Order" at bounding box center [1411, 155] width 119 height 18
click at [1414, 129] on div "Without pricing" at bounding box center [1411, 129] width 119 height 18
click at [401, 428] on div at bounding box center [407, 435] width 26 height 26
click at [407, 451] on div at bounding box center [407, 464] width 26 height 26
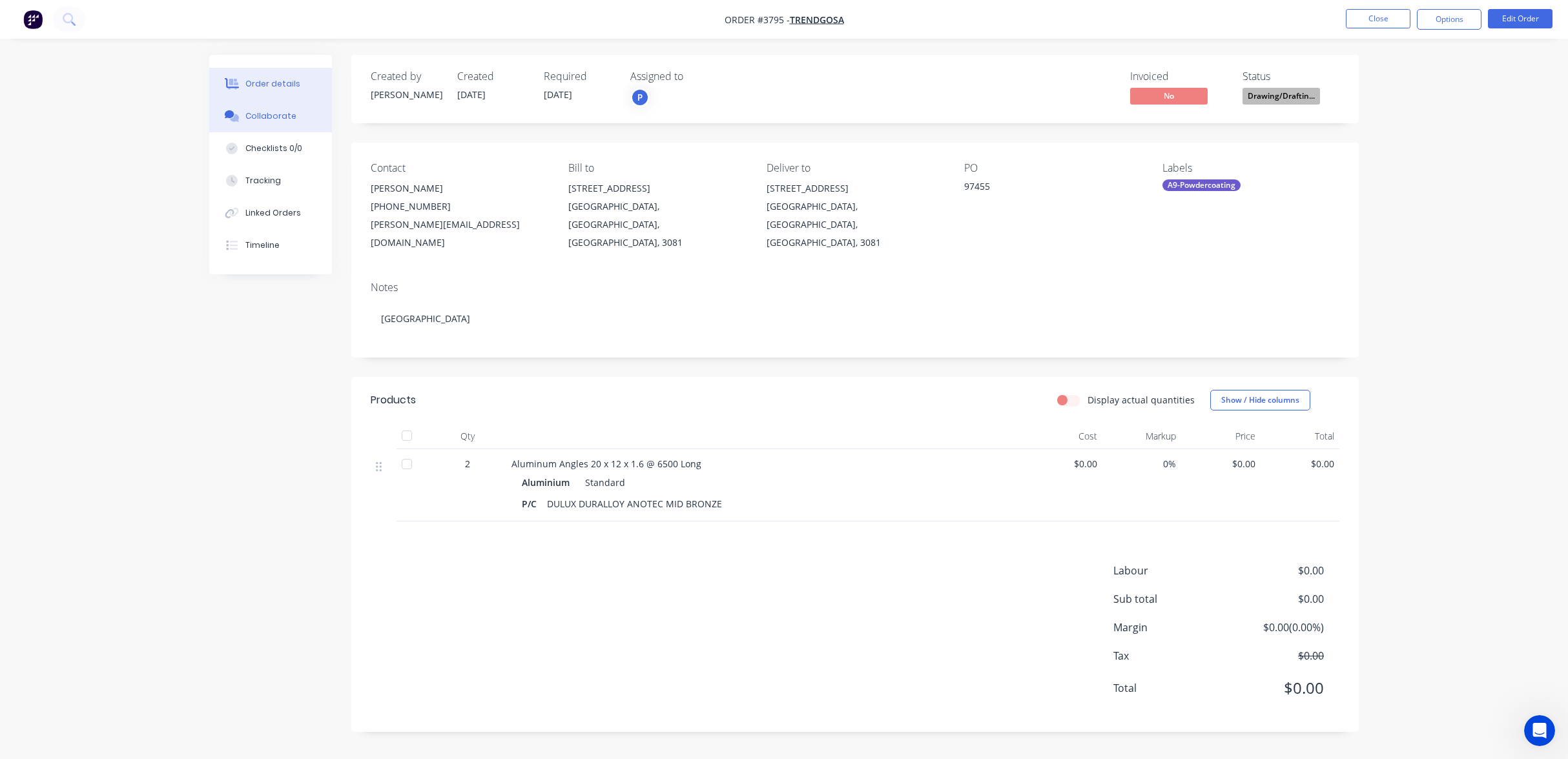
click at [276, 121] on div "Collaborate" at bounding box center [271, 116] width 51 height 12
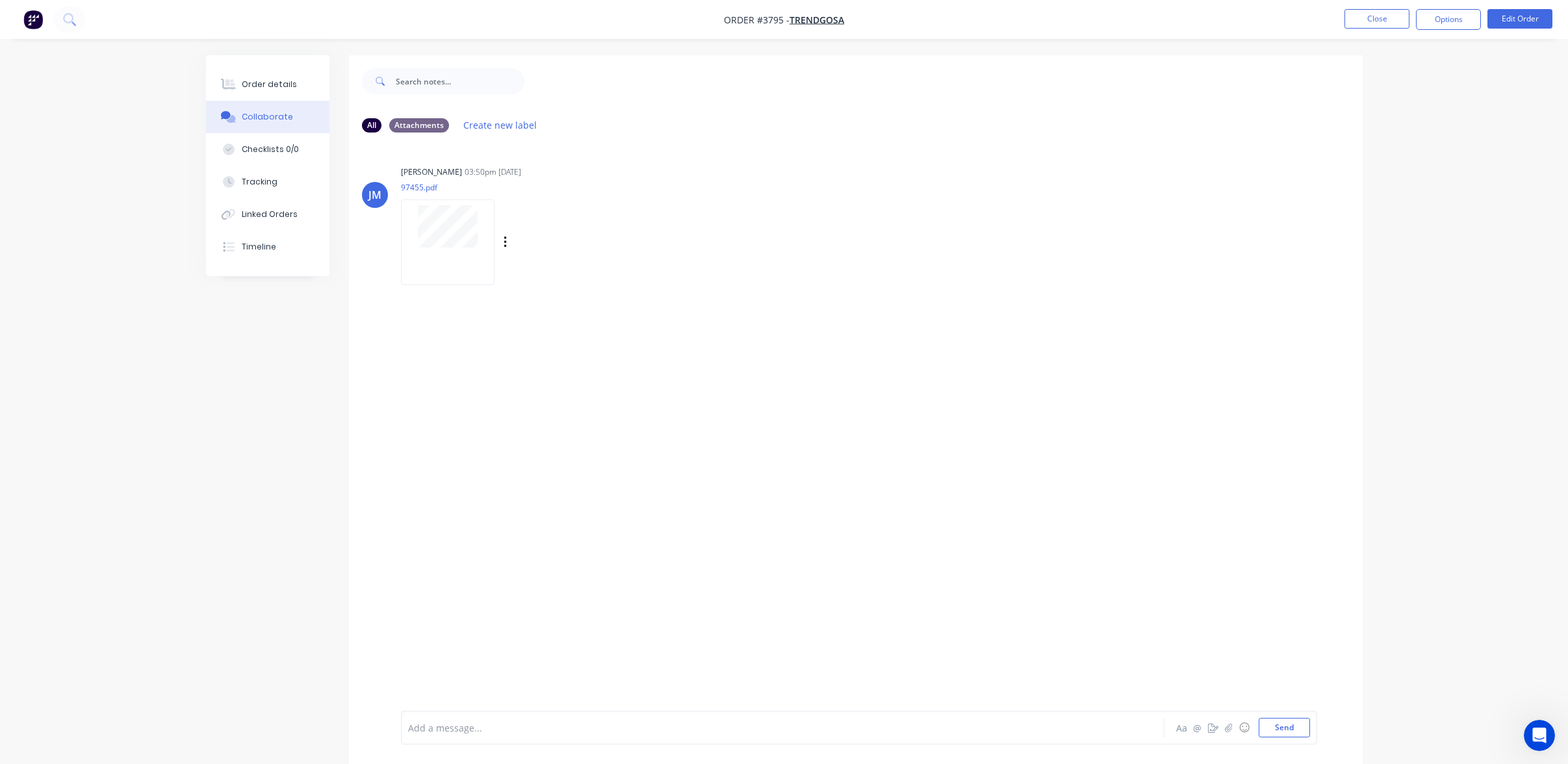
click at [481, 233] on div at bounding box center [447, 226] width 82 height 42
